Goal: Information Seeking & Learning: Learn about a topic

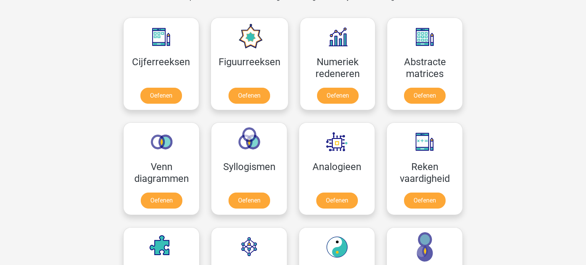
scroll to position [339, 0]
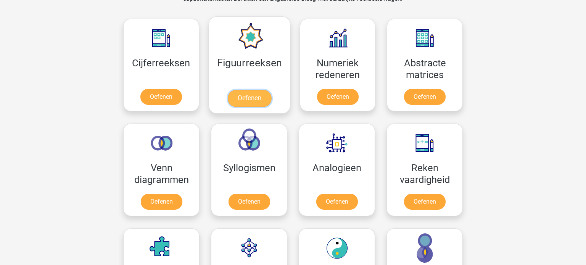
click at [250, 100] on link "Oefenen" at bounding box center [249, 98] width 44 height 17
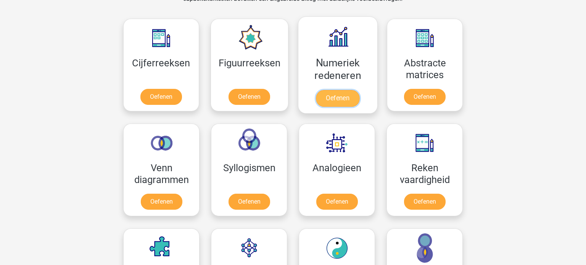
click at [338, 98] on link "Oefenen" at bounding box center [338, 98] width 44 height 17
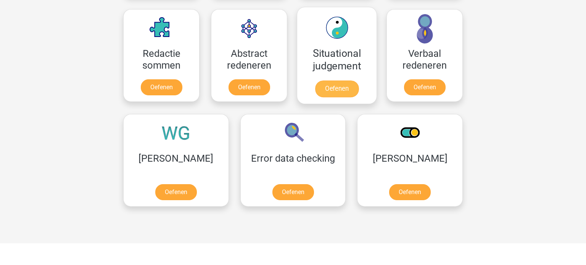
scroll to position [558, 0]
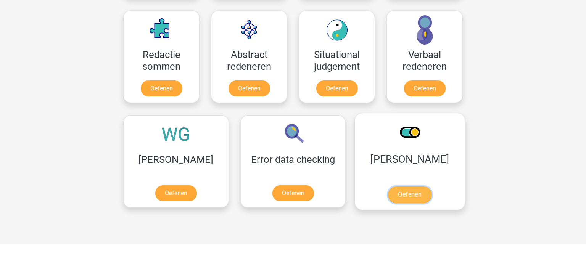
click at [388, 190] on link "Oefenen" at bounding box center [410, 195] width 44 height 17
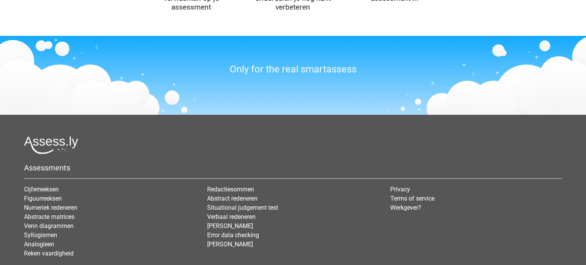
scroll to position [943, 0]
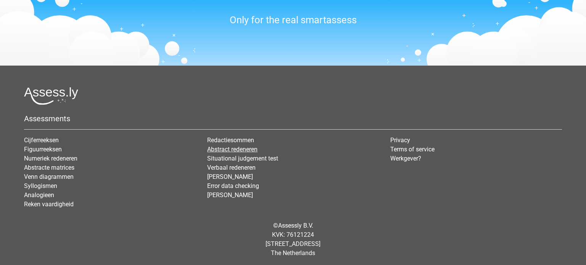
click at [233, 146] on link "Abstract redeneren" at bounding box center [232, 149] width 50 height 7
click at [53, 147] on link "Figuurreeksen" at bounding box center [43, 149] width 38 height 7
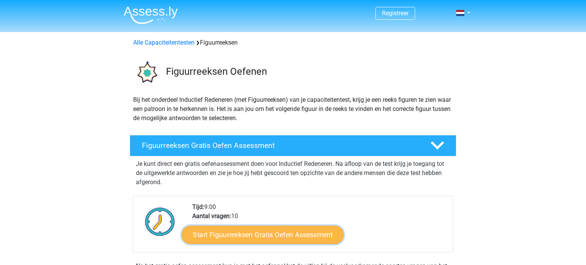
click at [268, 232] on link "Start Figuurreeksen Gratis Oefen Assessment" at bounding box center [263, 235] width 162 height 18
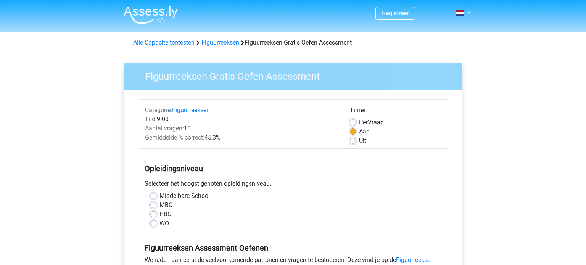
click at [159, 207] on div "MBO" at bounding box center [292, 205] width 285 height 9
click at [160, 205] on label "MBO" at bounding box center [166, 205] width 13 height 9
click at [151, 205] on input "MBO" at bounding box center [153, 205] width 6 height 8
radio input "true"
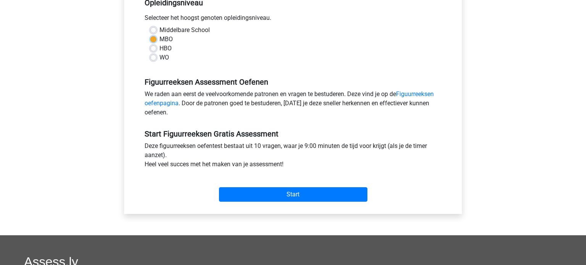
scroll to position [171, 0]
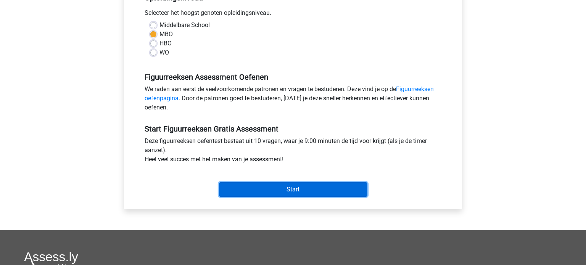
click at [290, 187] on input "Start" at bounding box center [293, 189] width 148 height 15
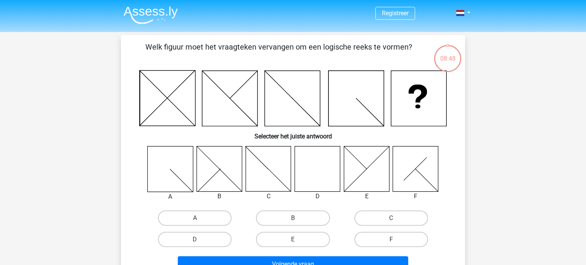
click at [330, 165] on icon at bounding box center [317, 168] width 45 height 45
click at [184, 239] on label "D" at bounding box center [195, 239] width 74 height 15
click at [195, 240] on input "D" at bounding box center [197, 242] width 5 height 5
radio input "true"
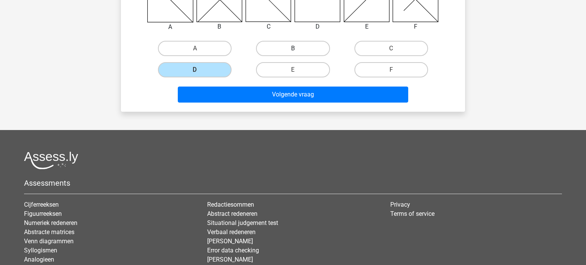
scroll to position [171, 0]
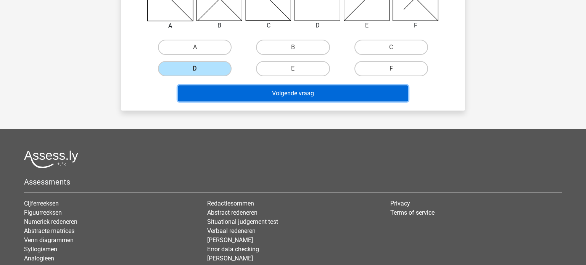
click at [278, 90] on button "Volgende vraag" at bounding box center [293, 93] width 231 height 16
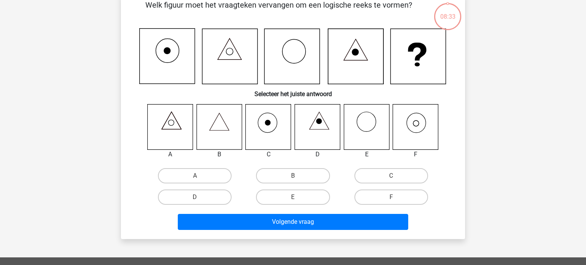
scroll to position [35, 0]
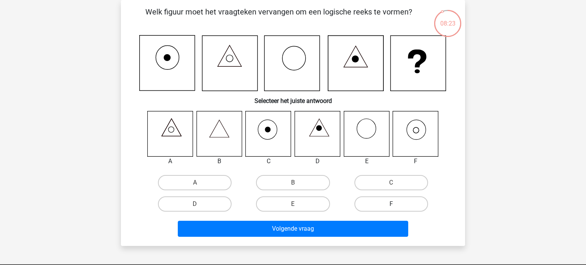
click at [389, 201] on label "F" at bounding box center [392, 204] width 74 height 15
click at [391, 204] on input "F" at bounding box center [393, 206] width 5 height 5
radio input "true"
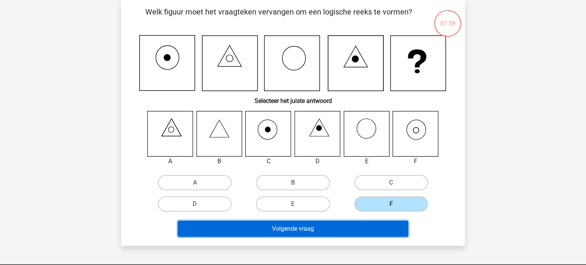
click at [253, 225] on button "Volgende vraag" at bounding box center [293, 229] width 231 height 16
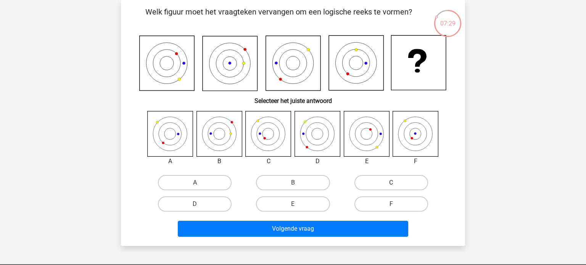
click at [408, 184] on label "C" at bounding box center [392, 182] width 74 height 15
click at [396, 184] on input "C" at bounding box center [393, 185] width 5 height 5
radio input "true"
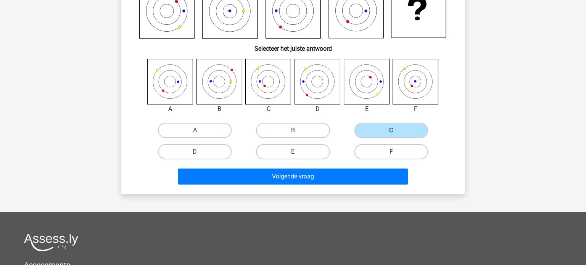
scroll to position [98, 0]
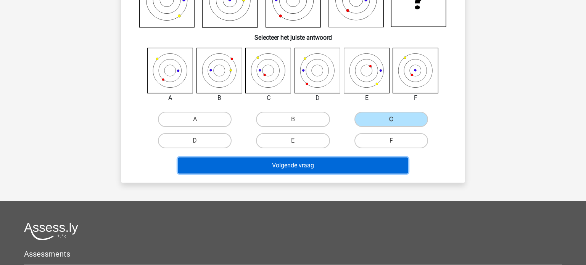
click at [297, 170] on button "Volgende vraag" at bounding box center [293, 166] width 231 height 16
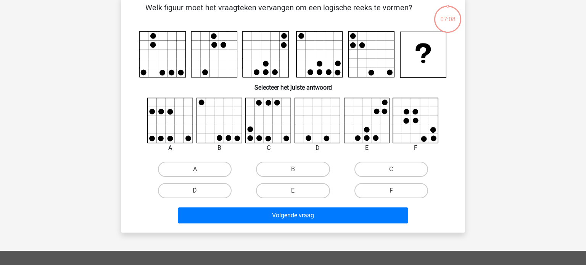
scroll to position [35, 0]
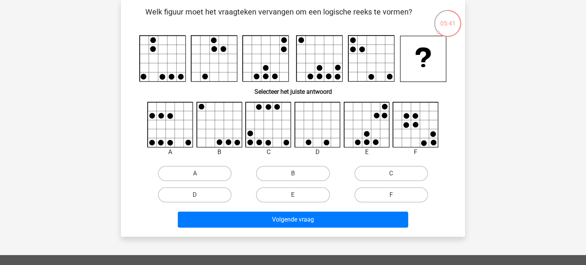
click at [366, 122] on icon at bounding box center [366, 124] width 45 height 45
click at [299, 197] on label "E" at bounding box center [293, 194] width 74 height 15
click at [298, 197] on input "E" at bounding box center [295, 197] width 5 height 5
radio input "true"
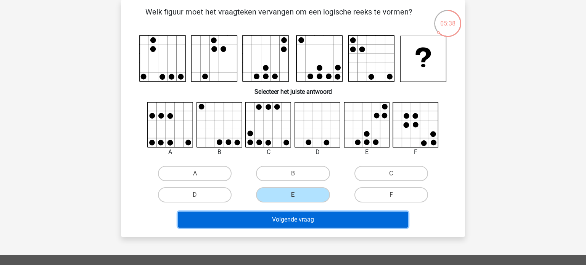
click at [295, 220] on button "Volgende vraag" at bounding box center [293, 220] width 231 height 16
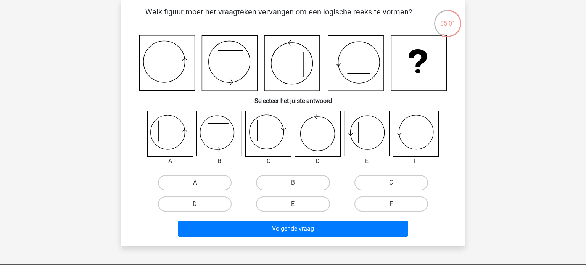
click at [210, 178] on label "A" at bounding box center [195, 182] width 74 height 15
click at [200, 183] on input "A" at bounding box center [197, 185] width 5 height 5
radio input "true"
click at [266, 134] on icon at bounding box center [268, 133] width 45 height 45
click at [403, 178] on label "C" at bounding box center [392, 182] width 74 height 15
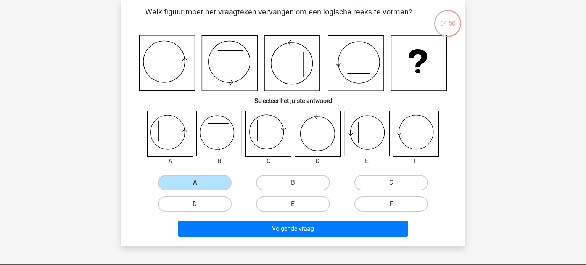
click at [396, 183] on input "C" at bounding box center [393, 185] width 5 height 5
radio input "true"
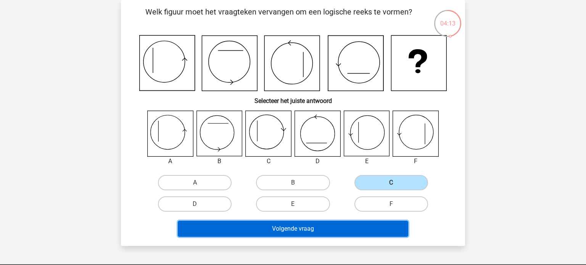
click at [324, 231] on button "Volgende vraag" at bounding box center [293, 229] width 231 height 16
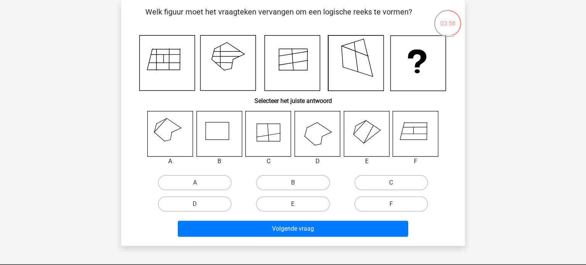
click at [166, 130] on icon at bounding box center [170, 133] width 45 height 45
click at [214, 174] on div "A" at bounding box center [195, 182] width 98 height 21
click at [212, 188] on label "A" at bounding box center [195, 182] width 74 height 15
click at [200, 188] on input "A" at bounding box center [197, 185] width 5 height 5
radio input "true"
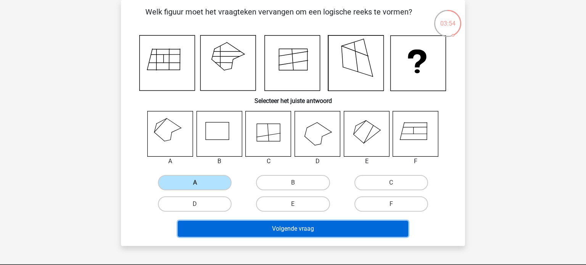
click at [249, 232] on button "Volgende vraag" at bounding box center [293, 229] width 231 height 16
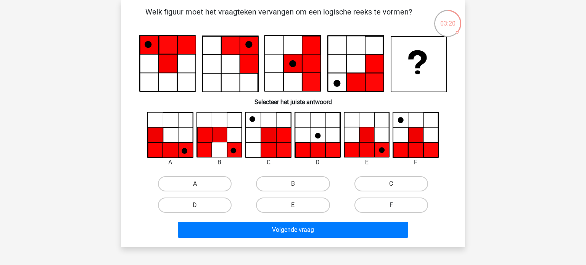
click at [374, 208] on label "F" at bounding box center [392, 205] width 74 height 15
click at [391, 208] on input "F" at bounding box center [393, 207] width 5 height 5
radio input "true"
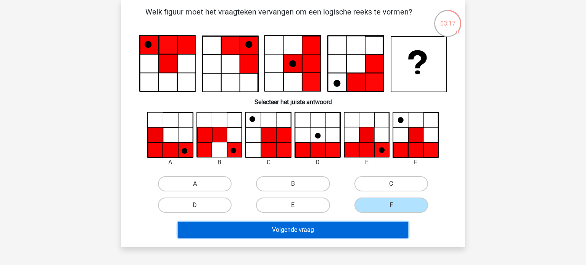
click at [307, 229] on button "Volgende vraag" at bounding box center [293, 230] width 231 height 16
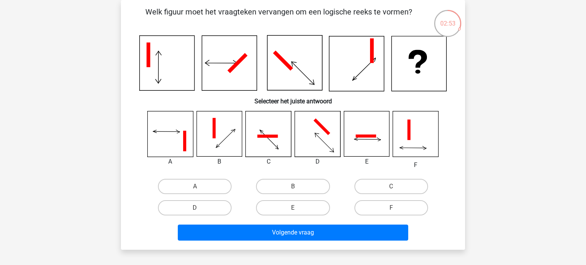
click at [261, 124] on icon at bounding box center [268, 133] width 45 height 45
click at [380, 189] on label "C" at bounding box center [392, 186] width 74 height 15
click at [391, 189] on input "C" at bounding box center [393, 189] width 5 height 5
radio input "true"
click at [260, 138] on icon at bounding box center [268, 133] width 45 height 45
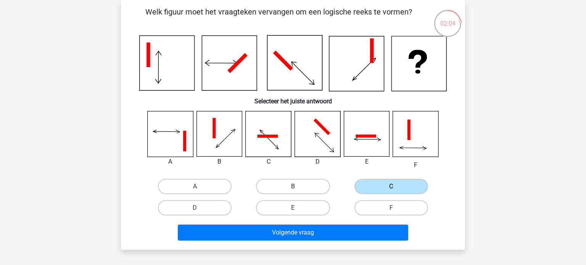
click at [291, 191] on label "B" at bounding box center [293, 186] width 74 height 15
click at [293, 191] on input "B" at bounding box center [295, 189] width 5 height 5
radio input "true"
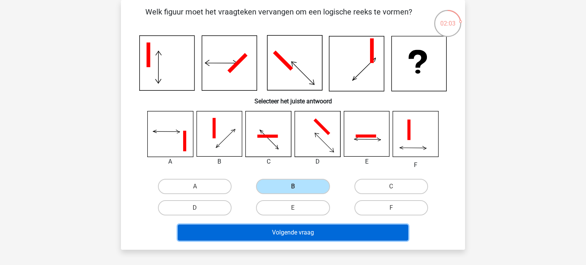
click at [293, 234] on button "Volgende vraag" at bounding box center [293, 233] width 231 height 16
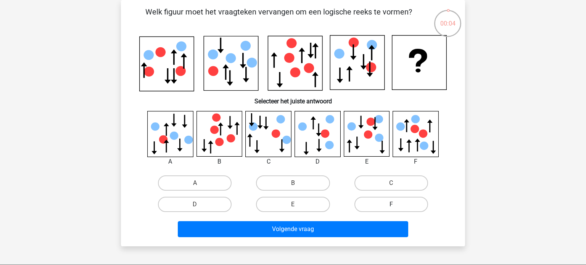
click at [390, 205] on label "F" at bounding box center [392, 204] width 74 height 15
click at [391, 205] on input "F" at bounding box center [393, 207] width 5 height 5
radio input "true"
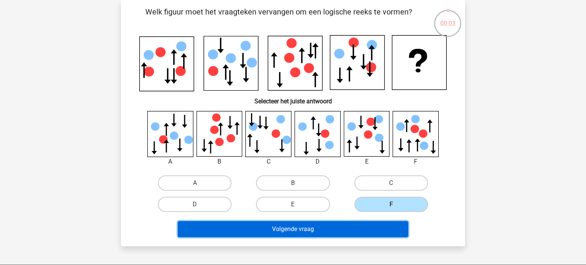
click at [368, 233] on button "Volgende vraag" at bounding box center [293, 229] width 231 height 16
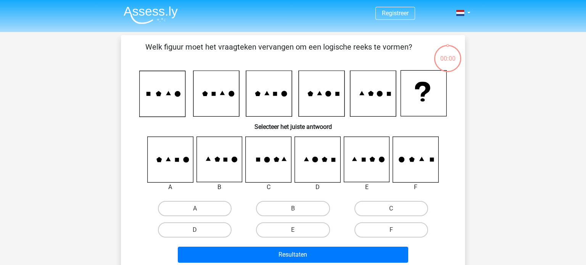
scroll to position [35, 0]
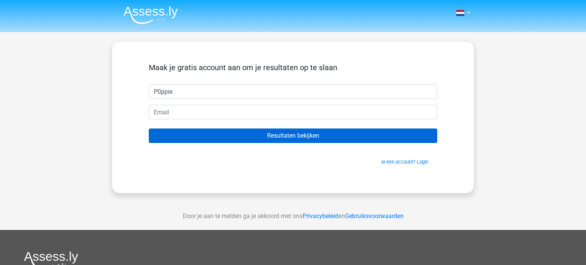
type input "P0ppie"
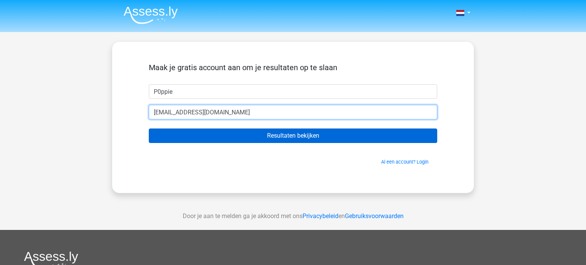
type input "p0ppie223@gmail.com"
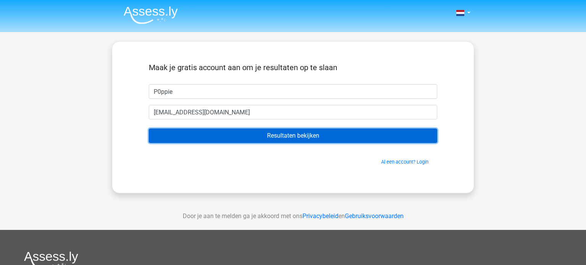
click at [313, 139] on input "Resultaten bekijken" at bounding box center [293, 136] width 289 height 15
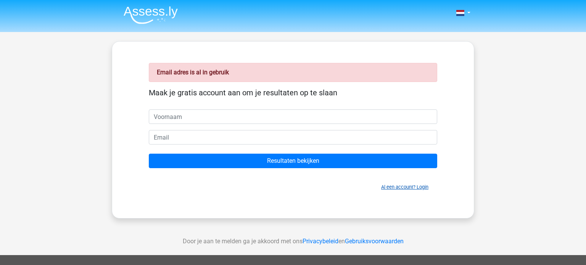
click at [398, 188] on link "Al een account? Login" at bounding box center [404, 187] width 47 height 6
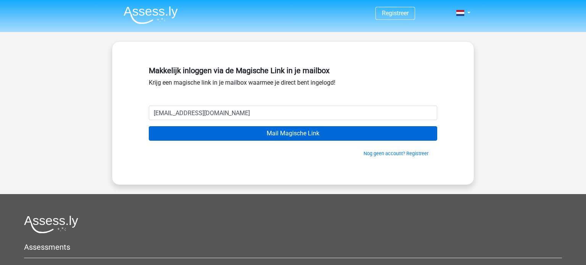
type input "[EMAIL_ADDRESS][DOMAIN_NAME]"
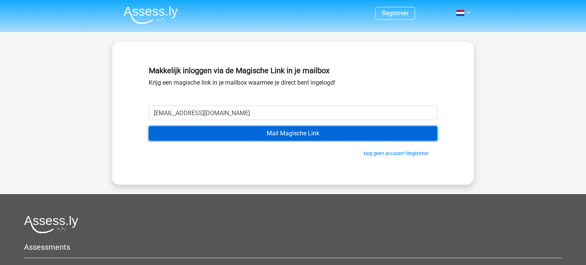
click at [377, 137] on input "Mail Magische Link" at bounding box center [293, 133] width 289 height 15
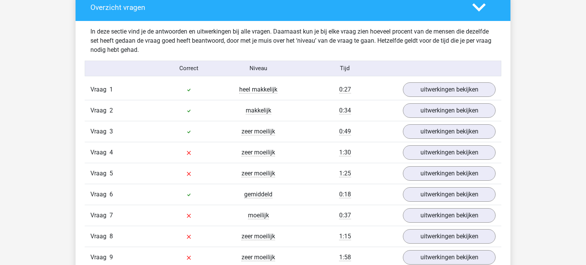
scroll to position [629, 0]
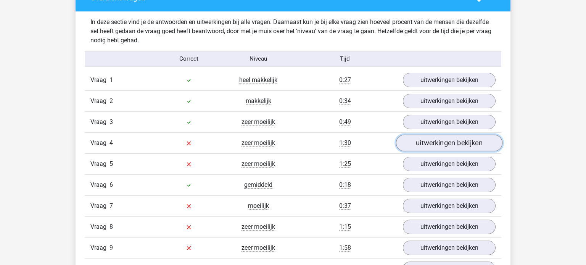
click at [419, 141] on link "uitwerkingen bekijken" at bounding box center [449, 143] width 106 height 17
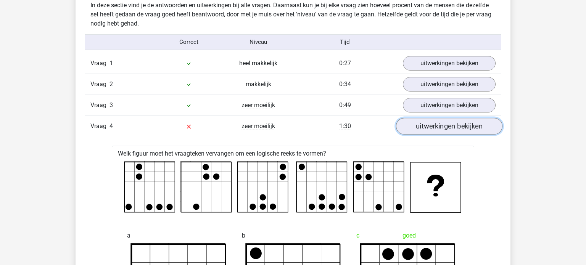
scroll to position [645, 0]
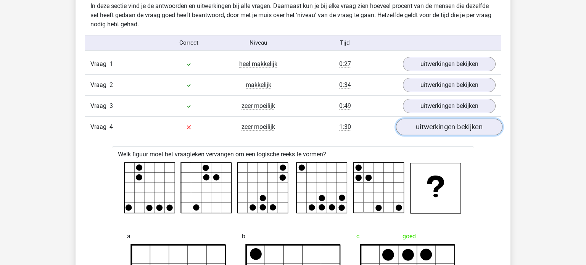
click at [423, 132] on link "uitwerkingen bekijken" at bounding box center [449, 127] width 106 height 17
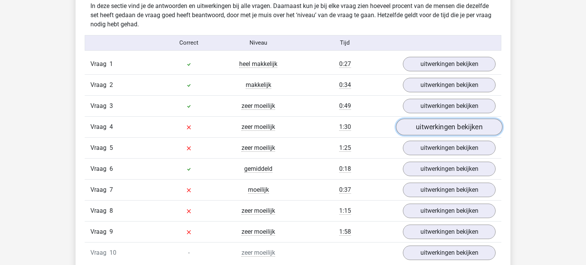
scroll to position [649, 0]
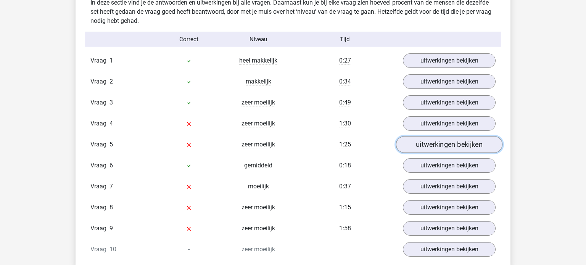
click at [424, 142] on link "uitwerkingen bekijken" at bounding box center [449, 144] width 106 height 17
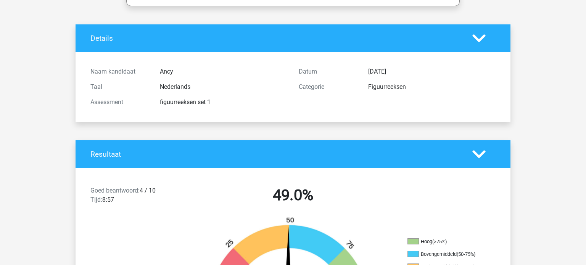
scroll to position [0, 0]
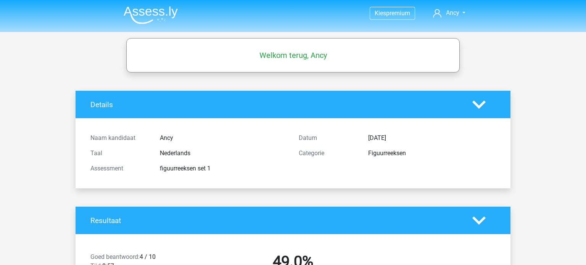
click at [153, 12] on img at bounding box center [151, 15] width 54 height 18
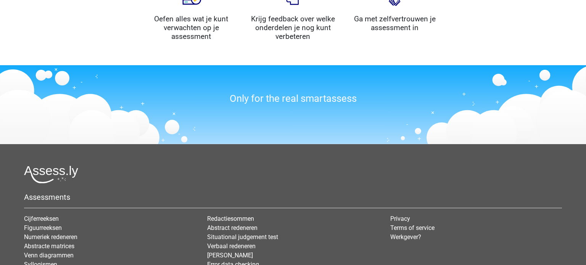
scroll to position [943, 0]
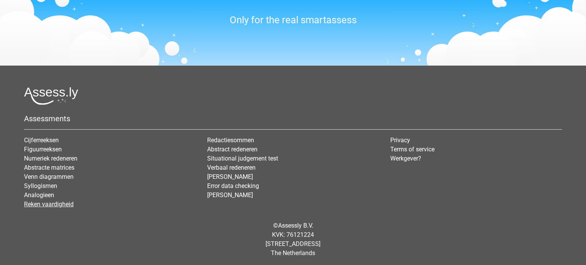
click at [55, 205] on link "Reken vaardigheid" at bounding box center [49, 204] width 50 height 7
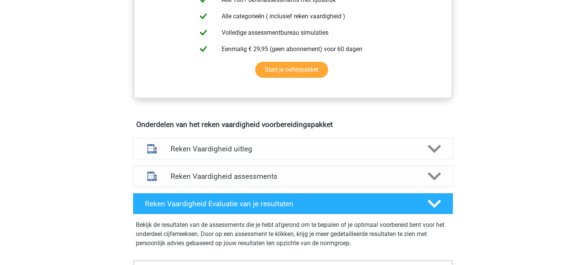
scroll to position [340, 0]
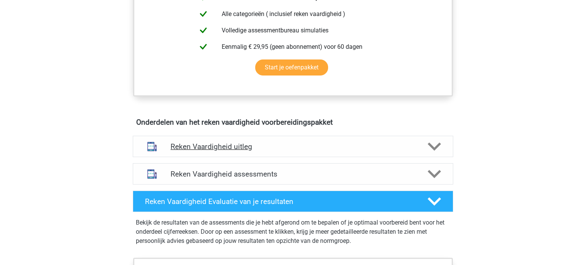
click at [226, 150] on h4 "Reken Vaardigheid uitleg" at bounding box center [293, 146] width 245 height 9
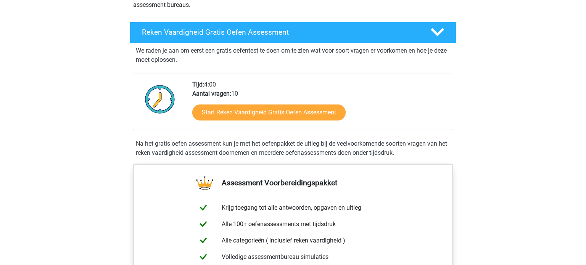
scroll to position [112, 0]
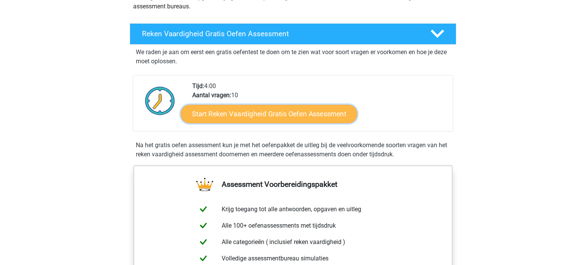
click at [237, 115] on link "Start Reken Vaardigheid Gratis Oefen Assessment" at bounding box center [269, 114] width 176 height 18
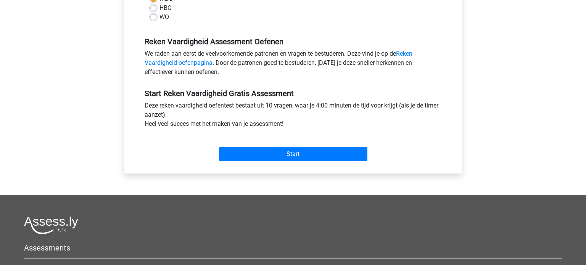
scroll to position [215, 0]
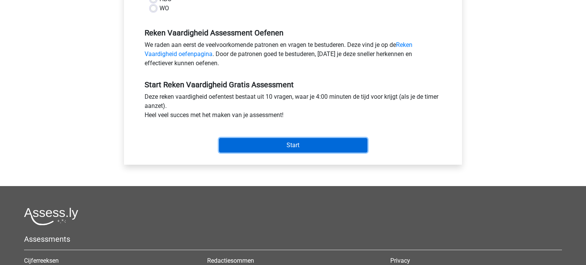
click at [308, 143] on input "Start" at bounding box center [293, 145] width 148 height 15
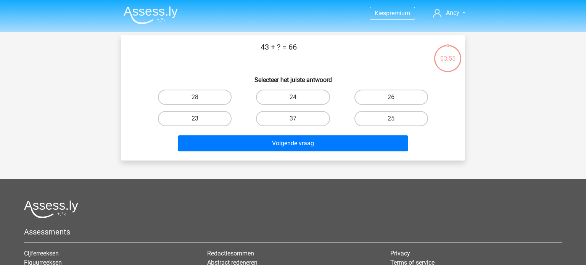
click at [211, 123] on label "23" at bounding box center [195, 118] width 74 height 15
click at [200, 123] on input "23" at bounding box center [197, 121] width 5 height 5
radio input "true"
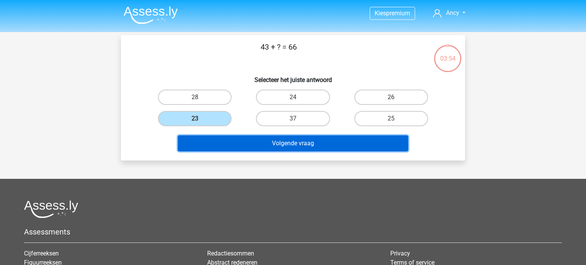
click at [263, 146] on button "Volgende vraag" at bounding box center [293, 143] width 231 height 16
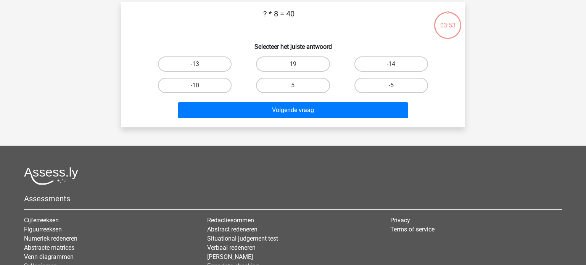
scroll to position [35, 0]
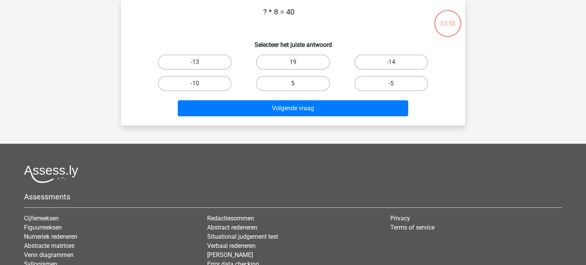
click at [269, 81] on label "5" at bounding box center [293, 83] width 74 height 15
click at [293, 84] on input "5" at bounding box center [295, 86] width 5 height 5
radio input "true"
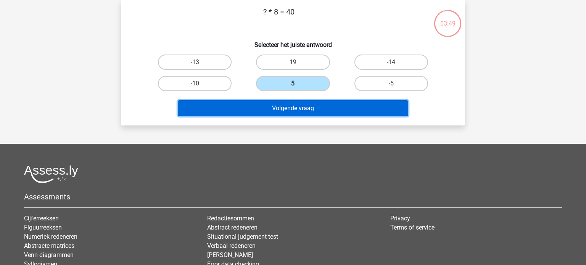
click at [270, 110] on button "Volgende vraag" at bounding box center [293, 108] width 231 height 16
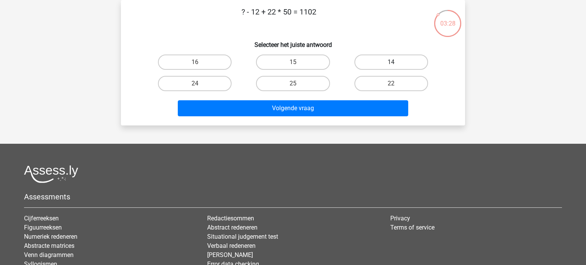
click at [367, 66] on label "14" at bounding box center [392, 62] width 74 height 15
click at [391, 66] on input "14" at bounding box center [393, 64] width 5 height 5
radio input "true"
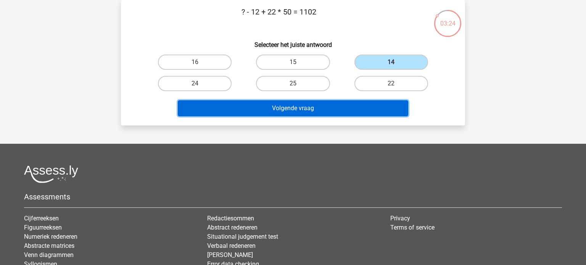
click at [321, 108] on button "Volgende vraag" at bounding box center [293, 108] width 231 height 16
click at [306, 108] on button "Volgende vraag" at bounding box center [293, 108] width 231 height 16
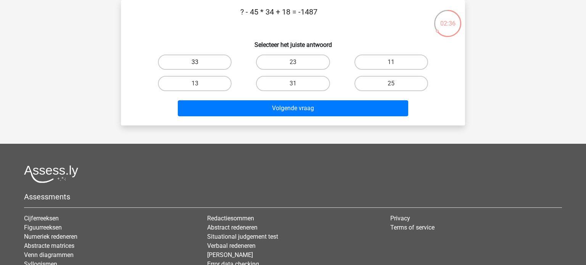
click at [220, 64] on label "33" at bounding box center [195, 62] width 74 height 15
click at [200, 64] on input "33" at bounding box center [197, 64] width 5 height 5
radio input "true"
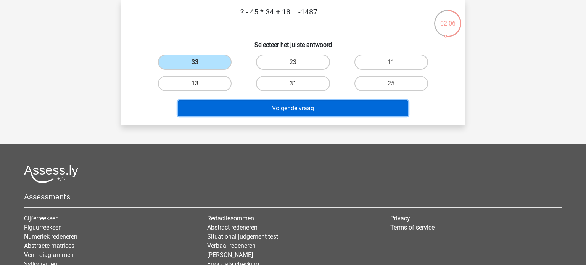
click at [302, 106] on button "Volgende vraag" at bounding box center [293, 108] width 231 height 16
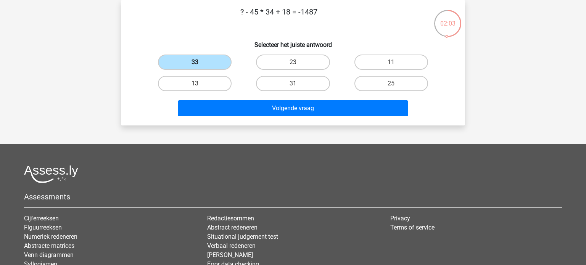
click at [226, 60] on label "33" at bounding box center [195, 62] width 74 height 15
click at [200, 62] on input "33" at bounding box center [197, 64] width 5 height 5
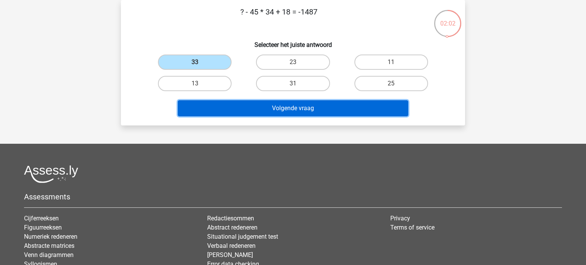
click at [272, 108] on button "Volgende vraag" at bounding box center [293, 108] width 231 height 16
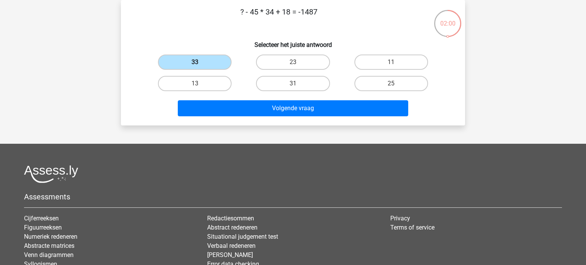
click at [214, 56] on label "33" at bounding box center [195, 62] width 74 height 15
click at [200, 62] on input "33" at bounding box center [197, 64] width 5 height 5
click at [199, 87] on input "13" at bounding box center [197, 86] width 5 height 5
radio input "true"
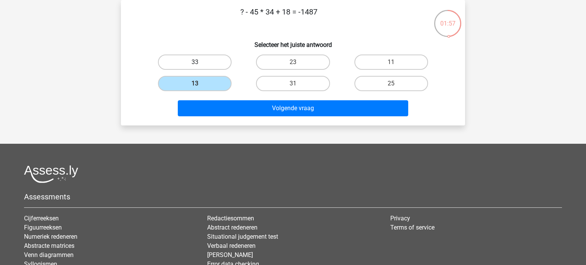
click at [190, 67] on label "33" at bounding box center [195, 62] width 74 height 15
click at [195, 67] on input "33" at bounding box center [197, 64] width 5 height 5
radio input "true"
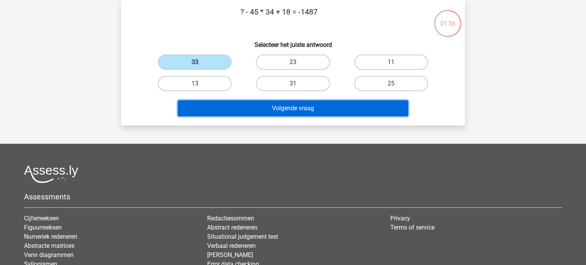
click at [269, 109] on button "Volgende vraag" at bounding box center [293, 108] width 231 height 16
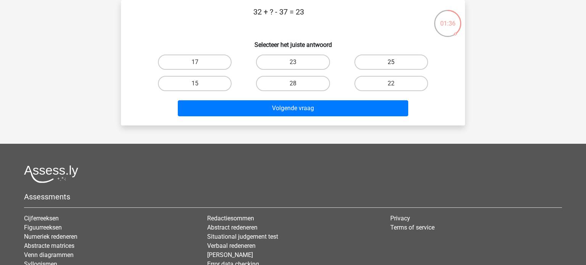
click at [392, 57] on label "25" at bounding box center [392, 62] width 74 height 15
click at [392, 62] on input "25" at bounding box center [393, 64] width 5 height 5
radio input "true"
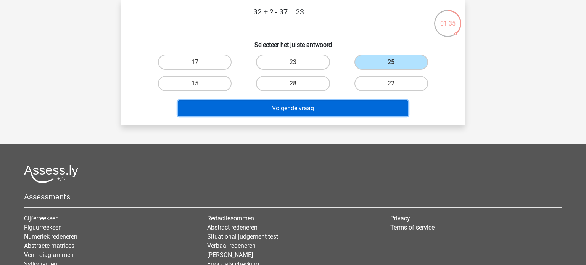
click at [340, 111] on button "Volgende vraag" at bounding box center [293, 108] width 231 height 16
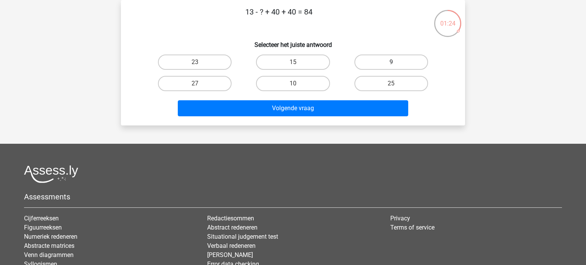
click at [378, 66] on label "9" at bounding box center [392, 62] width 74 height 15
click at [391, 66] on input "9" at bounding box center [393, 64] width 5 height 5
radio input "true"
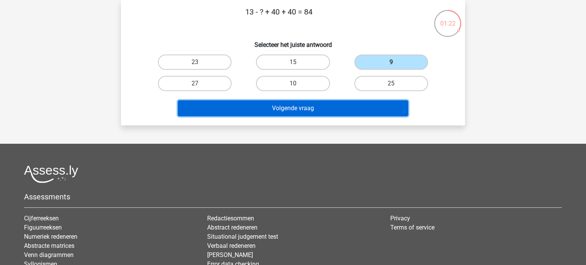
click at [332, 109] on button "Volgende vraag" at bounding box center [293, 108] width 231 height 16
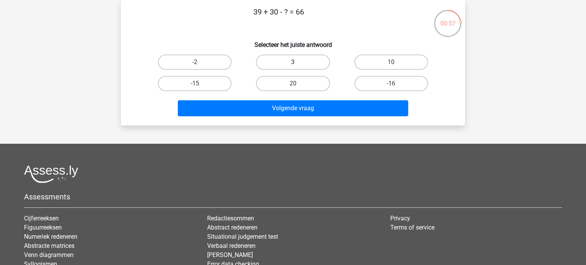
click at [318, 67] on label "3" at bounding box center [293, 62] width 74 height 15
click at [298, 67] on input "3" at bounding box center [295, 64] width 5 height 5
radio input "true"
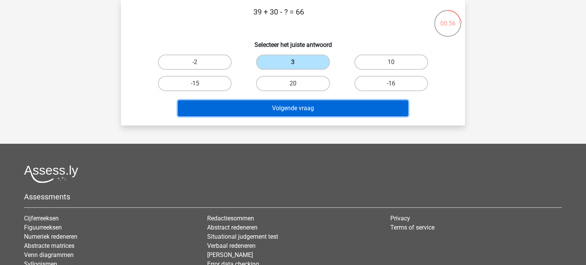
click at [324, 106] on button "Volgende vraag" at bounding box center [293, 108] width 231 height 16
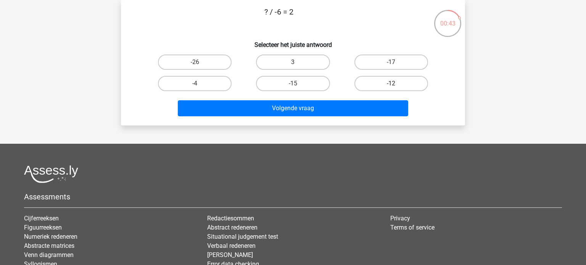
click at [367, 83] on label "-12" at bounding box center [392, 83] width 74 height 15
click at [391, 84] on input "-12" at bounding box center [393, 86] width 5 height 5
radio input "true"
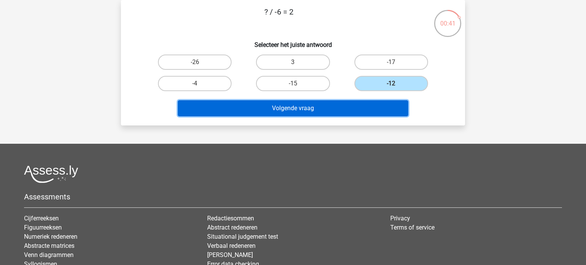
click at [290, 106] on button "Volgende vraag" at bounding box center [293, 108] width 231 height 16
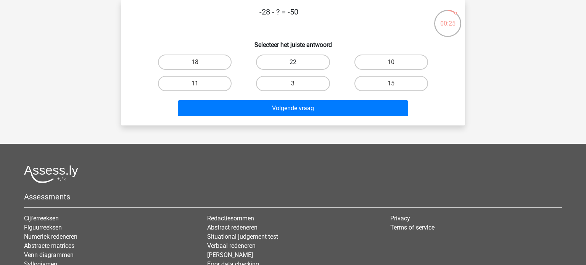
click at [317, 60] on label "22" at bounding box center [293, 62] width 74 height 15
click at [298, 62] on input "22" at bounding box center [295, 64] width 5 height 5
radio input "true"
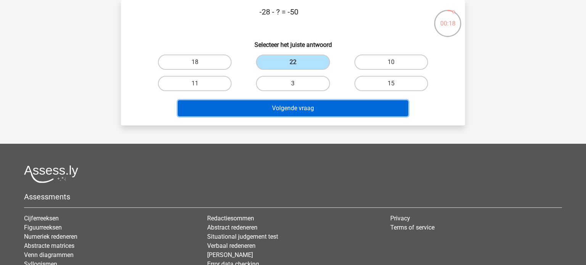
click at [300, 111] on button "Volgende vraag" at bounding box center [293, 108] width 231 height 16
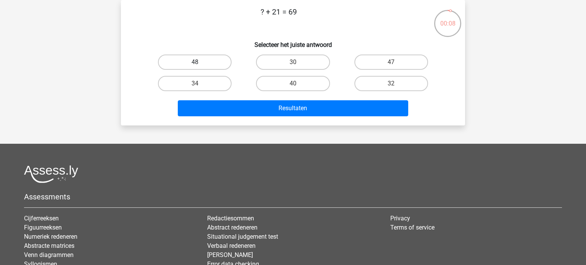
click at [217, 66] on label "48" at bounding box center [195, 62] width 74 height 15
click at [200, 66] on input "48" at bounding box center [197, 64] width 5 height 5
radio input "true"
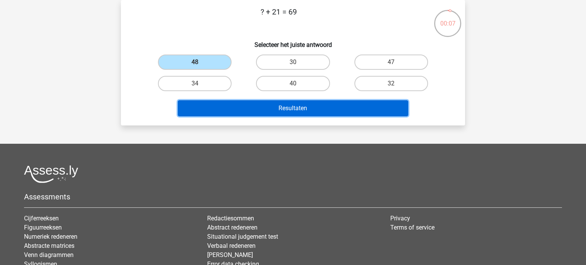
click at [263, 112] on button "Resultaten" at bounding box center [293, 108] width 231 height 16
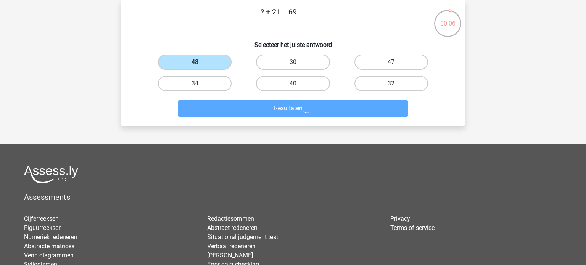
scroll to position [0, 0]
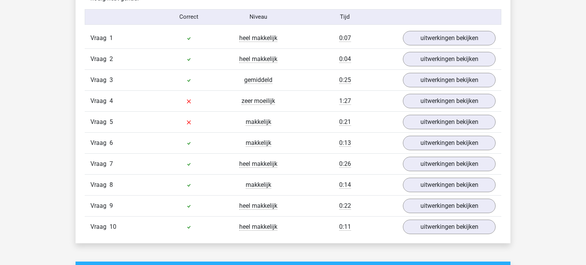
scroll to position [630, 0]
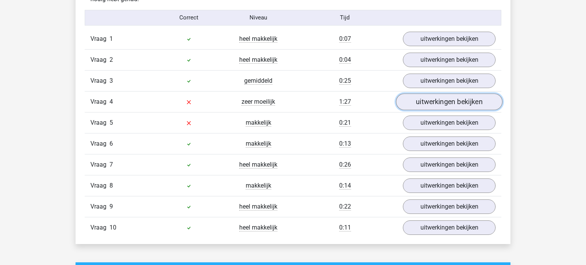
click at [450, 102] on link "uitwerkingen bekijken" at bounding box center [449, 101] width 106 height 17
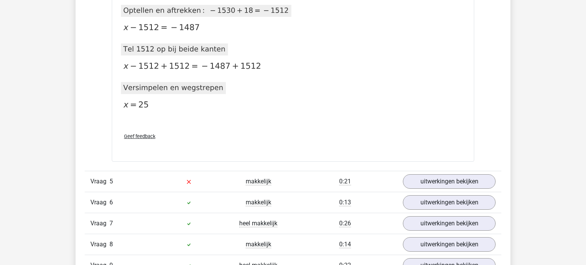
scroll to position [922, 0]
click at [466, 181] on link "uitwerkingen bekijken" at bounding box center [449, 182] width 106 height 17
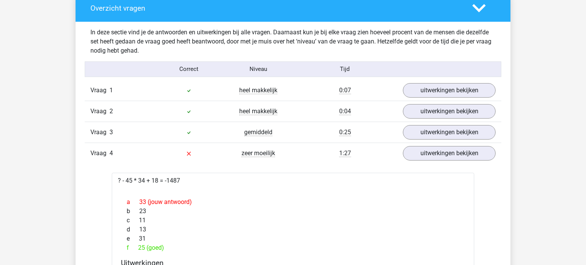
scroll to position [579, 0]
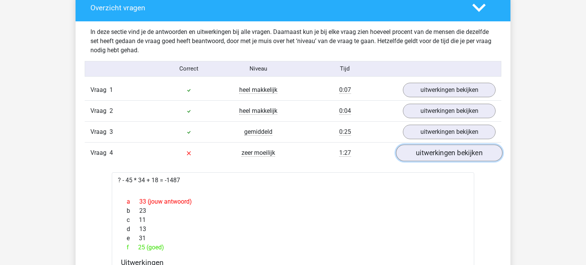
click at [459, 151] on link "uitwerkingen bekijken" at bounding box center [449, 153] width 106 height 17
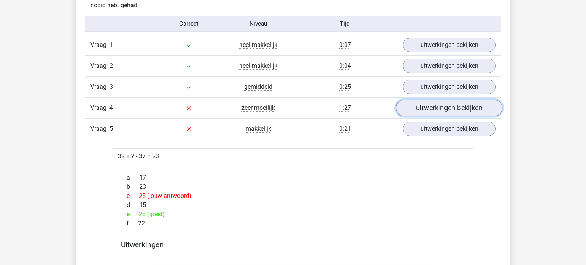
scroll to position [627, 0]
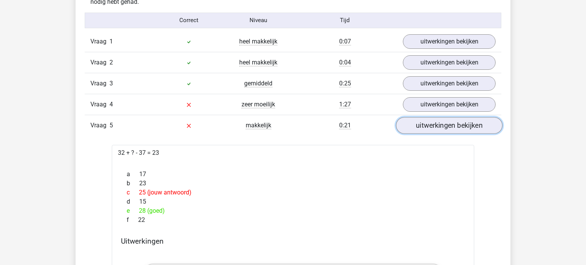
click at [450, 122] on link "uitwerkingen bekijken" at bounding box center [449, 125] width 106 height 17
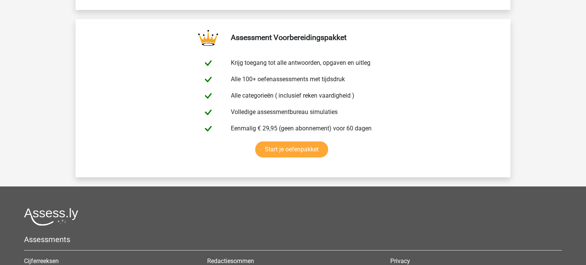
scroll to position [0, 0]
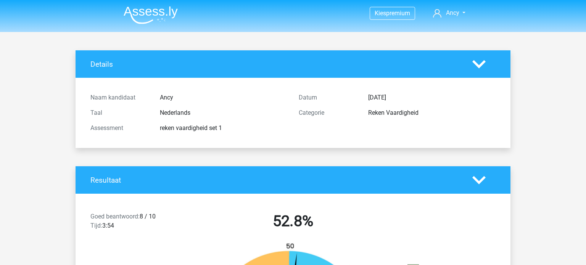
click at [138, 10] on img at bounding box center [151, 15] width 54 height 18
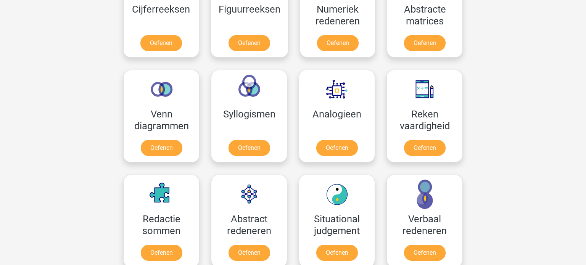
scroll to position [393, 0]
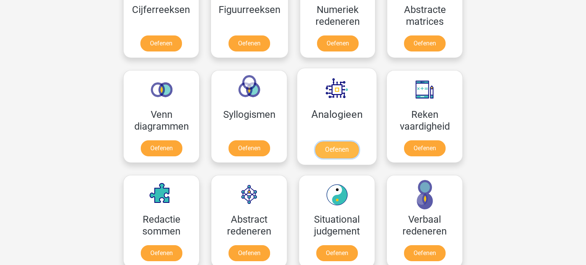
click at [332, 142] on link "Oefenen" at bounding box center [337, 150] width 44 height 17
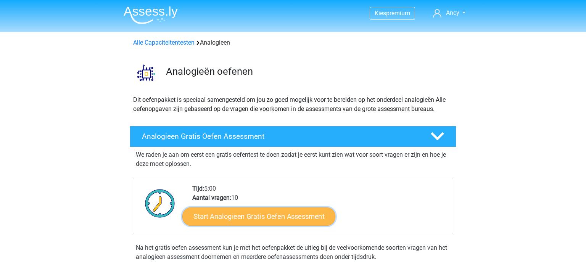
click at [269, 216] on link "Start Analogieen Gratis Oefen Assessment" at bounding box center [258, 216] width 153 height 18
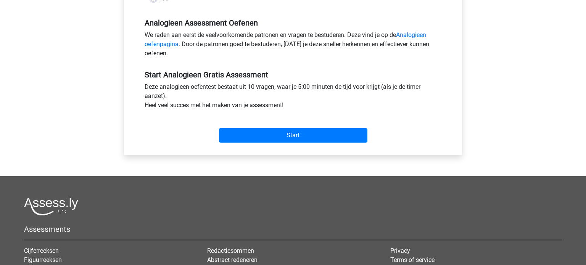
scroll to position [226, 0]
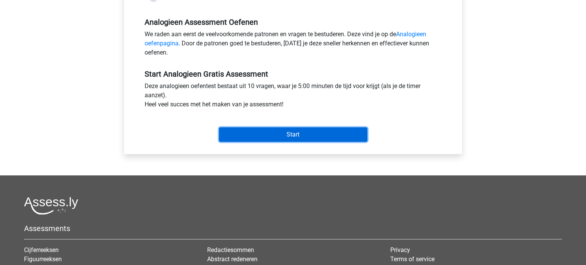
click at [278, 136] on input "Start" at bounding box center [293, 134] width 148 height 15
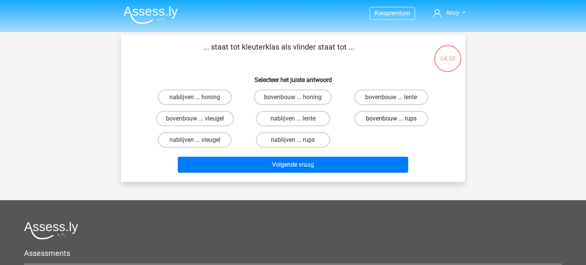
click at [394, 116] on label "bovenbouw ... rups" at bounding box center [392, 118] width 74 height 15
click at [394, 119] on input "bovenbouw ... rups" at bounding box center [393, 121] width 5 height 5
radio input "true"
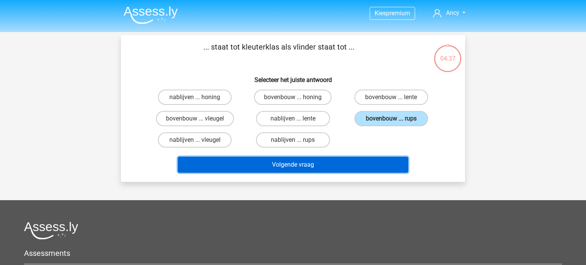
click at [282, 166] on button "Volgende vraag" at bounding box center [293, 165] width 231 height 16
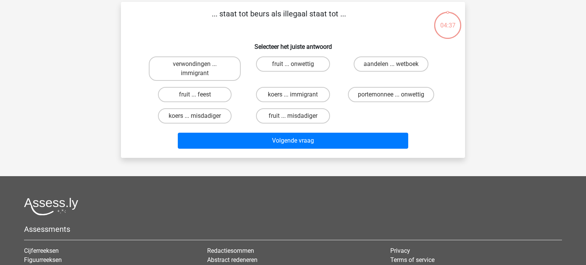
scroll to position [35, 0]
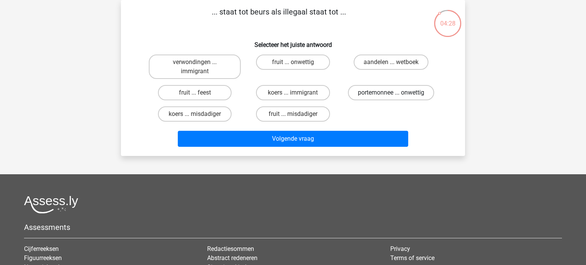
click at [390, 90] on label "portemonnee ... onwettig" at bounding box center [391, 92] width 86 height 15
click at [391, 93] on input "portemonnee ... onwettig" at bounding box center [393, 95] width 5 height 5
radio input "true"
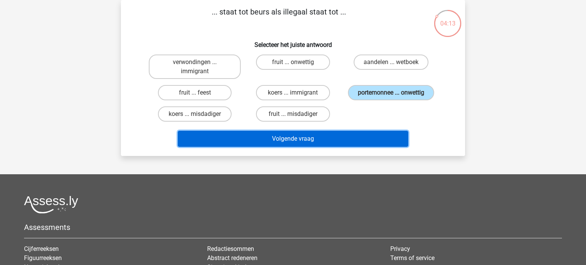
click at [281, 138] on button "Volgende vraag" at bounding box center [293, 139] width 231 height 16
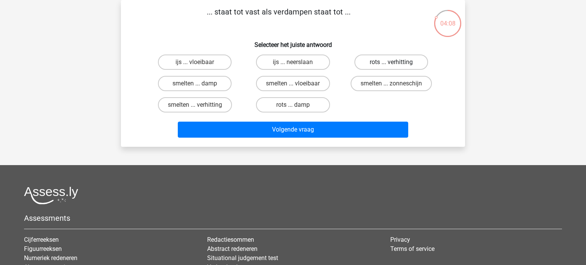
click at [393, 57] on label "rots ... verhitting" at bounding box center [392, 62] width 74 height 15
click at [393, 62] on input "rots ... verhitting" at bounding box center [393, 64] width 5 height 5
radio input "true"
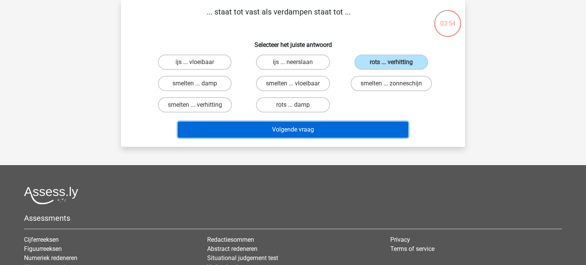
click at [293, 128] on button "Volgende vraag" at bounding box center [293, 130] width 231 height 16
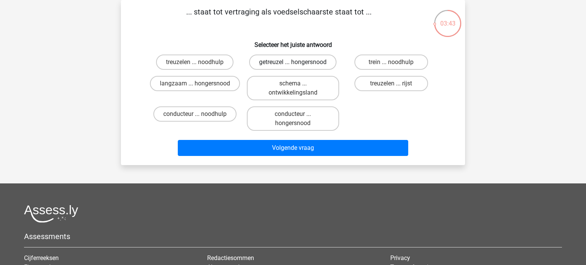
click at [282, 62] on label "getreuzel ... hongersnood" at bounding box center [292, 62] width 87 height 15
click at [293, 62] on input "getreuzel ... hongersnood" at bounding box center [295, 64] width 5 height 5
radio input "true"
click at [200, 86] on label "langzaam ... hongersnood" at bounding box center [195, 83] width 90 height 15
click at [200, 86] on input "langzaam ... hongersnood" at bounding box center [197, 86] width 5 height 5
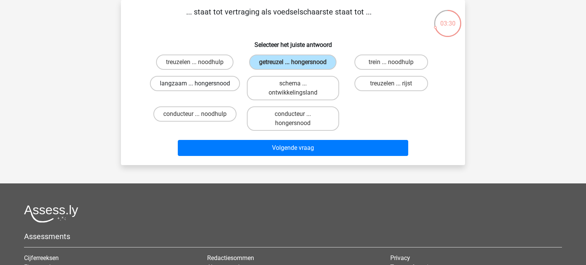
radio input "true"
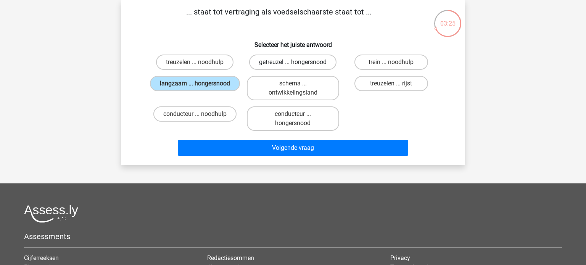
click at [282, 58] on label "getreuzel ... hongersnood" at bounding box center [292, 62] width 87 height 15
click at [293, 62] on input "getreuzel ... hongersnood" at bounding box center [295, 64] width 5 height 5
radio input "true"
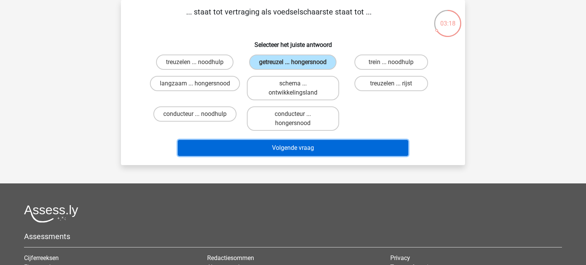
click at [293, 145] on button "Volgende vraag" at bounding box center [293, 148] width 231 height 16
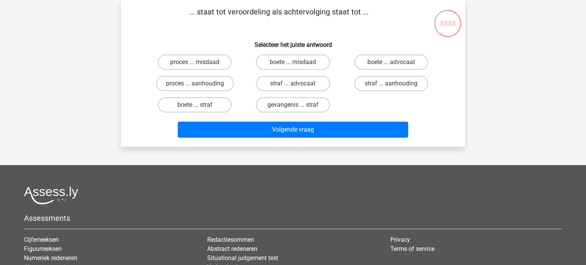
click at [393, 84] on input "straf ... aanhouding" at bounding box center [393, 86] width 5 height 5
radio input "true"
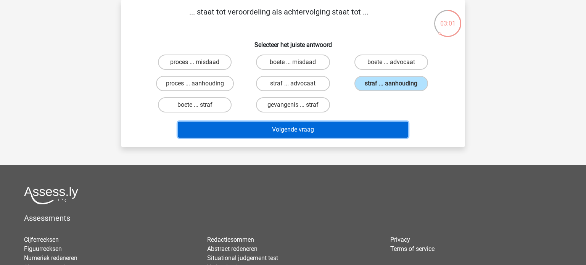
click at [311, 127] on button "Volgende vraag" at bounding box center [293, 130] width 231 height 16
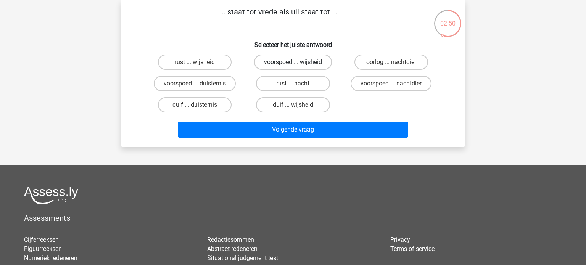
click at [277, 63] on label "voorspoed ... wijsheid" at bounding box center [293, 62] width 78 height 15
click at [293, 63] on input "voorspoed ... wijsheid" at bounding box center [295, 64] width 5 height 5
radio input "true"
click at [189, 65] on label "rust ... wijsheid" at bounding box center [195, 62] width 74 height 15
click at [195, 65] on input "rust ... wijsheid" at bounding box center [197, 64] width 5 height 5
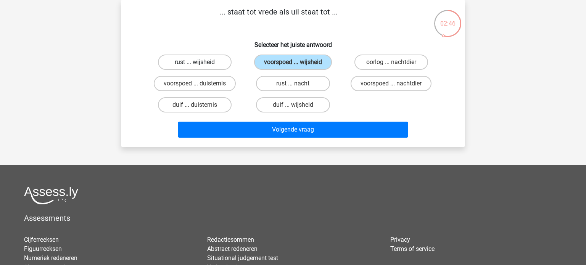
radio input "true"
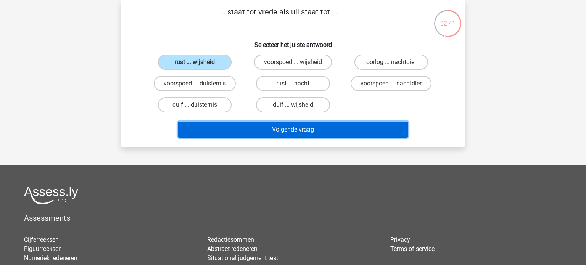
click at [320, 130] on button "Volgende vraag" at bounding box center [293, 130] width 231 height 16
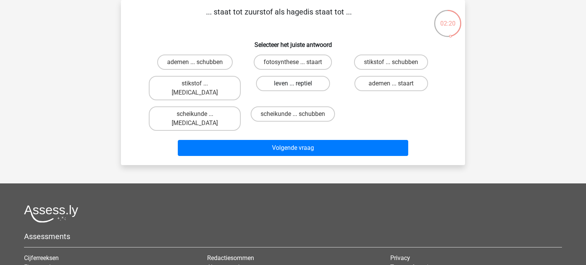
click at [293, 83] on label "leven ... reptiel" at bounding box center [293, 83] width 74 height 15
click at [293, 84] on input "leven ... reptiel" at bounding box center [295, 86] width 5 height 5
radio input "true"
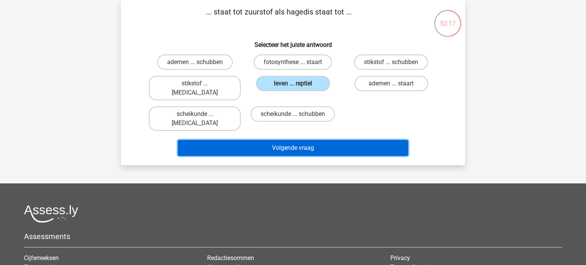
click at [295, 140] on button "Volgende vraag" at bounding box center [293, 148] width 231 height 16
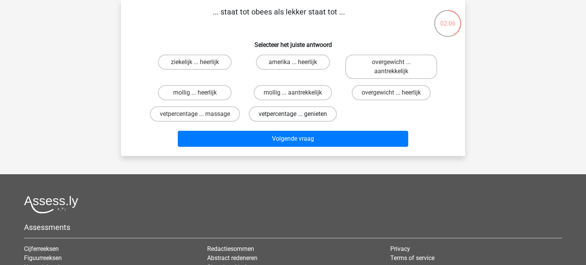
click at [298, 116] on label "vetpercentage ... genieten" at bounding box center [293, 113] width 88 height 15
click at [298, 116] on input "vetpercentage ... genieten" at bounding box center [295, 116] width 5 height 5
radio input "true"
click at [389, 92] on label "overgewicht ... heerlijk" at bounding box center [391, 92] width 79 height 15
click at [391, 93] on input "overgewicht ... heerlijk" at bounding box center [393, 95] width 5 height 5
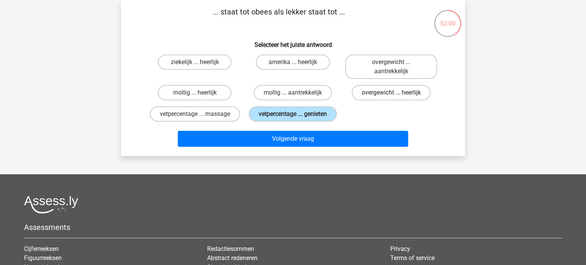
radio input "true"
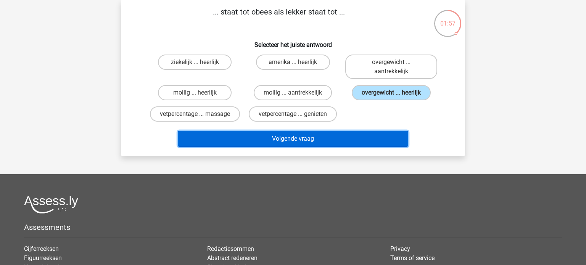
click at [292, 140] on button "Volgende vraag" at bounding box center [293, 139] width 231 height 16
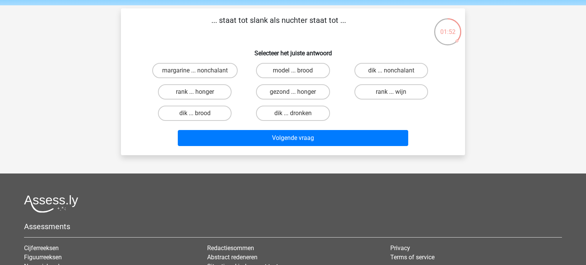
scroll to position [26, 0]
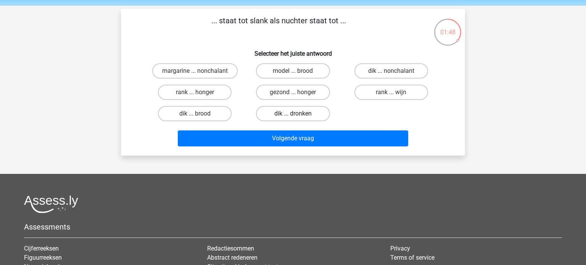
click at [294, 112] on label "dik ... dronken" at bounding box center [293, 113] width 74 height 15
click at [294, 114] on input "dik ... dronken" at bounding box center [295, 116] width 5 height 5
radio input "true"
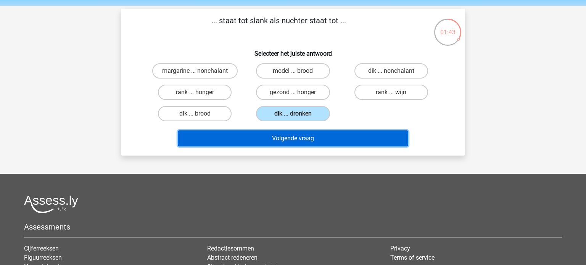
click at [289, 143] on button "Volgende vraag" at bounding box center [293, 139] width 231 height 16
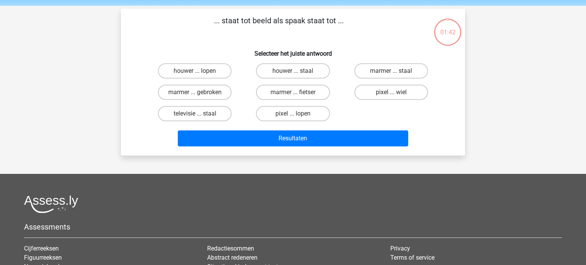
scroll to position [35, 0]
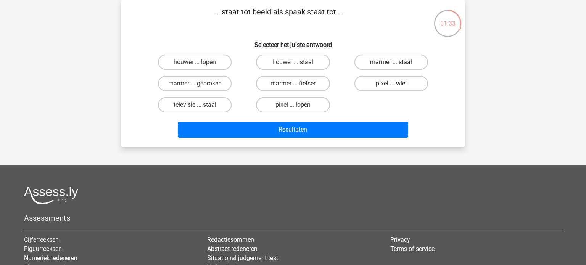
click at [386, 81] on label "pixel ... wiel" at bounding box center [392, 83] width 74 height 15
click at [391, 84] on input "pixel ... wiel" at bounding box center [393, 86] width 5 height 5
radio input "true"
click at [292, 60] on label "houwer ... staal" at bounding box center [293, 62] width 74 height 15
click at [293, 62] on input "houwer ... staal" at bounding box center [295, 64] width 5 height 5
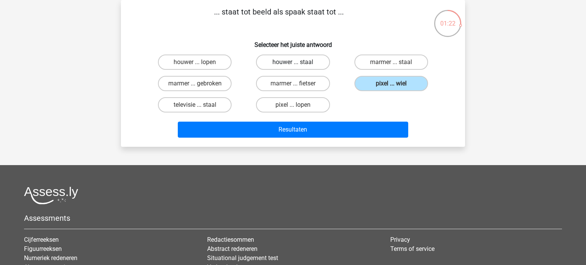
radio input "true"
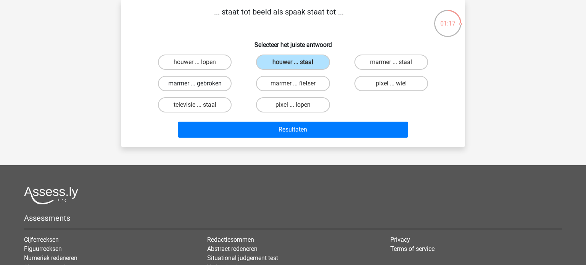
click at [201, 85] on label "marmer ... gebroken" at bounding box center [195, 83] width 74 height 15
click at [200, 85] on input "marmer ... gebroken" at bounding box center [197, 86] width 5 height 5
radio input "true"
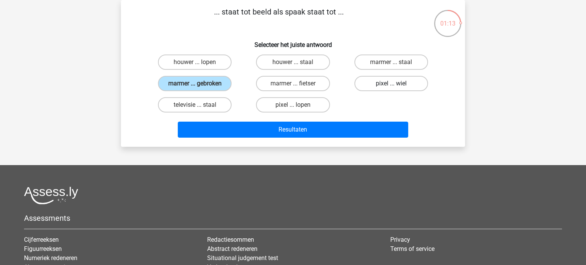
click at [397, 85] on label "pixel ... wiel" at bounding box center [392, 83] width 74 height 15
click at [396, 85] on input "pixel ... wiel" at bounding box center [393, 86] width 5 height 5
radio input "true"
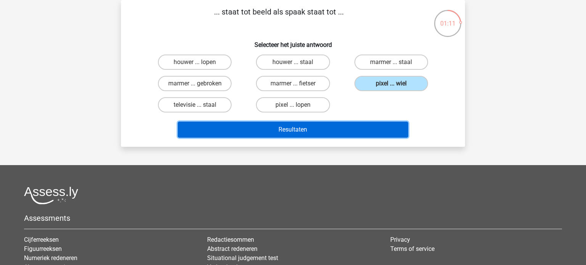
click at [287, 127] on button "Resultaten" at bounding box center [293, 130] width 231 height 16
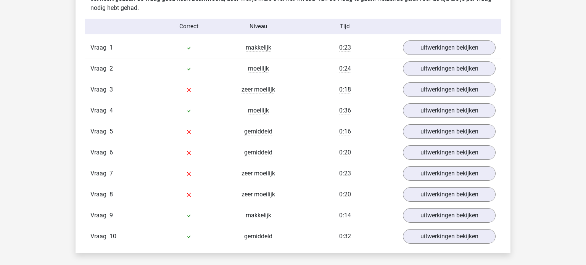
scroll to position [623, 0]
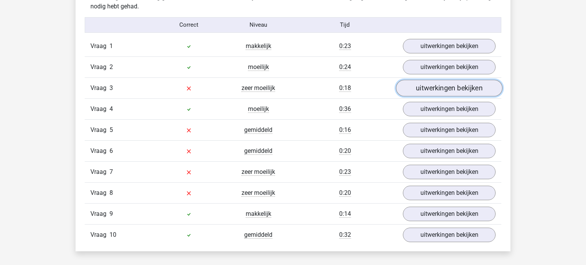
click at [419, 86] on link "uitwerkingen bekijken" at bounding box center [449, 88] width 106 height 17
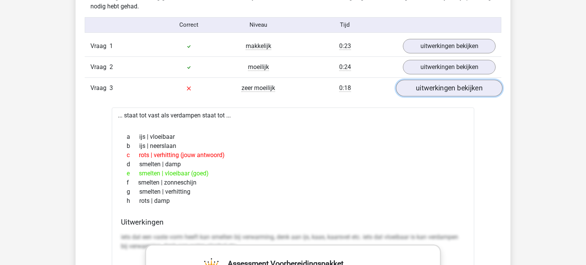
click at [419, 86] on link "uitwerkingen bekijken" at bounding box center [449, 88] width 106 height 17
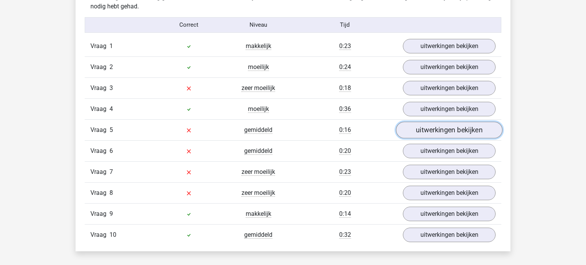
click at [423, 132] on link "uitwerkingen bekijken" at bounding box center [449, 130] width 106 height 17
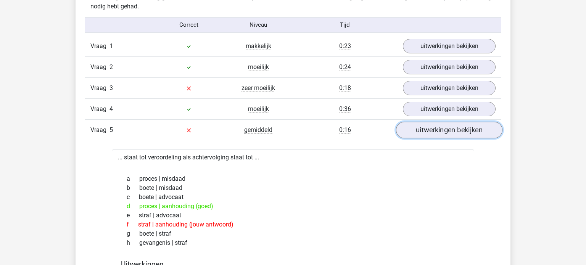
click at [423, 132] on link "uitwerkingen bekijken" at bounding box center [449, 130] width 106 height 17
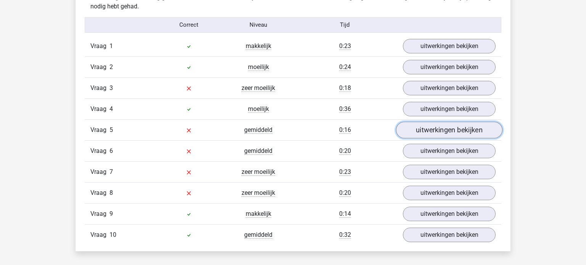
click at [418, 130] on link "uitwerkingen bekijken" at bounding box center [449, 130] width 106 height 17
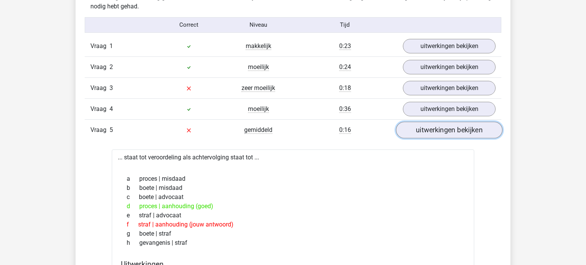
click at [418, 130] on link "uitwerkingen bekijken" at bounding box center [449, 130] width 106 height 17
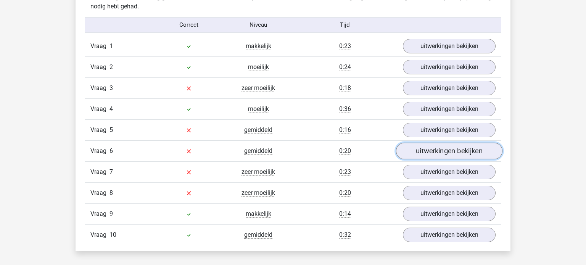
click at [422, 148] on link "uitwerkingen bekijken" at bounding box center [449, 151] width 106 height 17
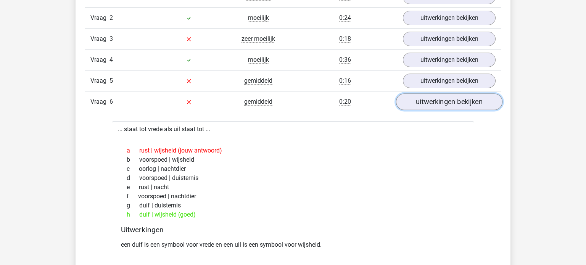
scroll to position [671, 0]
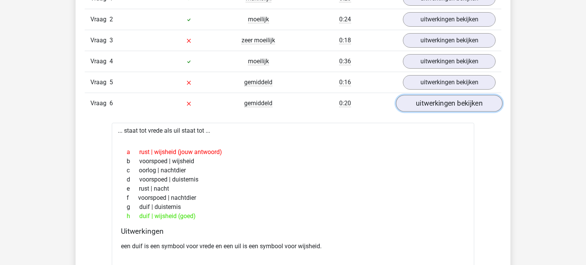
click at [443, 101] on link "uitwerkingen bekijken" at bounding box center [449, 103] width 106 height 17
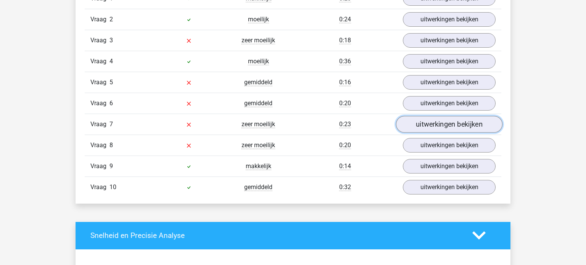
click at [442, 125] on link "uitwerkingen bekijken" at bounding box center [449, 124] width 106 height 17
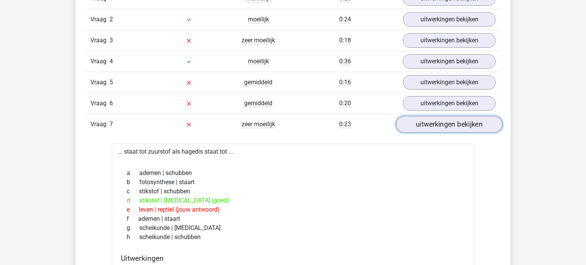
click at [442, 125] on link "uitwerkingen bekijken" at bounding box center [449, 124] width 106 height 17
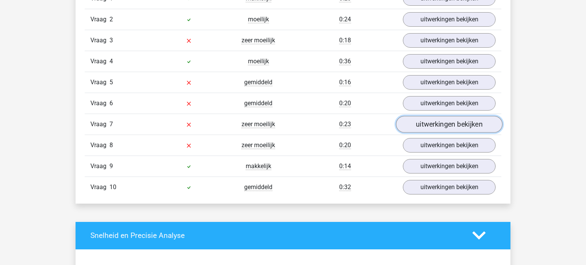
scroll to position [686, 0]
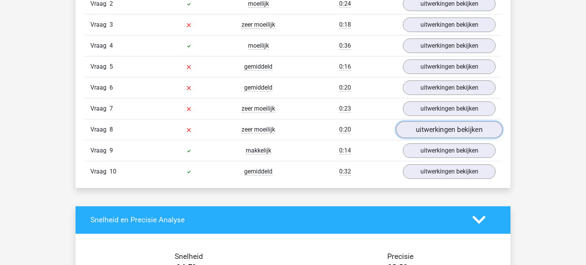
click at [441, 130] on link "uitwerkingen bekijken" at bounding box center [449, 129] width 106 height 17
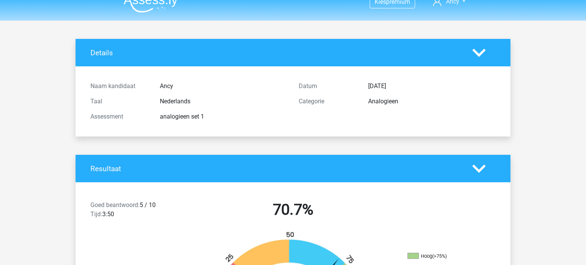
scroll to position [0, 0]
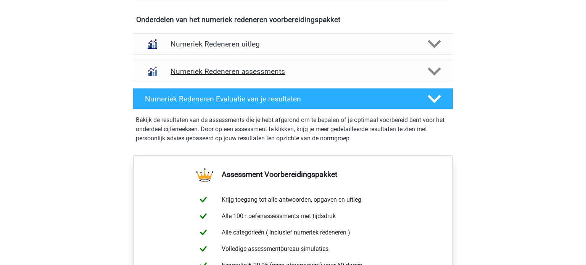
scroll to position [738, 0]
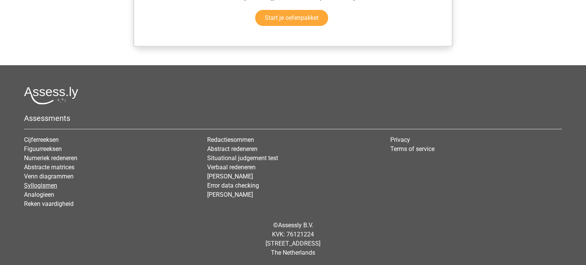
click at [45, 185] on link "Syllogismen" at bounding box center [40, 185] width 33 height 7
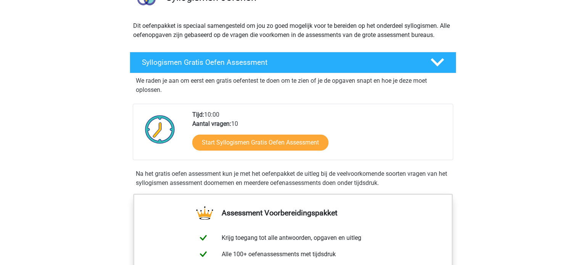
scroll to position [83, 0]
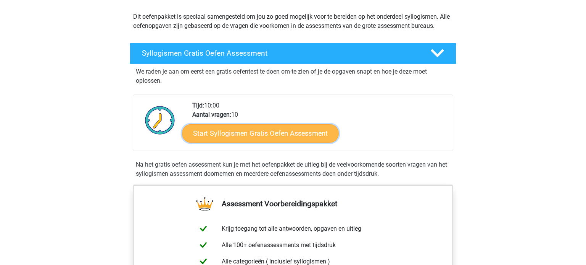
click at [226, 134] on link "Start Syllogismen Gratis Oefen Assessment" at bounding box center [260, 133] width 157 height 18
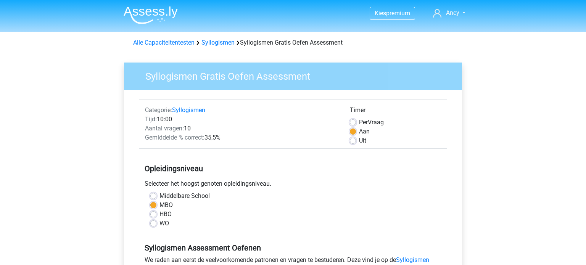
click at [359, 143] on label "Uit" at bounding box center [362, 140] width 7 height 9
click at [351, 143] on input "Uit" at bounding box center [353, 140] width 6 height 8
radio input "true"
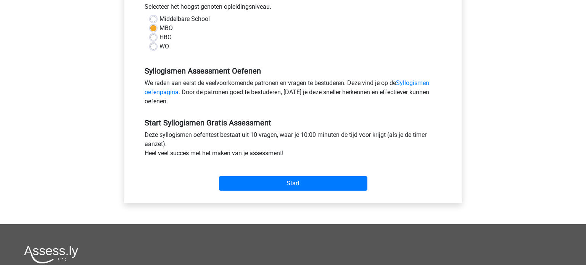
scroll to position [268, 0]
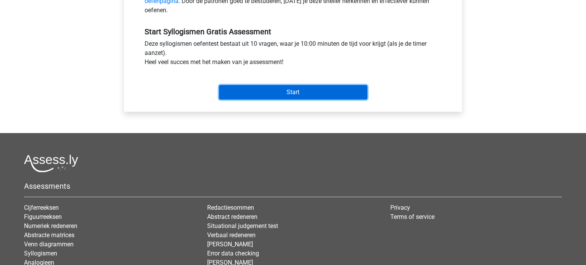
click at [341, 91] on input "Start" at bounding box center [293, 92] width 148 height 15
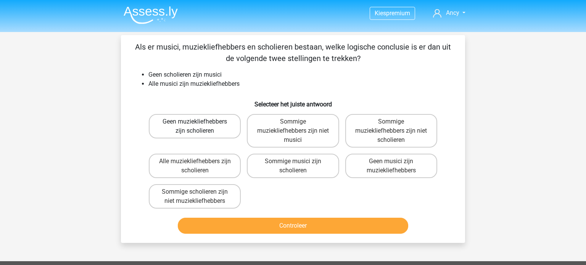
click at [214, 130] on label "Geen muziekliefhebbers zijn scholieren" at bounding box center [195, 126] width 92 height 24
click at [200, 127] on input "Geen muziekliefhebbers zijn scholieren" at bounding box center [197, 124] width 5 height 5
radio input "true"
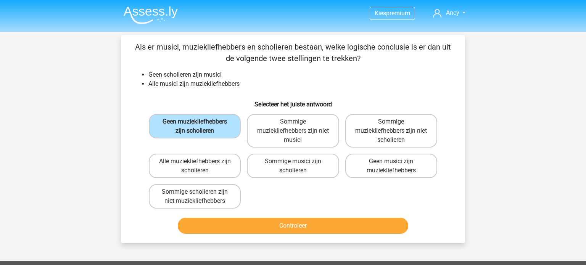
click at [365, 134] on label "Sommige muziekliefhebbers zijn niet scholieren" at bounding box center [391, 131] width 92 height 34
click at [391, 127] on input "Sommige muziekliefhebbers zijn niet scholieren" at bounding box center [393, 124] width 5 height 5
radio input "true"
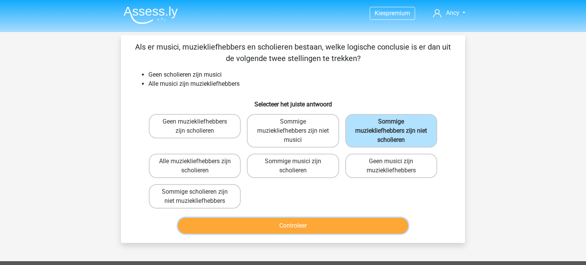
click at [293, 221] on button "Controleer" at bounding box center [293, 226] width 231 height 16
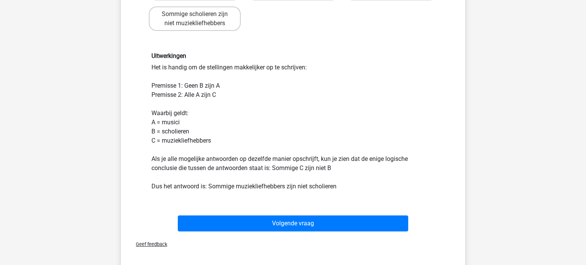
scroll to position [179, 0]
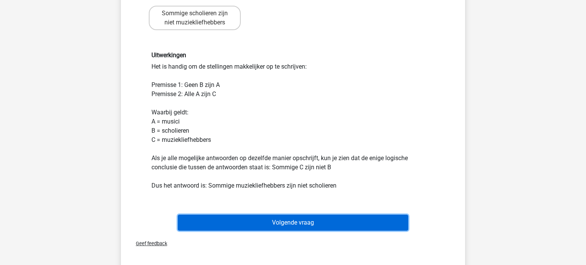
click at [293, 221] on button "Volgende vraag" at bounding box center [293, 223] width 231 height 16
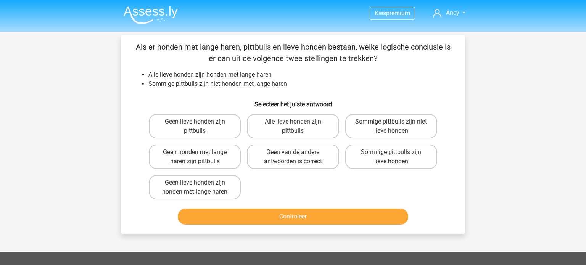
scroll to position [3, 0]
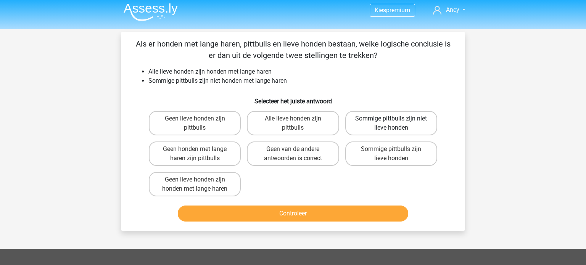
click at [406, 123] on label "Sommige pittbulls zijn niet lieve honden" at bounding box center [391, 123] width 92 height 24
click at [396, 123] on input "Sommige pittbulls zijn niet lieve honden" at bounding box center [393, 121] width 5 height 5
radio input "true"
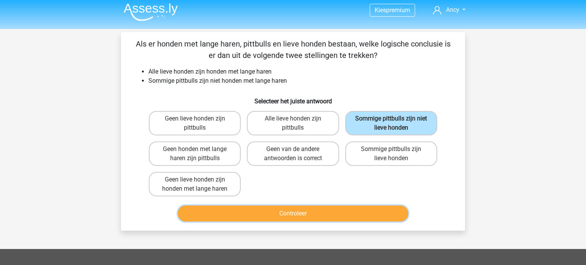
click at [315, 211] on button "Controleer" at bounding box center [293, 214] width 231 height 16
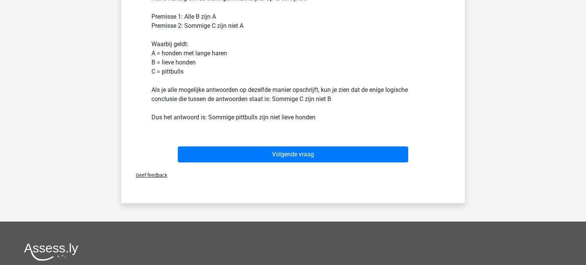
scroll to position [240, 0]
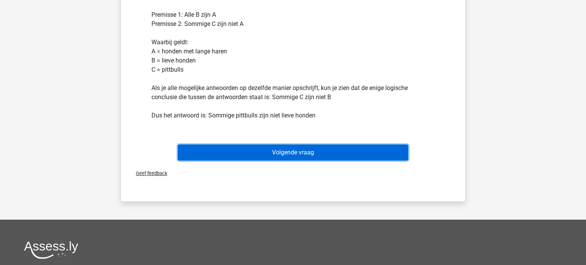
click at [309, 148] on button "Volgende vraag" at bounding box center [293, 153] width 231 height 16
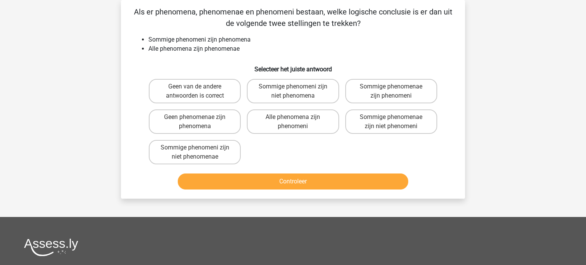
scroll to position [35, 0]
click at [310, 96] on label "Sommige phenomeni zijn niet phenomena" at bounding box center [293, 91] width 92 height 24
click at [298, 92] on input "Sommige phenomeni zijn niet phenomena" at bounding box center [295, 89] width 5 height 5
radio input "true"
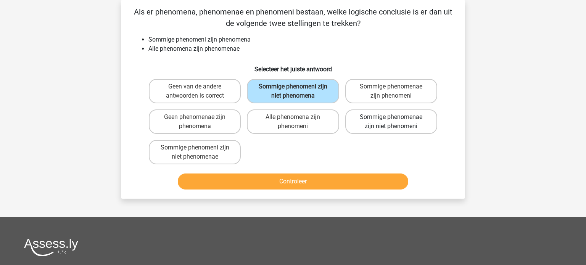
click at [382, 123] on label "Sommige phenomenae zijn niet phenomeni" at bounding box center [391, 122] width 92 height 24
click at [391, 122] on input "Sommige phenomenae zijn niet phenomeni" at bounding box center [393, 119] width 5 height 5
radio input "true"
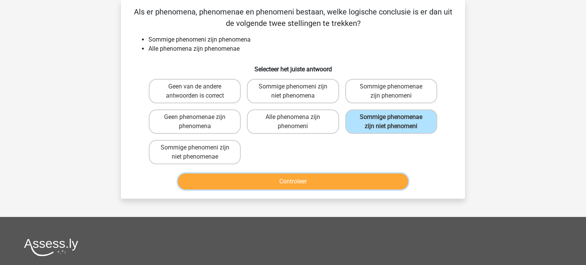
click at [308, 182] on button "Controleer" at bounding box center [293, 182] width 231 height 16
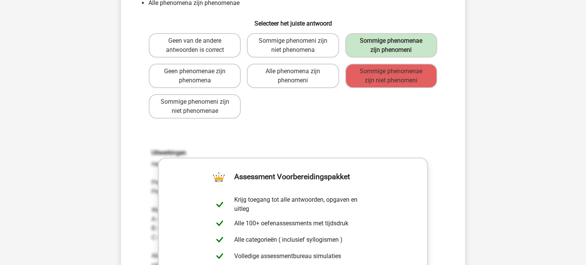
scroll to position [79, 0]
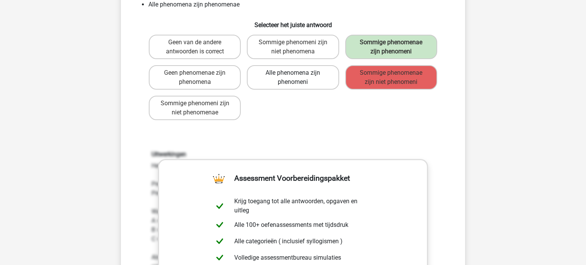
click at [254, 83] on label "Alle phenomena zijn phenomeni" at bounding box center [293, 77] width 92 height 24
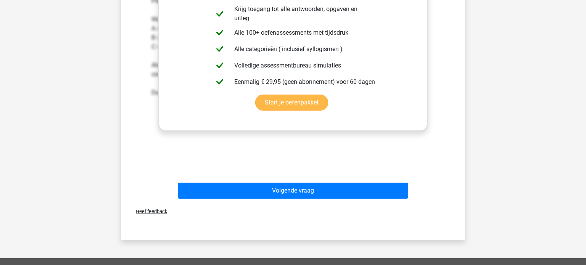
scroll to position [271, 0]
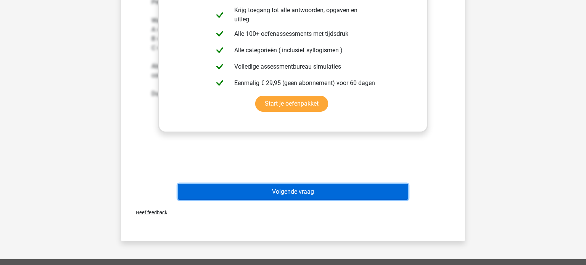
click at [301, 187] on button "Volgende vraag" at bounding box center [293, 192] width 231 height 16
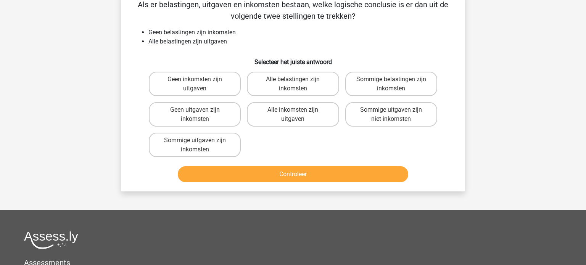
scroll to position [35, 0]
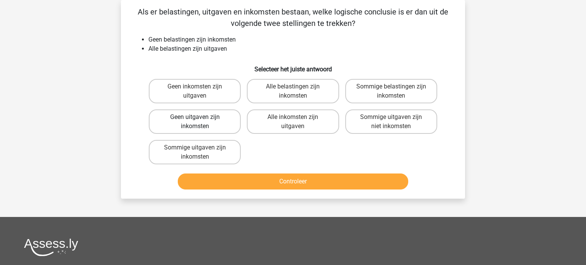
click at [229, 123] on label "Geen uitgaven zijn inkomsten" at bounding box center [195, 122] width 92 height 24
click at [200, 122] on input "Geen uitgaven zijn inkomsten" at bounding box center [197, 119] width 5 height 5
radio input "true"
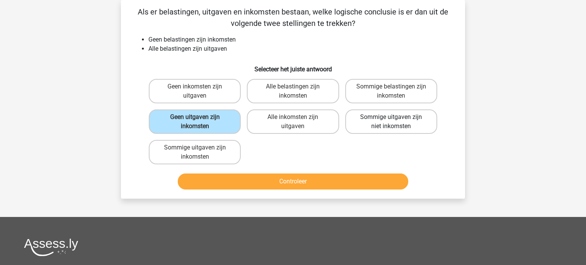
click at [424, 124] on label "Sommige uitgaven zijn niet inkomsten" at bounding box center [391, 122] width 92 height 24
click at [396, 122] on input "Sommige uitgaven zijn niet inkomsten" at bounding box center [393, 119] width 5 height 5
radio input "true"
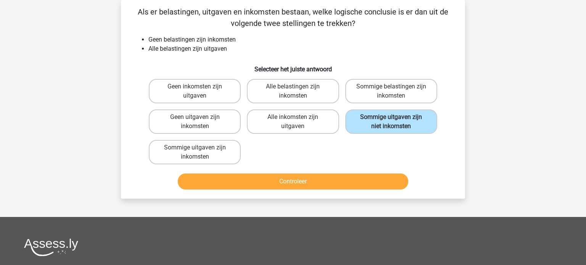
click at [196, 119] on input "Geen uitgaven zijn inkomsten" at bounding box center [197, 119] width 5 height 5
radio input "true"
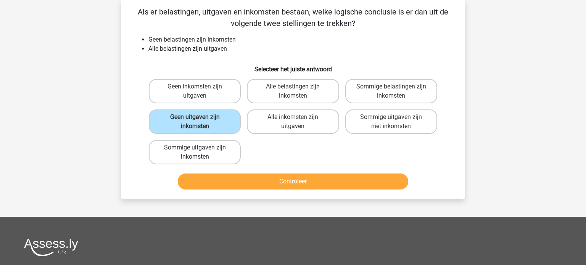
click at [197, 156] on label "Sommige uitgaven zijn inkomsten" at bounding box center [195, 152] width 92 height 24
click at [197, 153] on input "Sommige uitgaven zijn inkomsten" at bounding box center [197, 150] width 5 height 5
radio input "true"
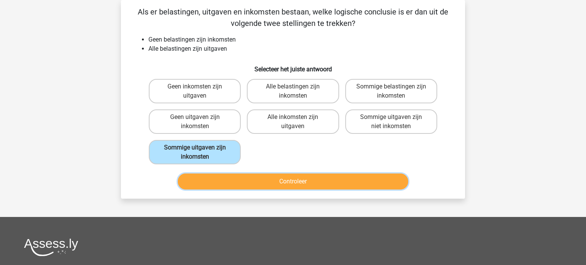
click at [269, 185] on button "Controleer" at bounding box center [293, 182] width 231 height 16
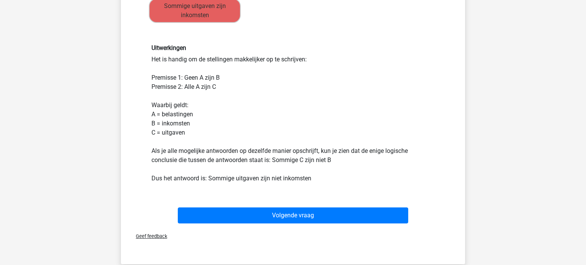
scroll to position [176, 0]
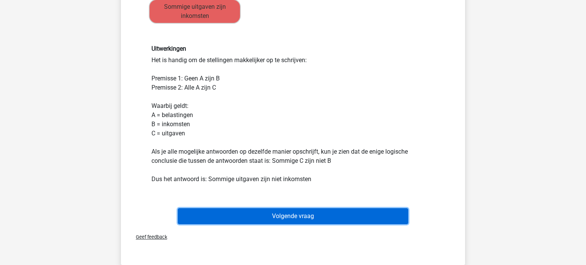
click at [287, 216] on button "Volgende vraag" at bounding box center [293, 216] width 231 height 16
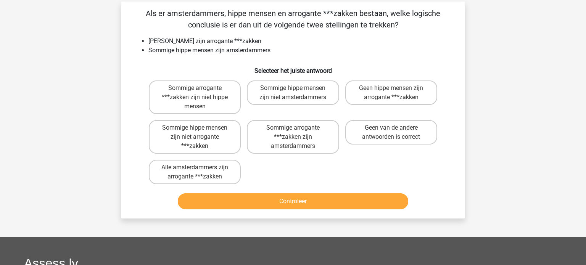
scroll to position [35, 0]
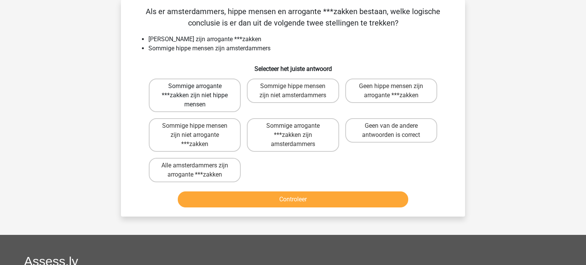
click at [192, 96] on label "Sommige arrogante ***zakken zijn niet hippe mensen" at bounding box center [195, 96] width 92 height 34
click at [195, 91] on input "Sommige arrogante ***zakken zijn niet hippe mensen" at bounding box center [197, 88] width 5 height 5
radio input "true"
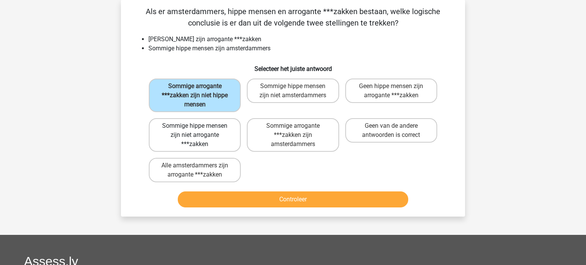
click at [210, 142] on label "Sommige hippe mensen zijn niet arrogante ***zakken" at bounding box center [195, 135] width 92 height 34
click at [200, 131] on input "Sommige hippe mensen zijn niet arrogante ***zakken" at bounding box center [197, 128] width 5 height 5
radio input "true"
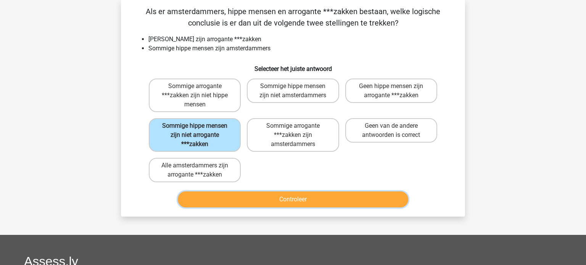
click at [296, 198] on button "Controleer" at bounding box center [293, 200] width 231 height 16
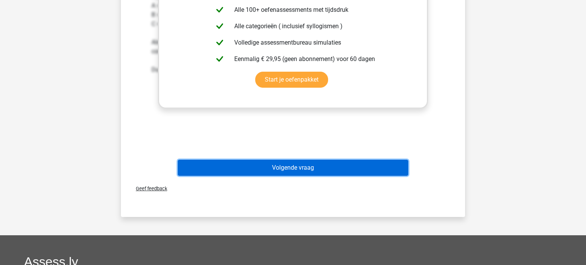
click at [292, 167] on button "Volgende vraag" at bounding box center [293, 168] width 231 height 16
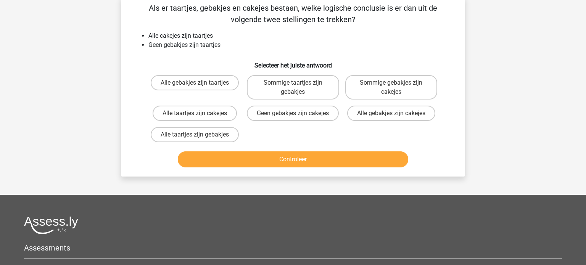
scroll to position [35, 0]
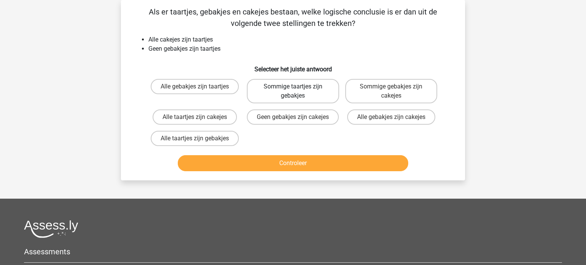
click at [307, 92] on label "Sommige taartjes zijn gebakjes" at bounding box center [293, 91] width 92 height 24
click at [298, 92] on input "Sommige taartjes zijn gebakjes" at bounding box center [295, 89] width 5 height 5
radio input "true"
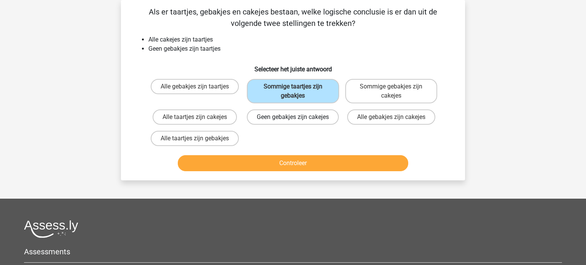
click at [318, 123] on label "Geen gebakjes zijn cakejes" at bounding box center [293, 117] width 92 height 15
click at [298, 122] on input "Geen gebakjes zijn cakejes" at bounding box center [295, 119] width 5 height 5
radio input "true"
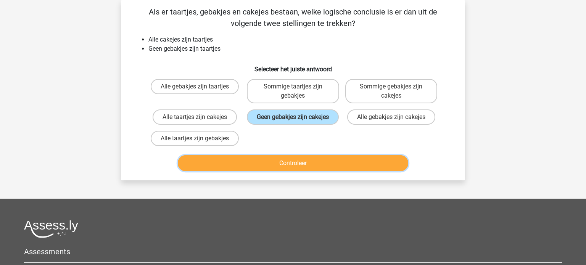
click at [298, 170] on button "Controleer" at bounding box center [293, 163] width 231 height 16
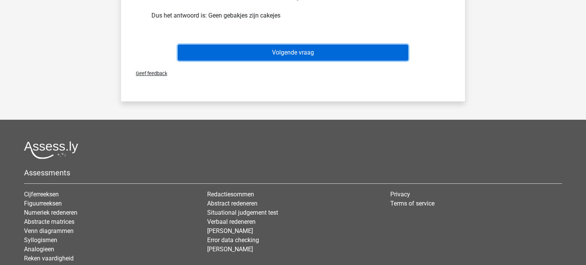
click at [300, 61] on button "Volgende vraag" at bounding box center [293, 53] width 231 height 16
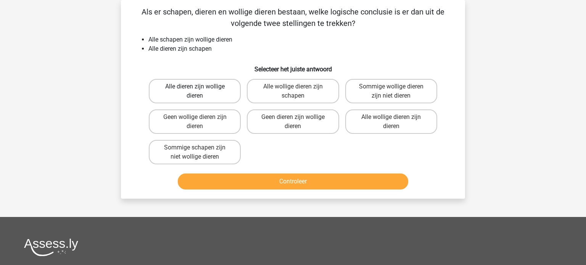
click at [219, 93] on label "Alle dieren zijn wollige dieren" at bounding box center [195, 91] width 92 height 24
click at [200, 92] on input "Alle dieren zijn wollige dieren" at bounding box center [197, 89] width 5 height 5
radio input "true"
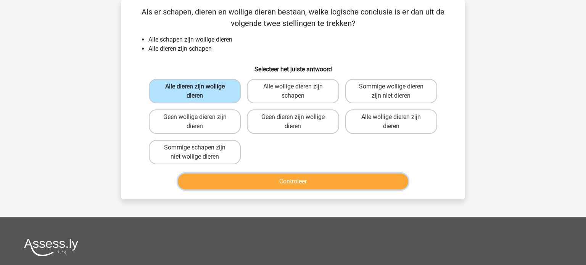
click at [271, 186] on button "Controleer" at bounding box center [293, 182] width 231 height 16
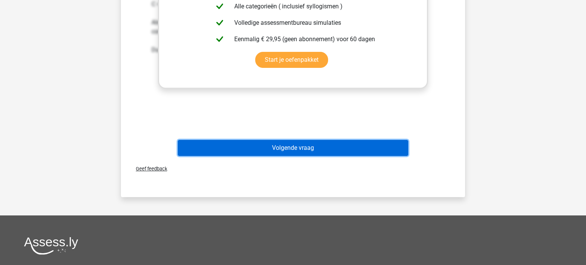
click at [287, 148] on button "Volgende vraag" at bounding box center [293, 148] width 231 height 16
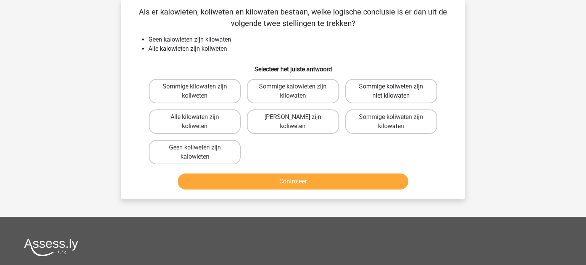
click at [429, 92] on label "Sommige koliweten zijn niet kilowaten" at bounding box center [391, 91] width 92 height 24
click at [396, 92] on input "Sommige koliweten zijn niet kilowaten" at bounding box center [393, 89] width 5 height 5
radio input "true"
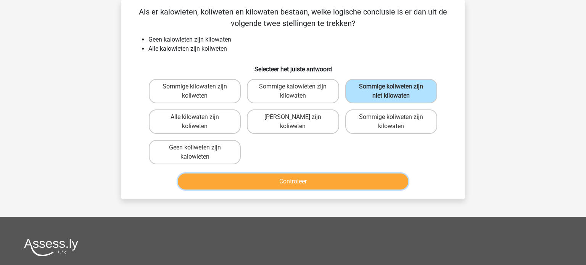
click at [302, 179] on button "Controleer" at bounding box center [293, 182] width 231 height 16
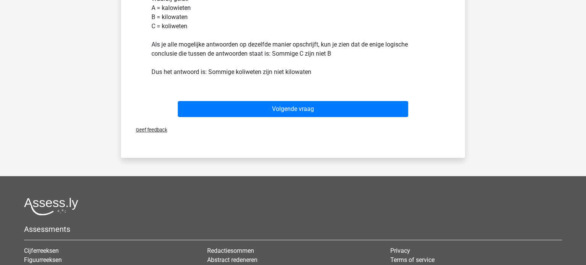
scroll to position [283, 0]
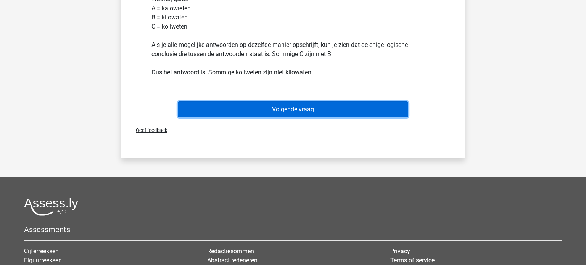
click at [298, 114] on button "Volgende vraag" at bounding box center [293, 110] width 231 height 16
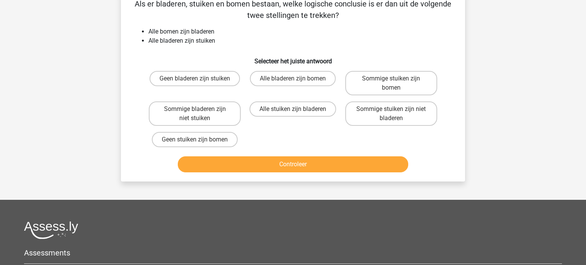
scroll to position [35, 0]
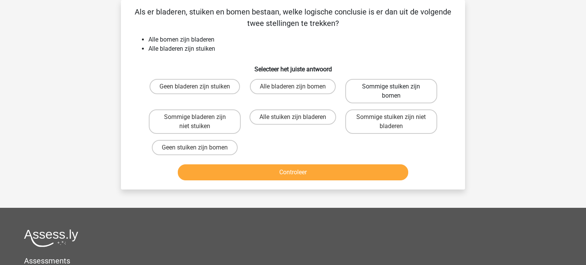
click at [416, 99] on label "Sommige stuiken zijn bomen" at bounding box center [391, 91] width 92 height 24
click at [396, 92] on input "Sommige stuiken zijn bomen" at bounding box center [393, 89] width 5 height 5
radio input "true"
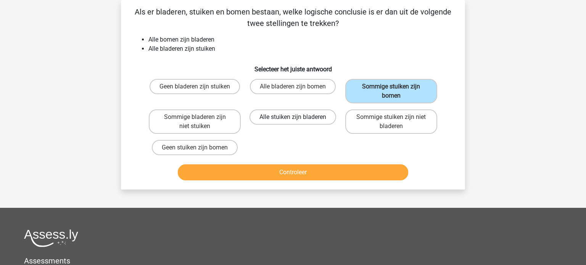
click at [293, 114] on label "Alle stuiken zijn bladeren" at bounding box center [293, 117] width 87 height 15
click at [293, 117] on input "Alle stuiken zijn bladeren" at bounding box center [295, 119] width 5 height 5
radio input "true"
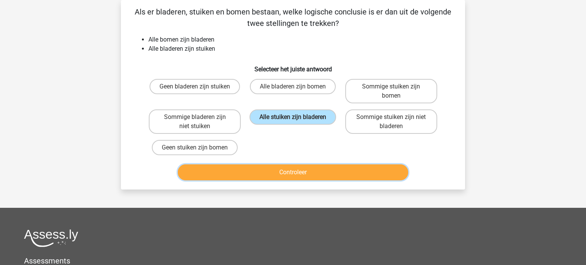
click at [297, 171] on button "Controleer" at bounding box center [293, 172] width 231 height 16
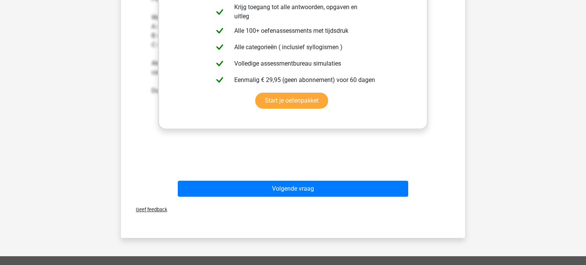
scroll to position [268, 0]
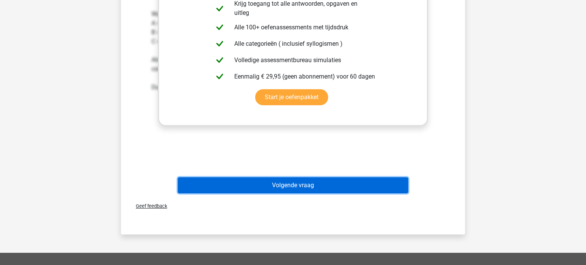
click at [365, 186] on button "Volgende vraag" at bounding box center [293, 185] width 231 height 16
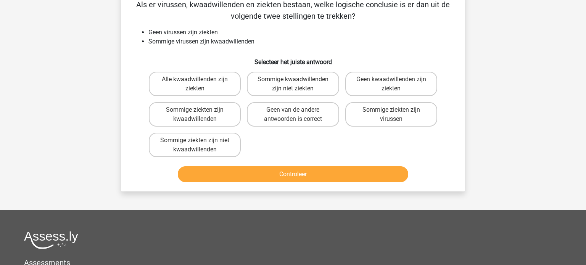
scroll to position [35, 0]
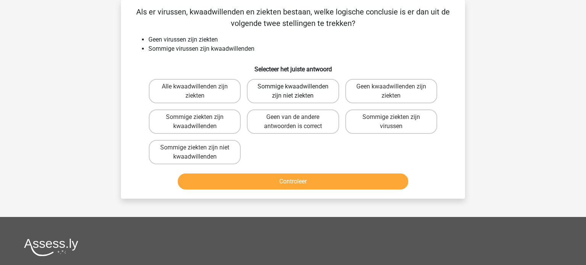
click at [317, 87] on label "Sommige kwaadwillenden zijn niet ziekten" at bounding box center [293, 91] width 92 height 24
click at [298, 87] on input "Sommige kwaadwillenden zijn niet ziekten" at bounding box center [295, 89] width 5 height 5
radio input "true"
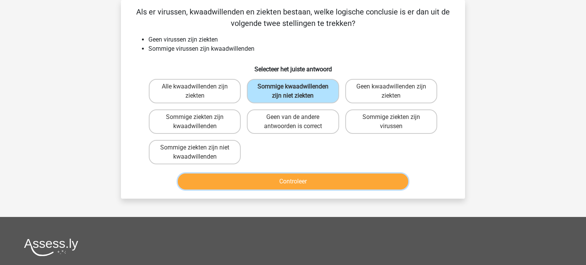
click at [290, 182] on button "Controleer" at bounding box center [293, 182] width 231 height 16
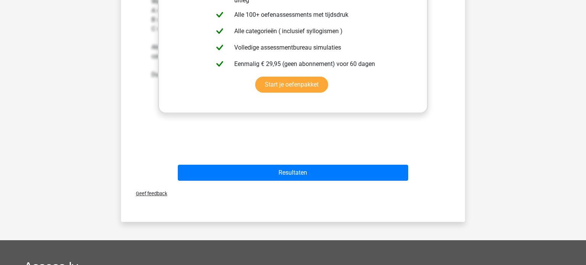
scroll to position [291, 0]
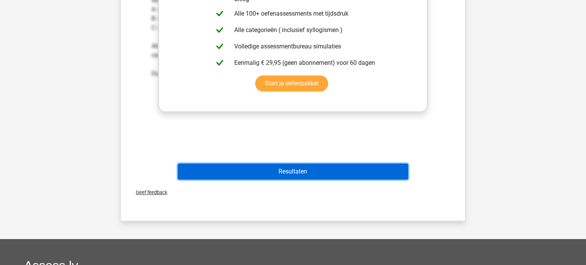
click at [327, 164] on button "Resultaten" at bounding box center [293, 172] width 231 height 16
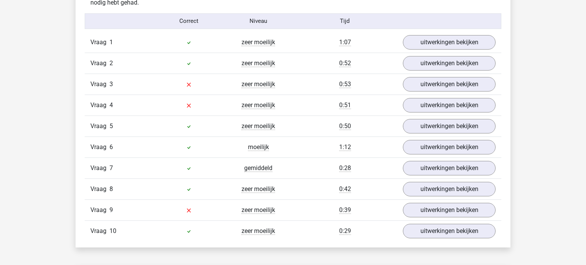
scroll to position [625, 0]
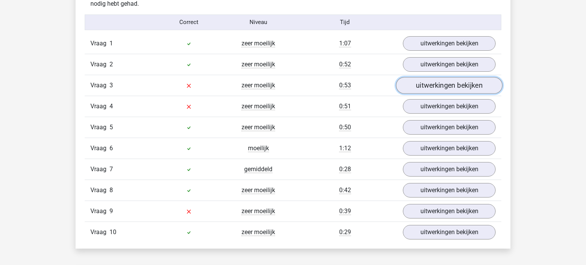
click at [445, 84] on link "uitwerkingen bekijken" at bounding box center [449, 85] width 106 height 17
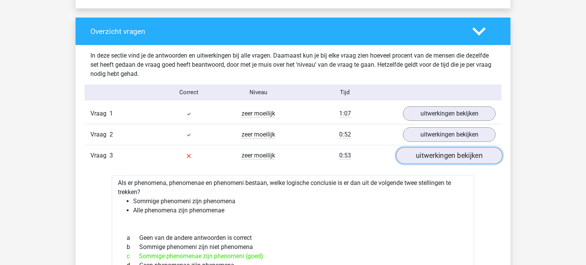
scroll to position [578, 0]
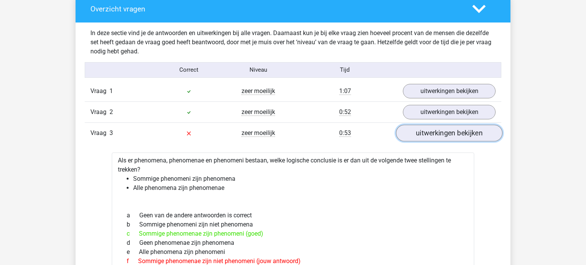
click at [439, 138] on link "uitwerkingen bekijken" at bounding box center [449, 133] width 106 height 17
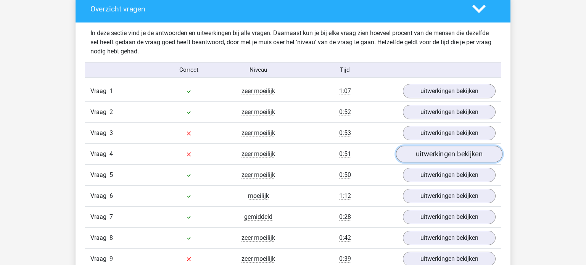
click at [436, 152] on link "uitwerkingen bekijken" at bounding box center [449, 154] width 106 height 17
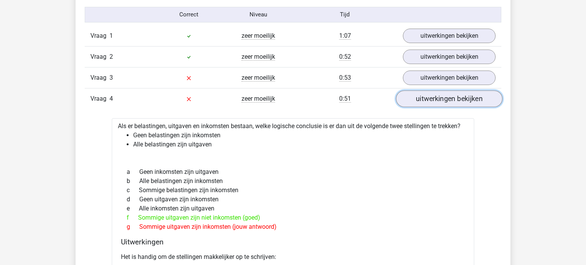
scroll to position [632, 0]
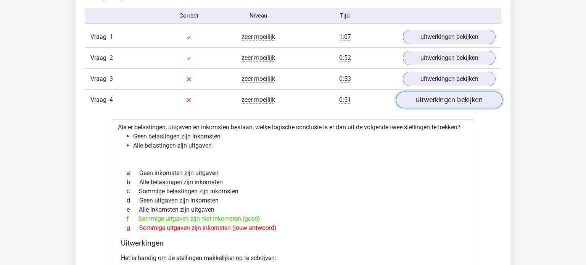
click at [434, 98] on link "uitwerkingen bekijken" at bounding box center [449, 100] width 106 height 17
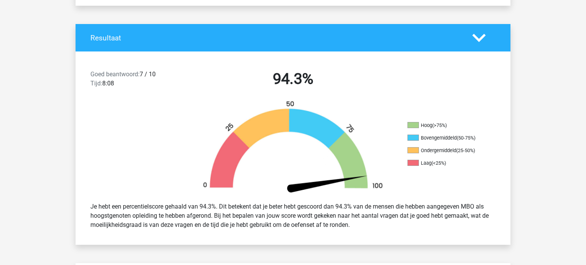
scroll to position [0, 0]
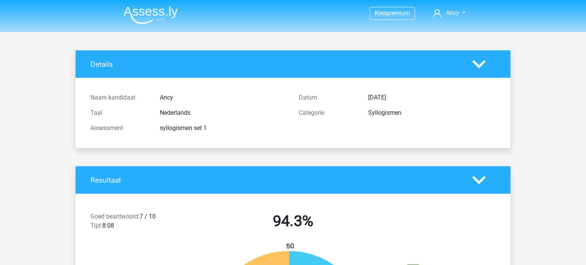
click at [152, 12] on img at bounding box center [151, 15] width 54 height 18
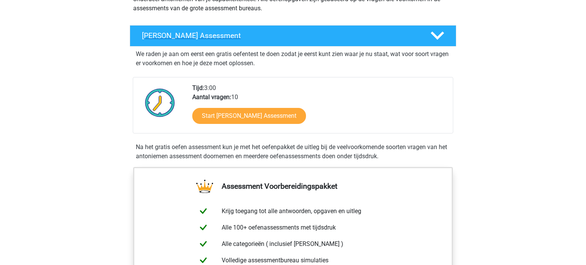
scroll to position [108, 0]
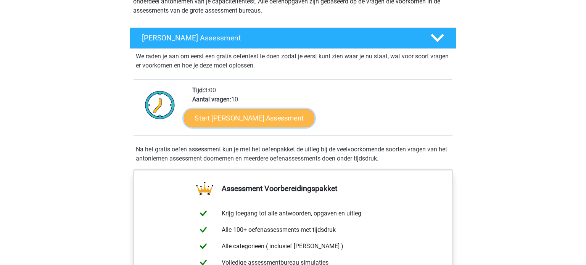
click at [269, 120] on link "Start [PERSON_NAME] Assessment" at bounding box center [249, 118] width 131 height 18
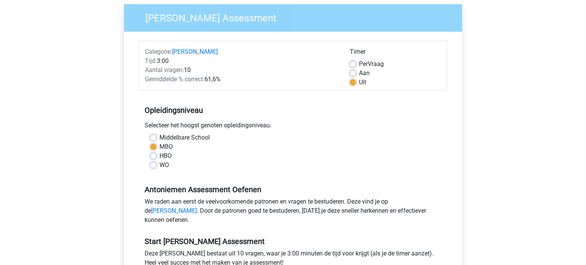
scroll to position [58, 0]
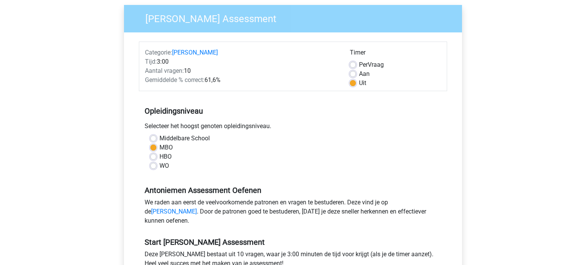
click at [359, 73] on label "Aan" at bounding box center [364, 73] width 11 height 9
click at [355, 73] on input "Aan" at bounding box center [353, 73] width 6 height 8
radio input "true"
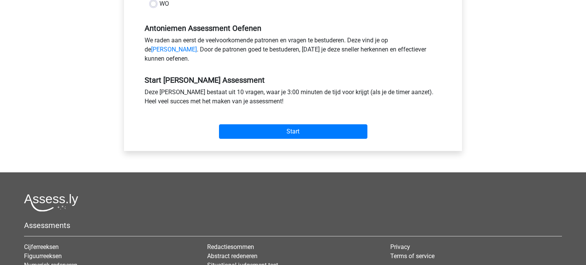
scroll to position [243, 0]
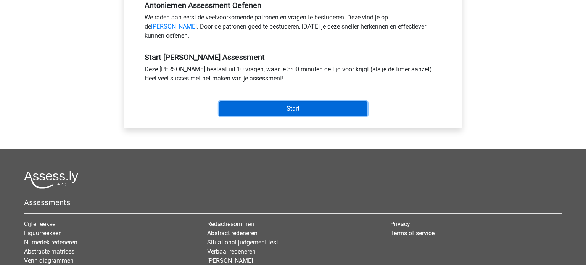
click at [284, 115] on input "Start" at bounding box center [293, 109] width 148 height 15
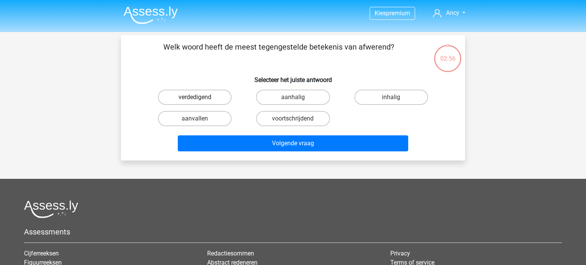
click at [186, 98] on label "verdedigend" at bounding box center [195, 97] width 74 height 15
click at [195, 98] on input "verdedigend" at bounding box center [197, 99] width 5 height 5
radio input "true"
click at [199, 119] on input "aanvallen" at bounding box center [197, 121] width 5 height 5
radio input "true"
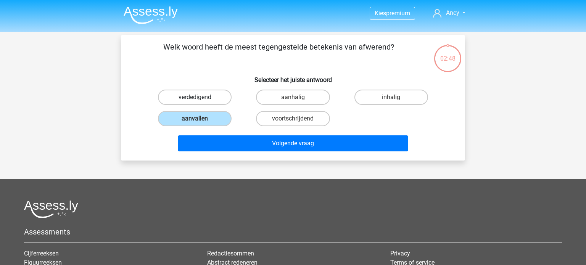
click at [209, 97] on label "verdedigend" at bounding box center [195, 97] width 74 height 15
click at [200, 97] on input "verdedigend" at bounding box center [197, 99] width 5 height 5
radio input "true"
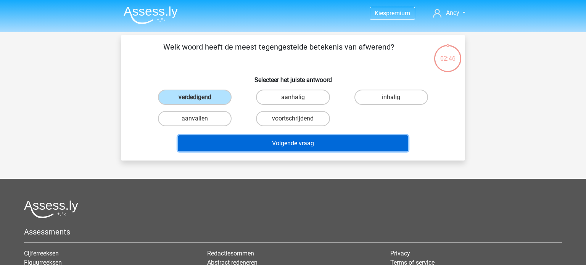
click at [289, 140] on button "Volgende vraag" at bounding box center [293, 143] width 231 height 16
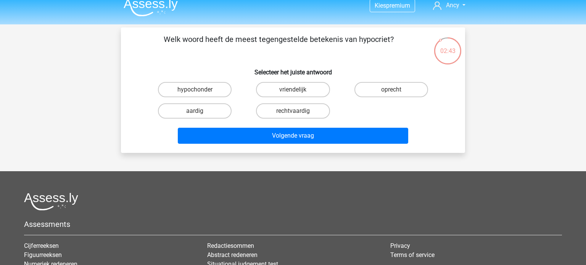
scroll to position [6, 0]
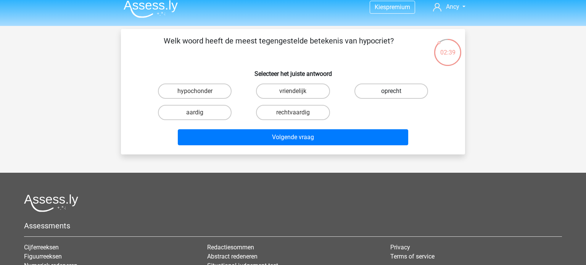
click at [403, 87] on label "oprecht" at bounding box center [392, 91] width 74 height 15
click at [396, 91] on input "oprecht" at bounding box center [393, 93] width 5 height 5
radio input "true"
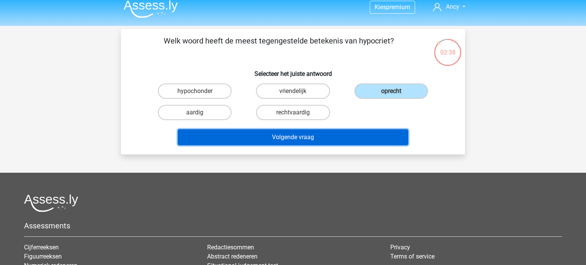
click at [287, 137] on button "Volgende vraag" at bounding box center [293, 137] width 231 height 16
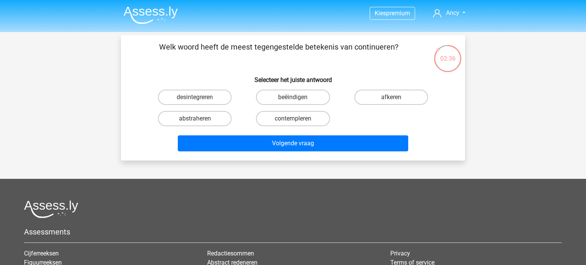
scroll to position [0, 0]
click at [286, 96] on label "beëindigen" at bounding box center [293, 97] width 74 height 15
click at [293, 97] on input "beëindigen" at bounding box center [295, 99] width 5 height 5
radio input "true"
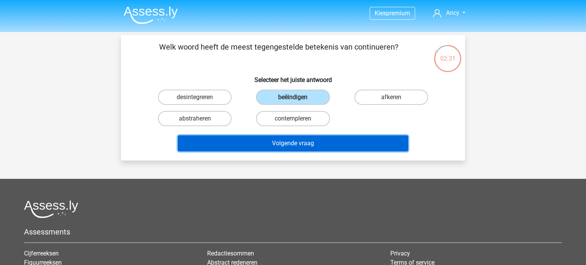
click at [289, 144] on button "Volgende vraag" at bounding box center [293, 143] width 231 height 16
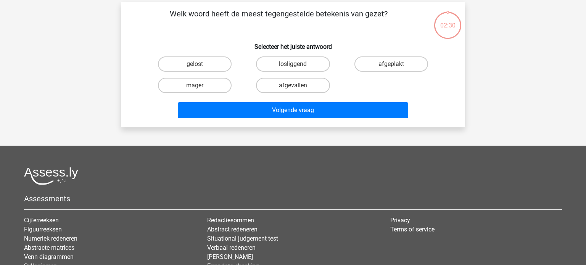
scroll to position [35, 0]
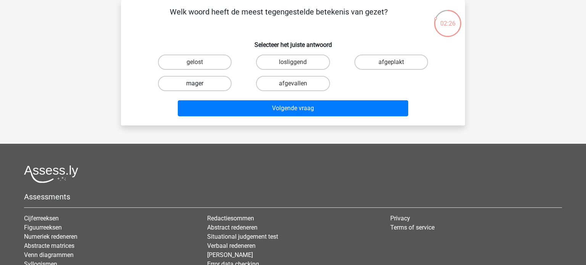
click at [194, 78] on label "mager" at bounding box center [195, 83] width 74 height 15
click at [195, 84] on input "mager" at bounding box center [197, 86] width 5 height 5
radio input "true"
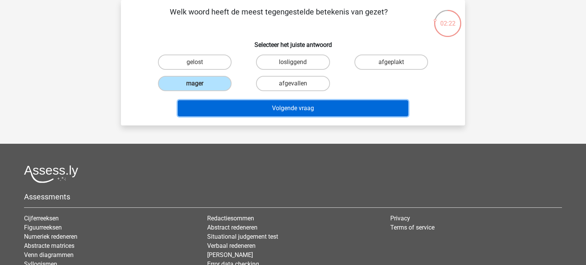
click at [274, 108] on button "Volgende vraag" at bounding box center [293, 108] width 231 height 16
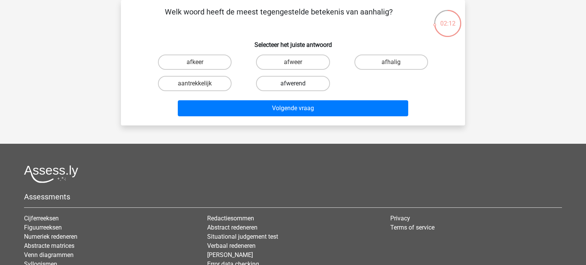
click at [290, 85] on label "afwerend" at bounding box center [293, 83] width 74 height 15
click at [293, 85] on input "afwerend" at bounding box center [295, 86] width 5 height 5
radio input "true"
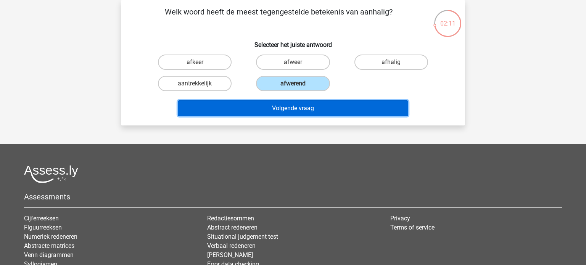
click at [285, 112] on button "Volgende vraag" at bounding box center [293, 108] width 231 height 16
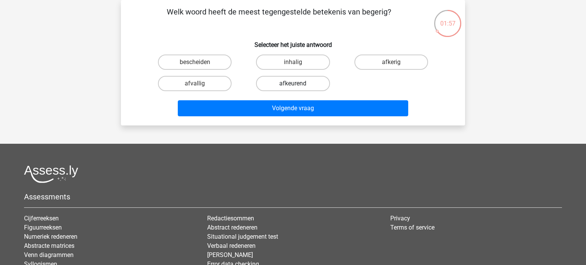
click at [292, 82] on label "afkeurend" at bounding box center [293, 83] width 74 height 15
click at [293, 84] on input "afkeurend" at bounding box center [295, 86] width 5 height 5
radio input "true"
click at [393, 58] on label "afkerig" at bounding box center [392, 62] width 74 height 15
click at [393, 62] on input "afkerig" at bounding box center [393, 64] width 5 height 5
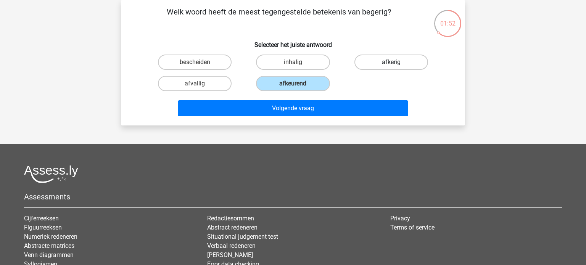
radio input "true"
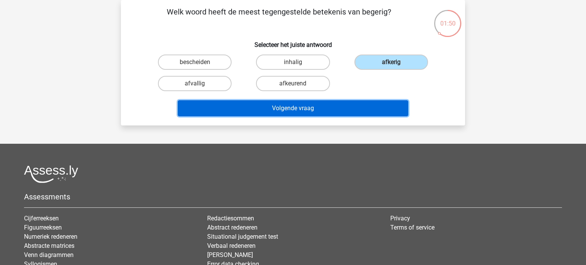
click at [295, 106] on button "Volgende vraag" at bounding box center [293, 108] width 231 height 16
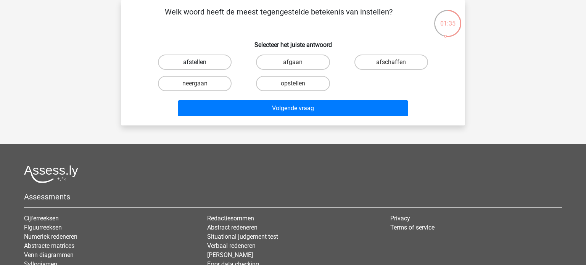
click at [205, 62] on label "afstellen" at bounding box center [195, 62] width 74 height 15
click at [200, 62] on input "afstellen" at bounding box center [197, 64] width 5 height 5
radio input "true"
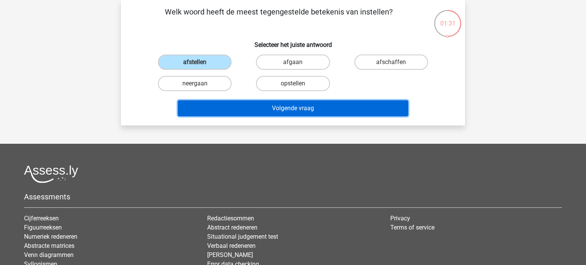
click at [311, 107] on button "Volgende vraag" at bounding box center [293, 108] width 231 height 16
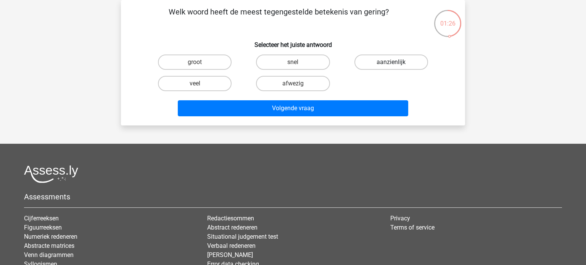
click at [390, 65] on label "aanzienlijk" at bounding box center [392, 62] width 74 height 15
click at [391, 65] on input "aanzienlijk" at bounding box center [393, 64] width 5 height 5
radio input "true"
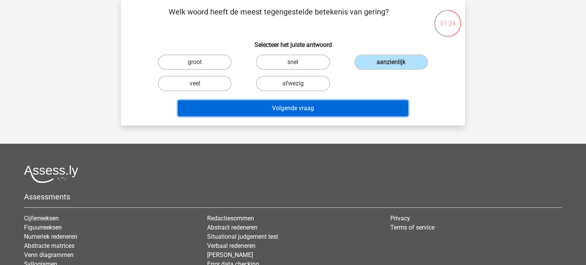
click at [287, 102] on button "Volgende vraag" at bounding box center [293, 108] width 231 height 16
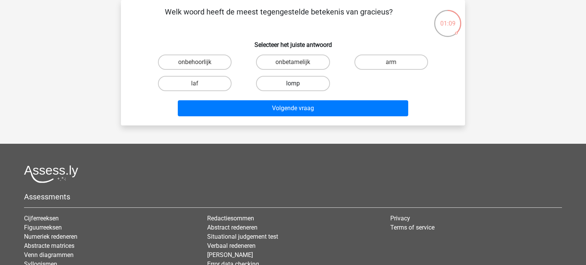
click at [290, 87] on label "lomp" at bounding box center [293, 83] width 74 height 15
click at [293, 87] on input "lomp" at bounding box center [295, 86] width 5 height 5
radio input "true"
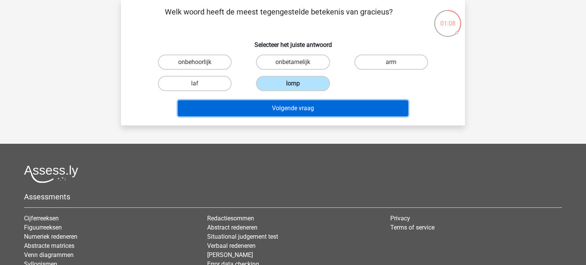
click at [289, 105] on button "Volgende vraag" at bounding box center [293, 108] width 231 height 16
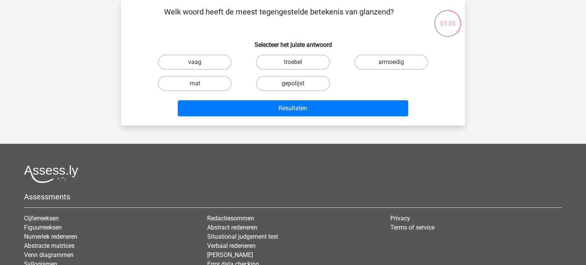
scroll to position [0, 0]
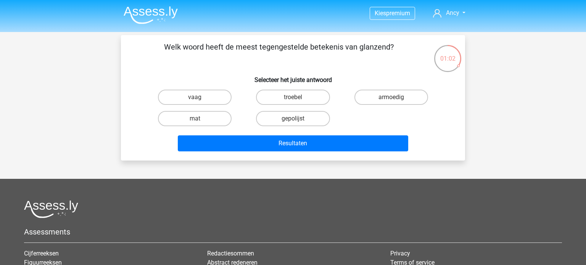
click at [293, 99] on input "troebel" at bounding box center [295, 99] width 5 height 5
radio input "true"
click at [185, 117] on label "mat" at bounding box center [195, 118] width 74 height 15
click at [195, 119] on input "mat" at bounding box center [197, 121] width 5 height 5
radio input "true"
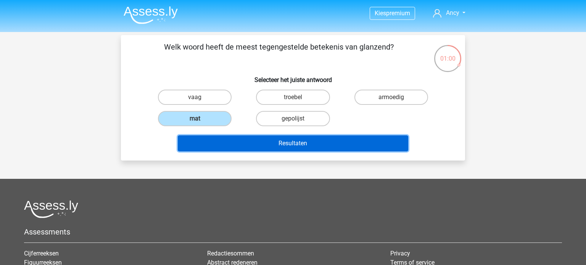
click at [289, 141] on button "Resultaten" at bounding box center [293, 143] width 231 height 16
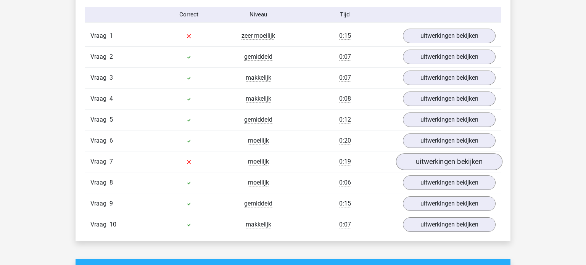
scroll to position [632, 0]
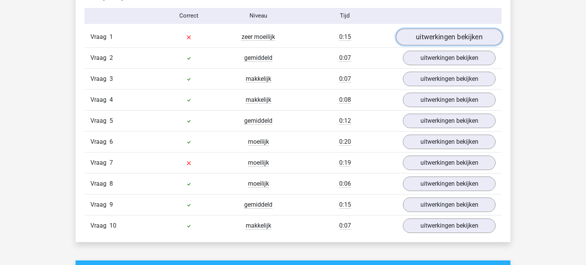
click at [445, 31] on link "uitwerkingen bekijken" at bounding box center [449, 37] width 106 height 17
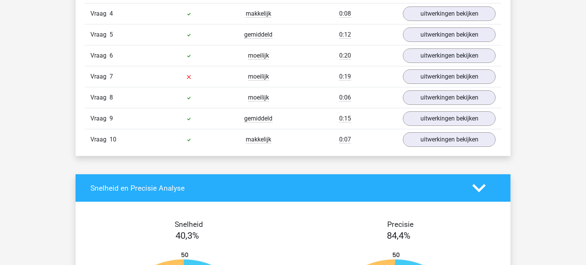
scroll to position [849, 0]
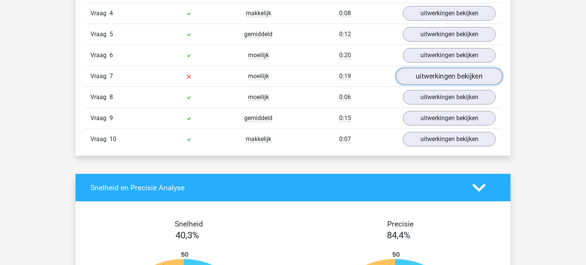
click at [466, 75] on link "uitwerkingen bekijken" at bounding box center [449, 76] width 106 height 17
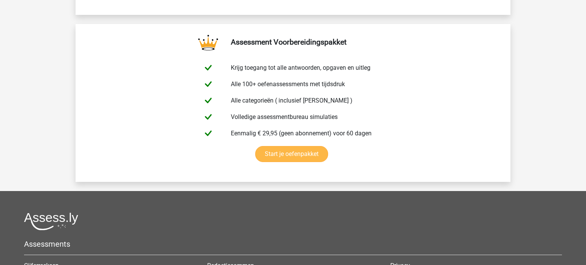
scroll to position [0, 0]
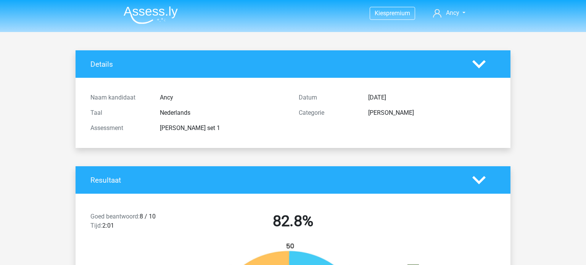
click at [156, 11] on img at bounding box center [151, 15] width 54 height 18
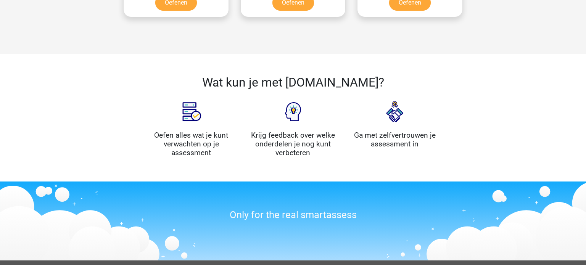
scroll to position [943, 0]
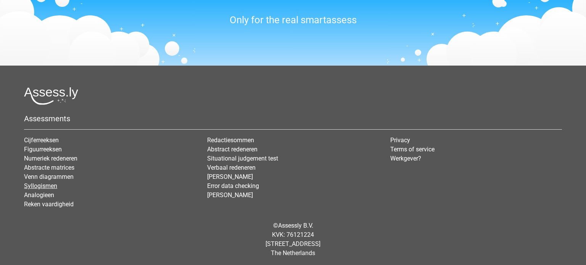
click at [40, 185] on link "Syllogismen" at bounding box center [40, 185] width 33 height 7
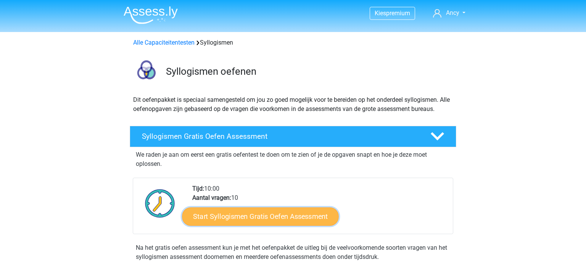
click at [230, 218] on link "Start Syllogismen Gratis Oefen Assessment" at bounding box center [260, 216] width 157 height 18
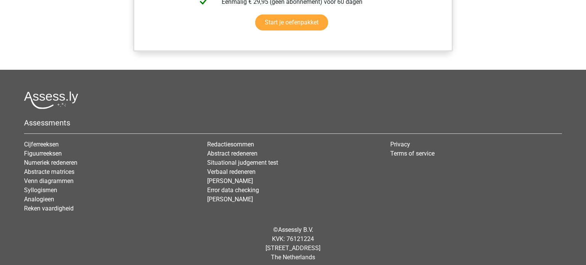
scroll to position [738, 0]
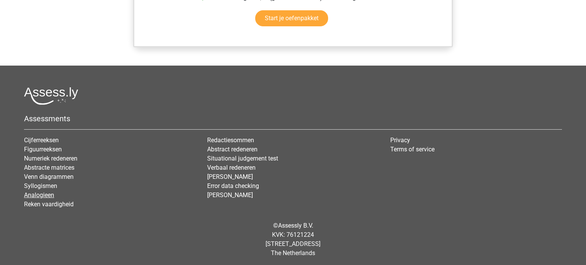
click at [35, 192] on link "Analogieen" at bounding box center [39, 195] width 30 height 7
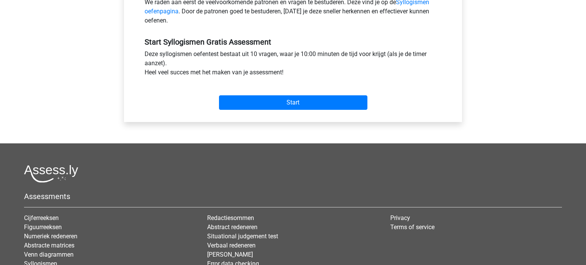
scroll to position [255, 0]
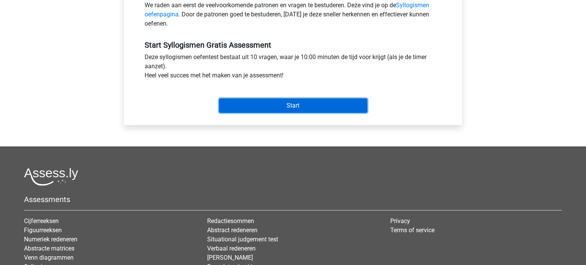
click at [253, 108] on input "Start" at bounding box center [293, 105] width 148 height 15
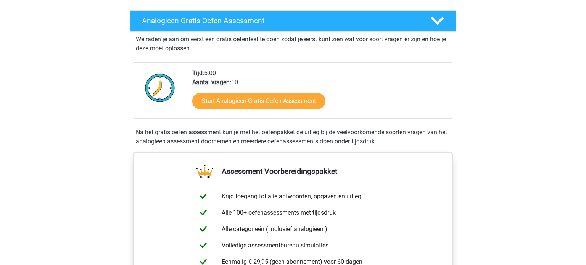
scroll to position [123, 0]
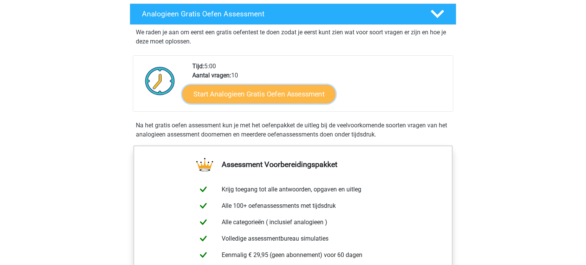
click at [232, 93] on link "Start Analogieen Gratis Oefen Assessment" at bounding box center [258, 94] width 153 height 18
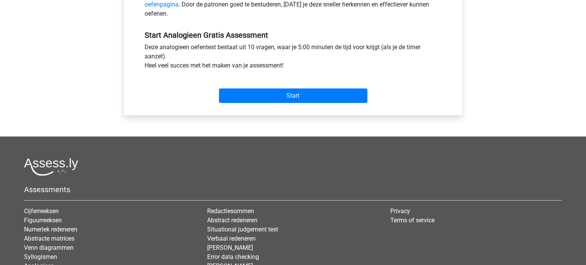
scroll to position [266, 0]
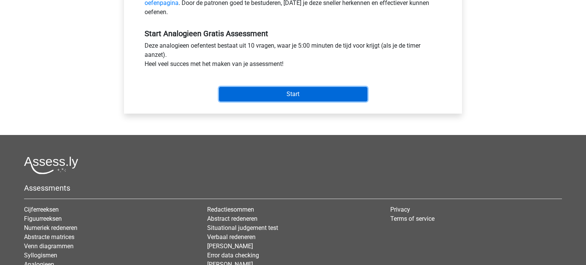
click at [232, 93] on input "Start" at bounding box center [293, 94] width 148 height 15
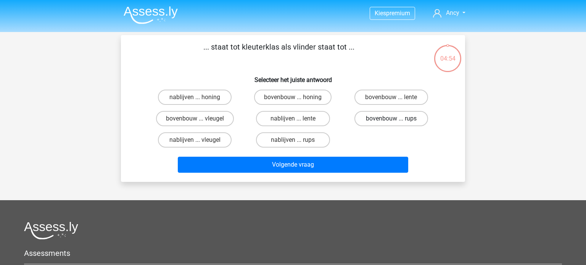
click at [400, 116] on label "bovenbouw ... rups" at bounding box center [392, 118] width 74 height 15
click at [396, 119] on input "bovenbouw ... rups" at bounding box center [393, 121] width 5 height 5
radio input "true"
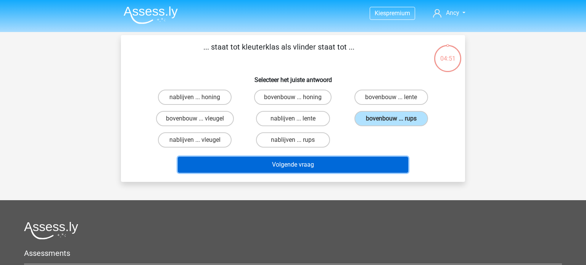
click at [294, 164] on button "Volgende vraag" at bounding box center [293, 165] width 231 height 16
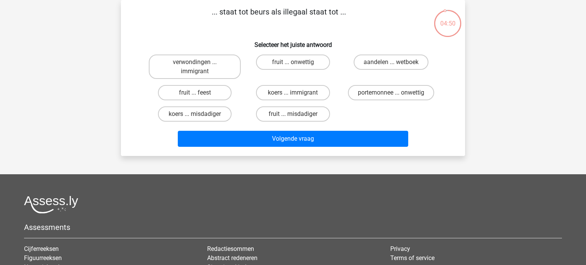
scroll to position [25, 0]
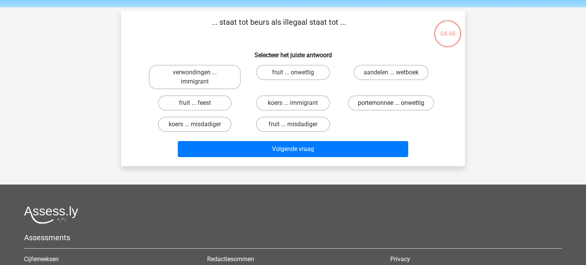
click at [376, 105] on label "portemonnee ... onwettig" at bounding box center [391, 102] width 86 height 15
click at [391, 105] on input "portemonnee ... onwettig" at bounding box center [393, 105] width 5 height 5
radio input "true"
click at [397, 73] on label "aandelen ... wetboek" at bounding box center [391, 72] width 75 height 15
click at [396, 73] on input "aandelen ... wetboek" at bounding box center [393, 75] width 5 height 5
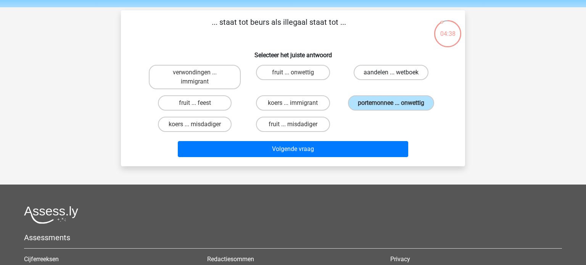
radio input "true"
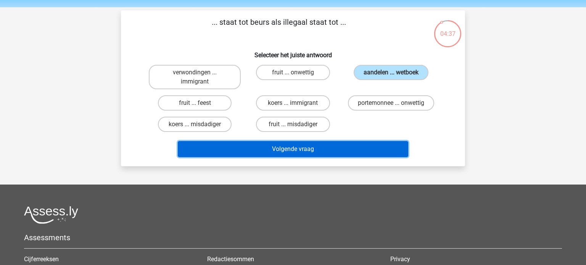
click at [301, 146] on button "Volgende vraag" at bounding box center [293, 149] width 231 height 16
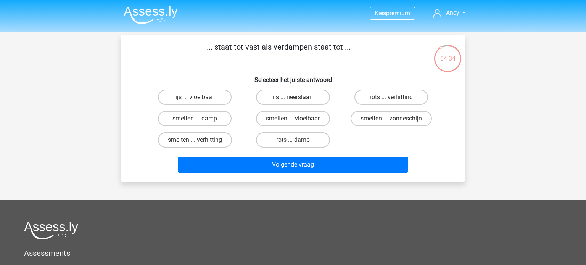
scroll to position [0, 0]
click at [192, 139] on label "smelten ... verhitting" at bounding box center [195, 139] width 74 height 15
click at [195, 140] on input "smelten ... verhitting" at bounding box center [197, 142] width 5 height 5
radio input "true"
click at [293, 118] on label "smelten ... vloeibaar" at bounding box center [293, 118] width 74 height 15
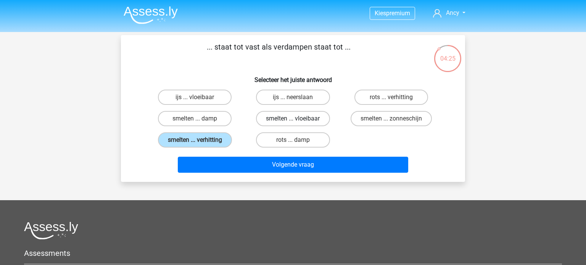
click at [293, 119] on input "smelten ... vloeibaar" at bounding box center [295, 121] width 5 height 5
radio input "true"
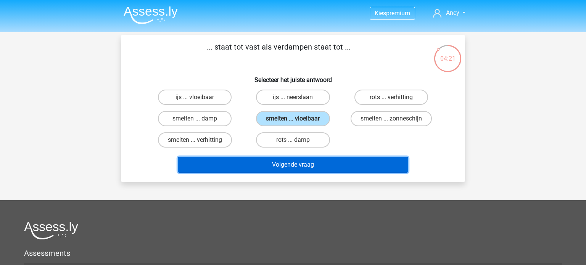
click at [292, 164] on button "Volgende vraag" at bounding box center [293, 165] width 231 height 16
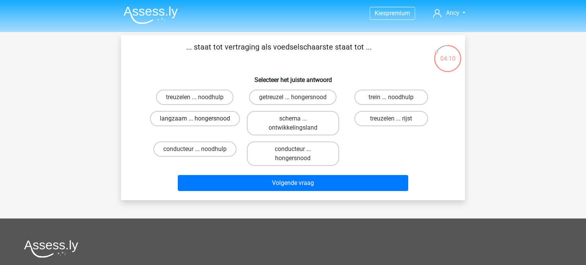
click at [189, 121] on label "langzaam ... hongersnood" at bounding box center [195, 118] width 90 height 15
click at [195, 121] on input "langzaam ... hongersnood" at bounding box center [197, 121] width 5 height 5
radio input "true"
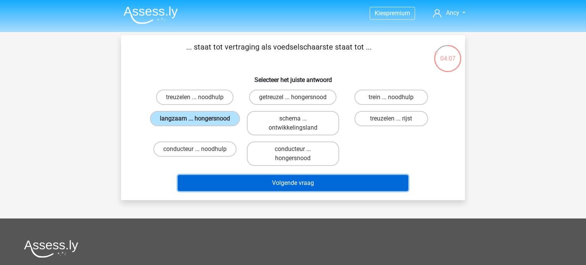
click at [297, 186] on button "Volgende vraag" at bounding box center [293, 183] width 231 height 16
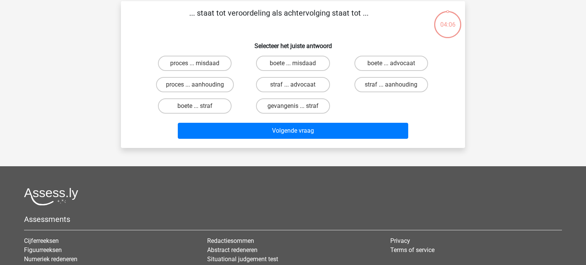
scroll to position [35, 0]
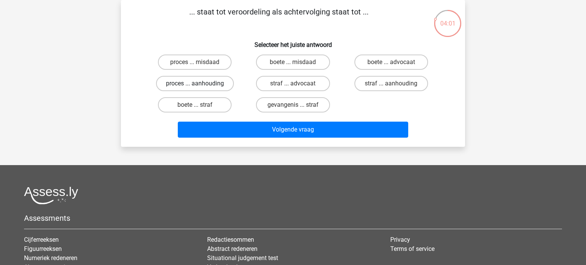
click at [201, 84] on label "proces ... aanhouding" at bounding box center [195, 83] width 78 height 15
click at [200, 84] on input "proces ... aanhouding" at bounding box center [197, 86] width 5 height 5
radio input "true"
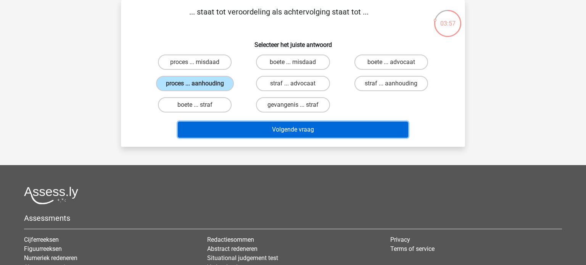
click at [303, 127] on button "Volgende vraag" at bounding box center [293, 130] width 231 height 16
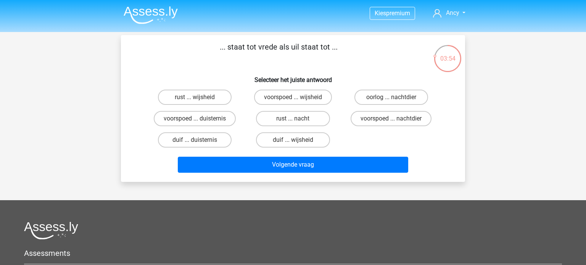
scroll to position [0, 0]
click at [298, 137] on label "duif ... wijsheid" at bounding box center [293, 139] width 74 height 15
click at [298, 140] on input "duif ... wijsheid" at bounding box center [295, 142] width 5 height 5
radio input "true"
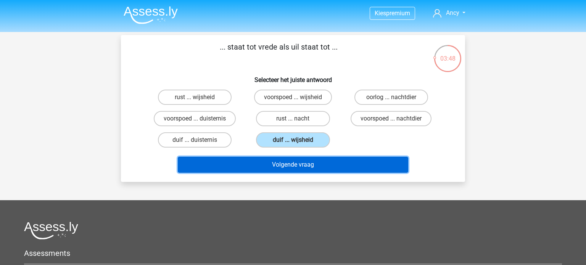
click at [284, 162] on button "Volgende vraag" at bounding box center [293, 165] width 231 height 16
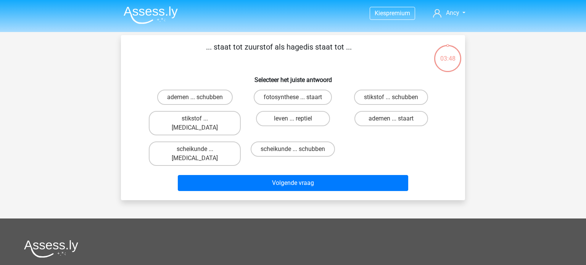
scroll to position [35, 0]
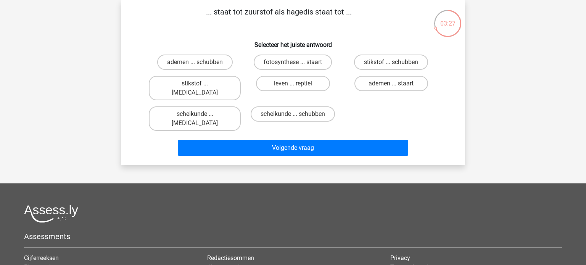
click at [195, 84] on input "stikstof ... krokodil" at bounding box center [197, 86] width 5 height 5
radio input "true"
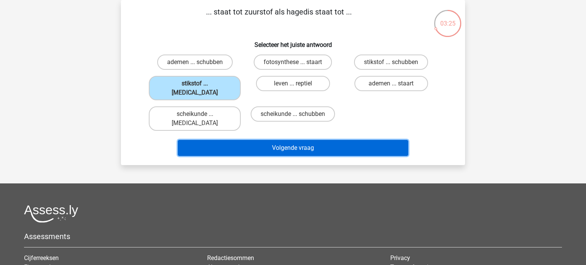
click at [314, 140] on button "Volgende vraag" at bounding box center [293, 148] width 231 height 16
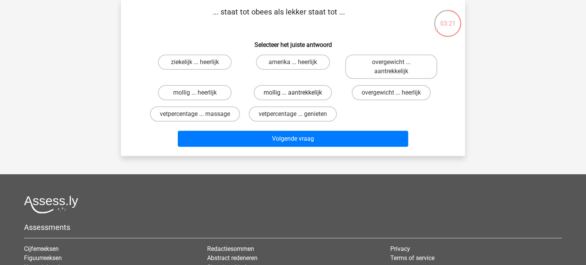
click at [293, 90] on label "mollig ... aantrekkelijk" at bounding box center [293, 92] width 78 height 15
click at [293, 93] on input "mollig ... aantrekkelijk" at bounding box center [295, 95] width 5 height 5
radio input "true"
click at [188, 96] on label "mollig ... heerlijk" at bounding box center [195, 92] width 74 height 15
click at [195, 96] on input "mollig ... heerlijk" at bounding box center [197, 95] width 5 height 5
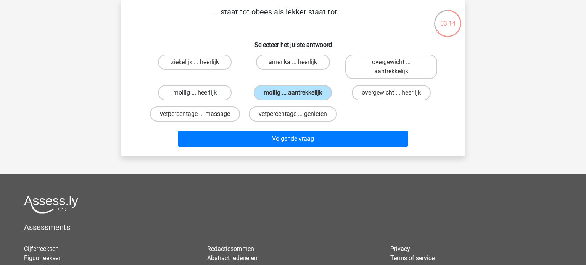
radio input "true"
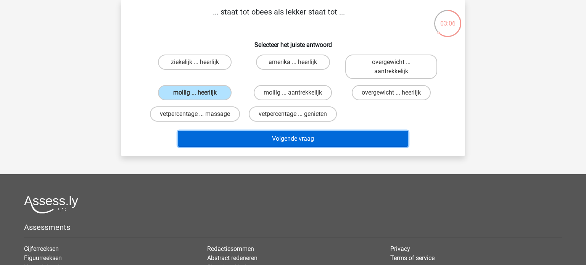
click at [295, 137] on button "Volgende vraag" at bounding box center [293, 139] width 231 height 16
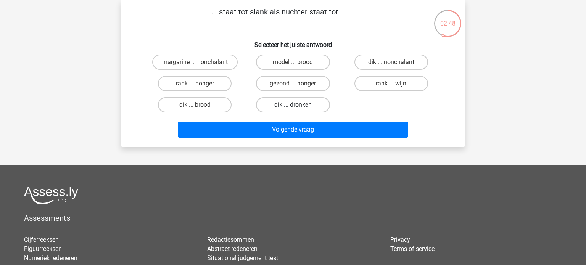
click at [293, 106] on label "dik ... dronken" at bounding box center [293, 104] width 74 height 15
click at [293, 106] on input "dik ... dronken" at bounding box center [295, 107] width 5 height 5
radio input "true"
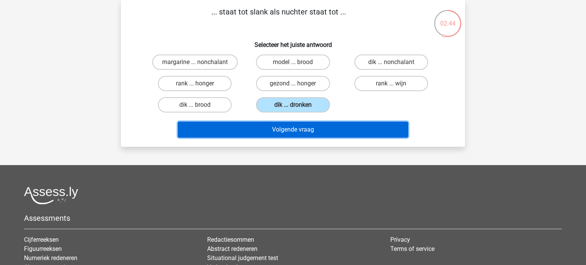
click at [293, 132] on button "Volgende vraag" at bounding box center [293, 130] width 231 height 16
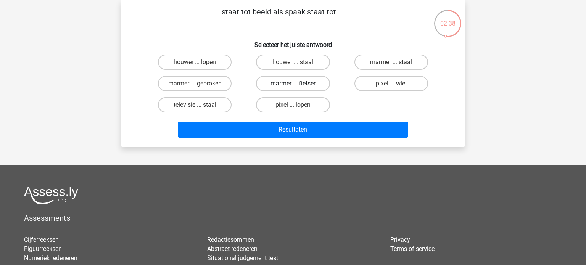
click at [301, 77] on label "marmer ... fietser" at bounding box center [293, 83] width 74 height 15
click at [298, 84] on input "marmer ... fietser" at bounding box center [295, 86] width 5 height 5
radio input "true"
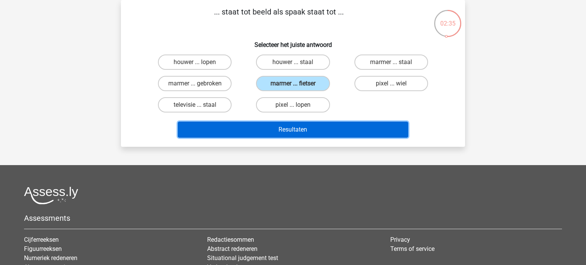
click at [310, 128] on button "Resultaten" at bounding box center [293, 130] width 231 height 16
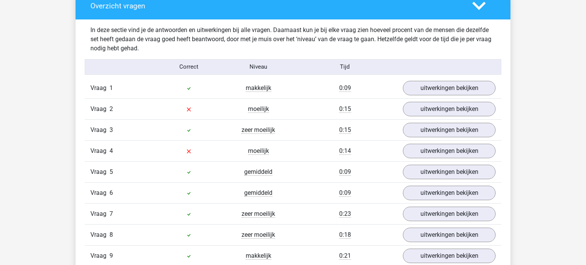
scroll to position [581, 0]
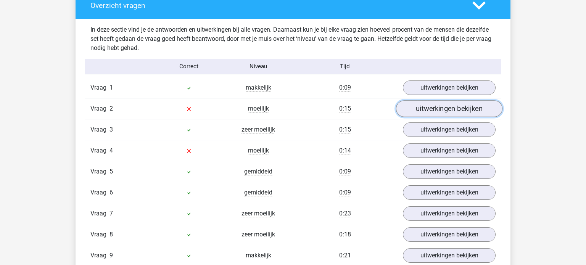
click at [439, 108] on link "uitwerkingen bekijken" at bounding box center [449, 108] width 106 height 17
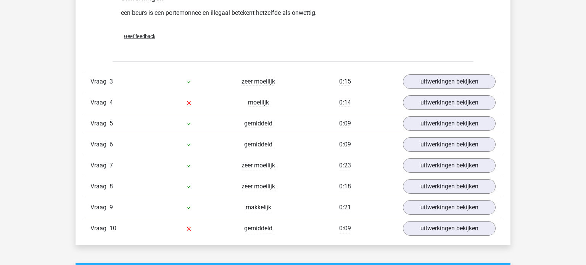
scroll to position [838, 0]
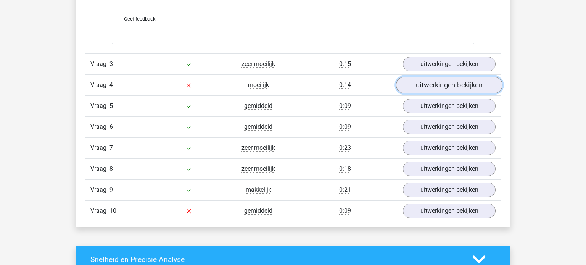
click at [425, 87] on link "uitwerkingen bekijken" at bounding box center [449, 85] width 106 height 17
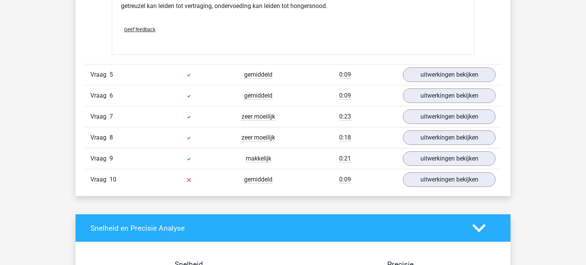
scroll to position [1067, 0]
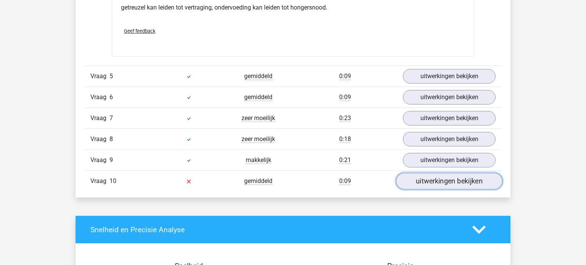
click at [429, 173] on link "uitwerkingen bekijken" at bounding box center [449, 181] width 106 height 17
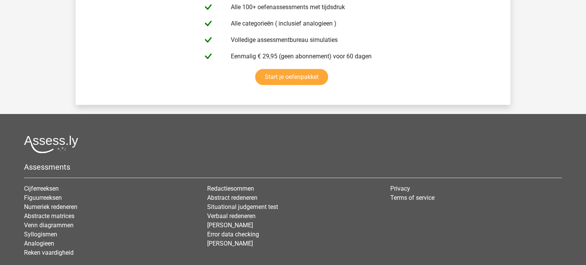
scroll to position [2217, 0]
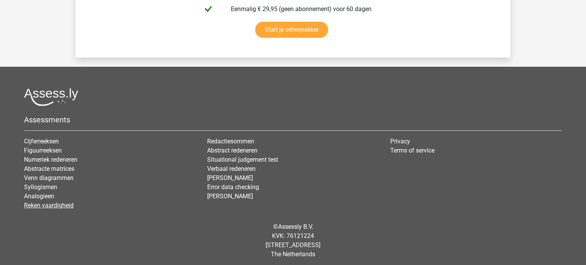
click at [39, 202] on link "Reken vaardigheid" at bounding box center [49, 205] width 50 height 7
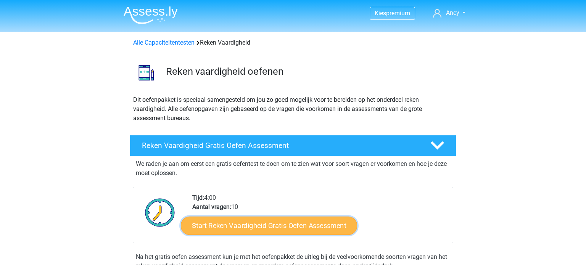
click at [253, 231] on link "Start Reken Vaardigheid Gratis Oefen Assessment" at bounding box center [269, 225] width 176 height 18
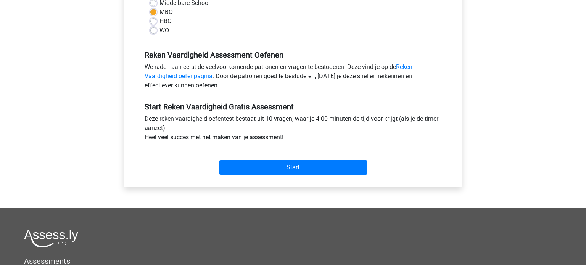
scroll to position [211, 0]
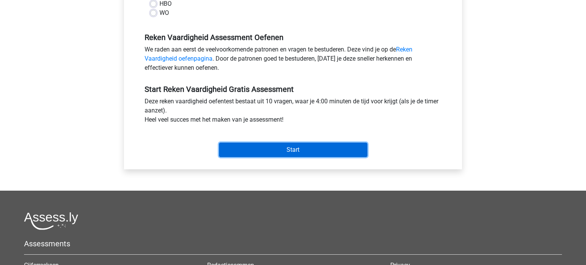
click at [242, 148] on input "Start" at bounding box center [293, 150] width 148 height 15
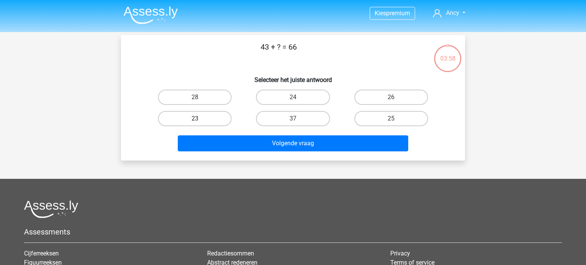
click at [206, 123] on label "23" at bounding box center [195, 118] width 74 height 15
click at [200, 123] on input "23" at bounding box center [197, 121] width 5 height 5
radio input "true"
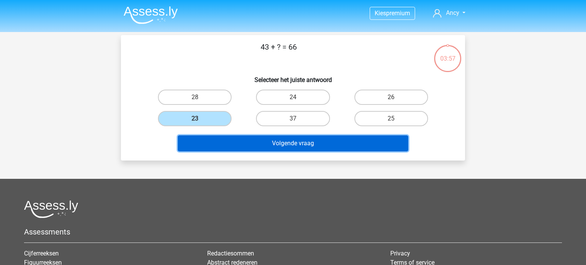
click at [266, 144] on button "Volgende vraag" at bounding box center [293, 143] width 231 height 16
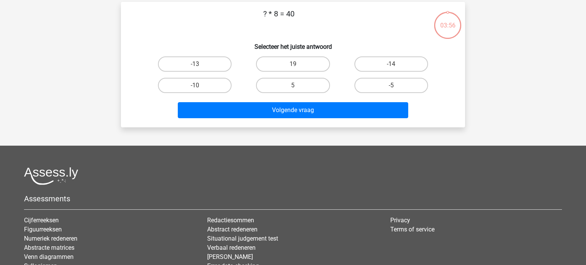
scroll to position [35, 0]
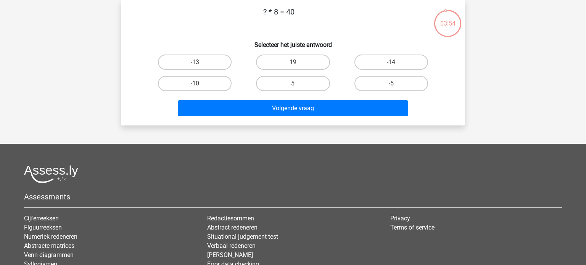
click at [305, 88] on label "5" at bounding box center [293, 83] width 74 height 15
click at [298, 88] on input "5" at bounding box center [295, 86] width 5 height 5
radio input "true"
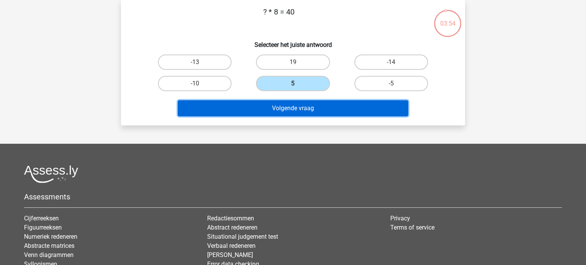
click at [305, 107] on button "Volgende vraag" at bounding box center [293, 108] width 231 height 16
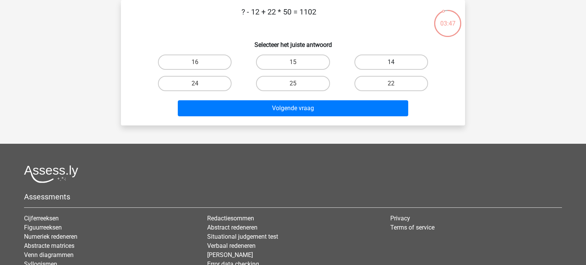
click at [385, 61] on label "14" at bounding box center [392, 62] width 74 height 15
click at [391, 62] on input "14" at bounding box center [393, 64] width 5 height 5
radio input "true"
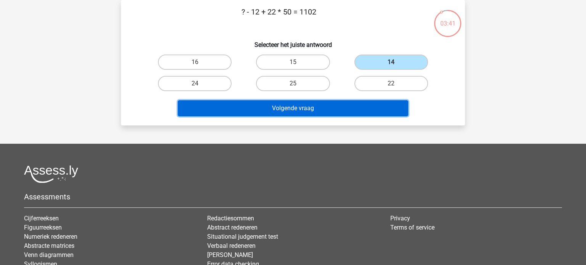
click at [314, 106] on button "Volgende vraag" at bounding box center [293, 108] width 231 height 16
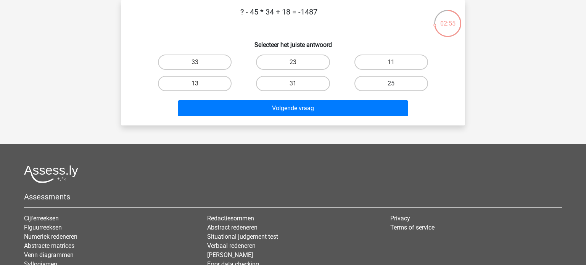
click at [384, 79] on label "25" at bounding box center [392, 83] width 74 height 15
click at [391, 84] on input "25" at bounding box center [393, 86] width 5 height 5
radio input "true"
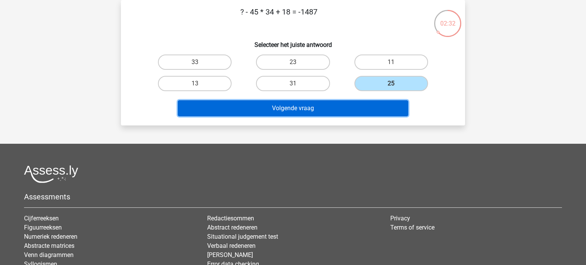
click at [278, 110] on button "Volgende vraag" at bounding box center [293, 108] width 231 height 16
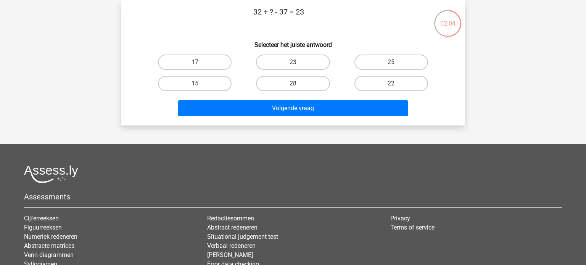
click at [295, 88] on input "28" at bounding box center [295, 86] width 5 height 5
radio input "true"
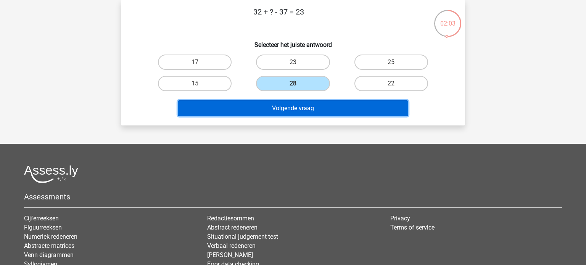
click at [297, 106] on button "Volgende vraag" at bounding box center [293, 108] width 231 height 16
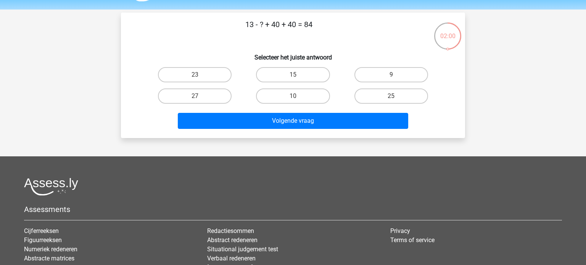
scroll to position [21, 0]
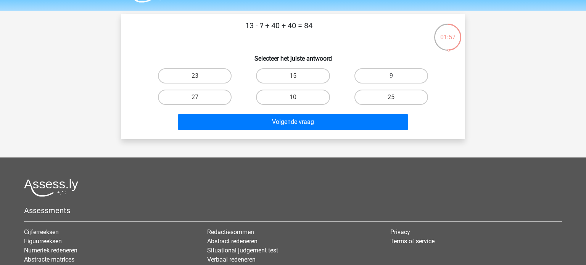
click at [384, 77] on label "9" at bounding box center [392, 75] width 74 height 15
click at [391, 77] on input "9" at bounding box center [393, 78] width 5 height 5
radio input "true"
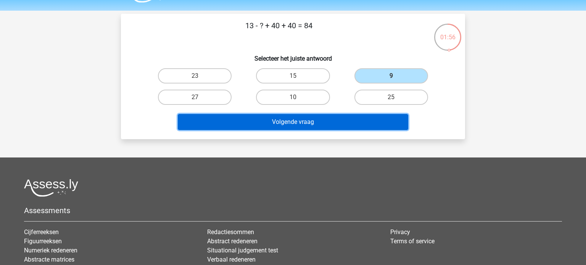
click at [293, 124] on button "Volgende vraag" at bounding box center [293, 122] width 231 height 16
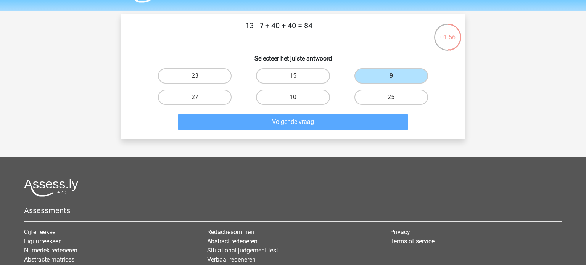
scroll to position [35, 0]
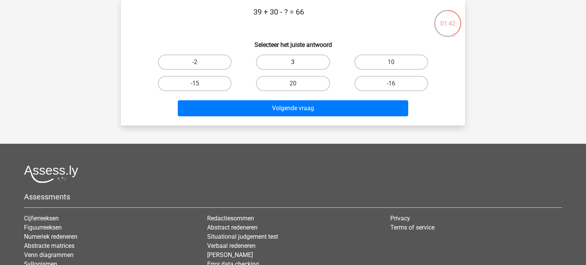
click at [279, 66] on label "3" at bounding box center [293, 62] width 74 height 15
click at [293, 66] on input "3" at bounding box center [295, 64] width 5 height 5
radio input "true"
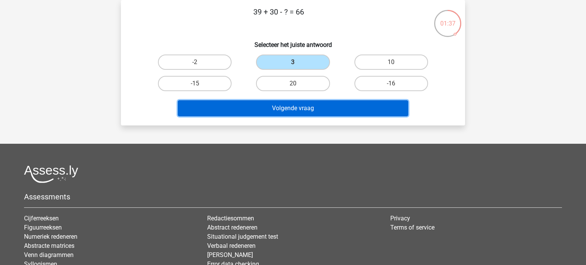
click at [297, 111] on button "Volgende vraag" at bounding box center [293, 108] width 231 height 16
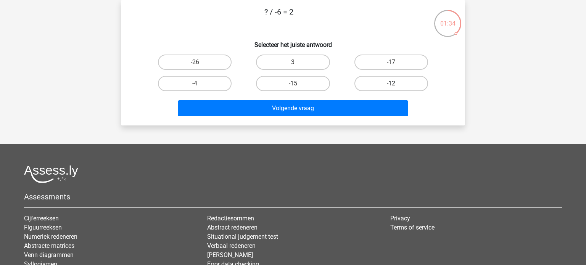
click at [377, 87] on label "-12" at bounding box center [392, 83] width 74 height 15
click at [391, 87] on input "-12" at bounding box center [393, 86] width 5 height 5
radio input "true"
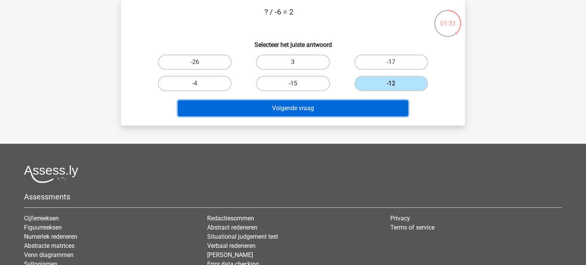
click at [324, 112] on button "Volgende vraag" at bounding box center [293, 108] width 231 height 16
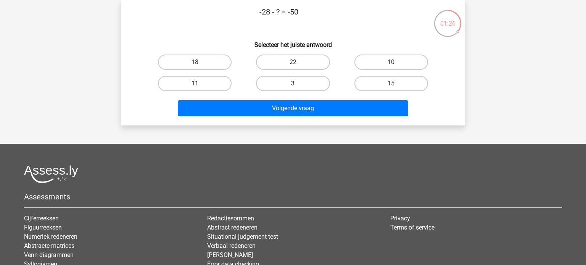
click at [295, 62] on label "22" at bounding box center [293, 62] width 74 height 15
click at [295, 62] on input "22" at bounding box center [295, 64] width 5 height 5
radio input "true"
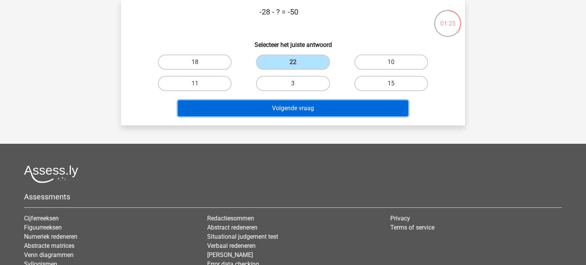
click at [305, 105] on button "Volgende vraag" at bounding box center [293, 108] width 231 height 16
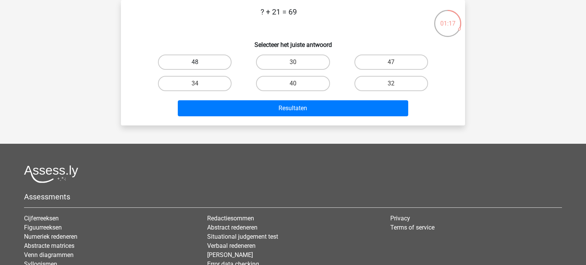
click at [220, 65] on label "48" at bounding box center [195, 62] width 74 height 15
click at [200, 65] on input "48" at bounding box center [197, 64] width 5 height 5
radio input "true"
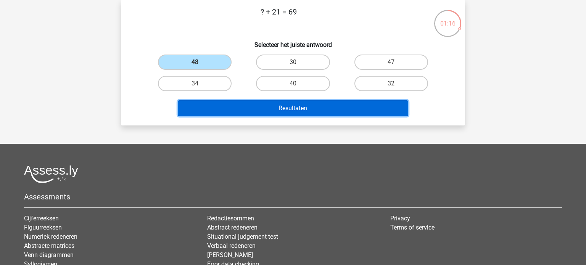
click at [259, 106] on button "Resultaten" at bounding box center [293, 108] width 231 height 16
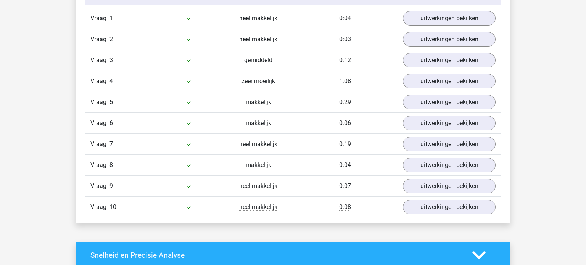
scroll to position [1422, 0]
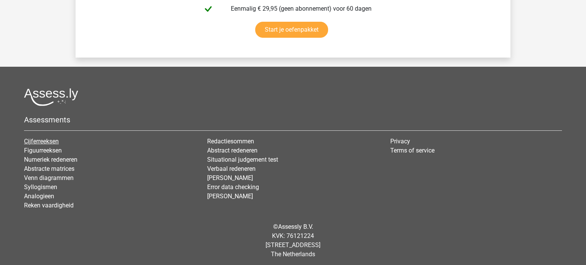
click at [51, 141] on link "Cijferreeksen" at bounding box center [41, 141] width 35 height 7
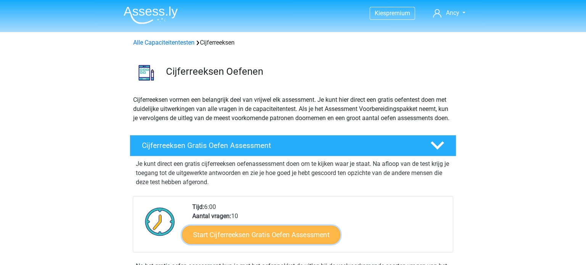
click at [226, 239] on link "Start Cijferreeksen Gratis Oefen Assessment" at bounding box center [261, 235] width 158 height 18
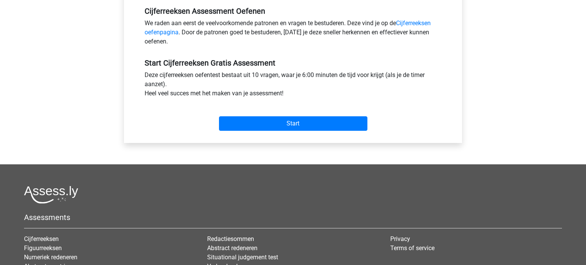
scroll to position [236, 0]
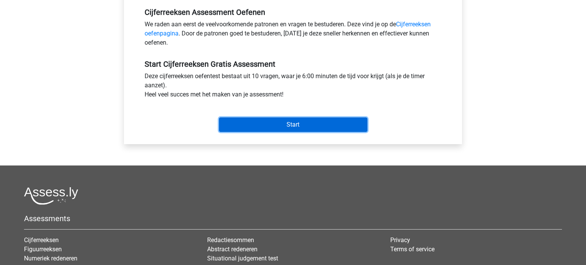
click at [263, 123] on input "Start" at bounding box center [293, 125] width 148 height 15
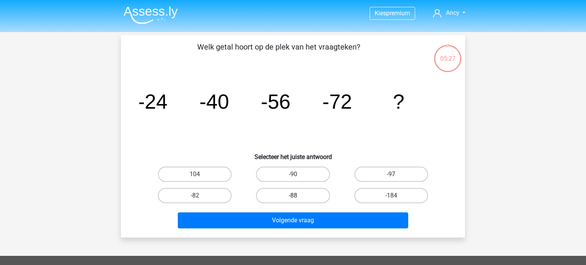
click at [284, 192] on label "-88" at bounding box center [293, 195] width 74 height 15
click at [293, 196] on input "-88" at bounding box center [295, 198] width 5 height 5
radio input "true"
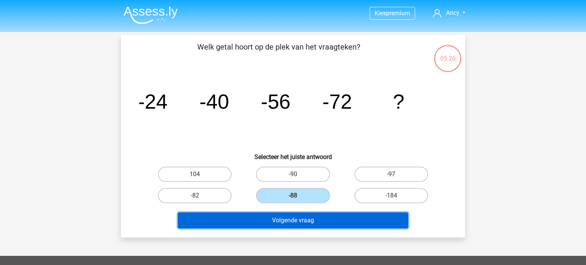
click at [289, 219] on button "Volgende vraag" at bounding box center [293, 221] width 231 height 16
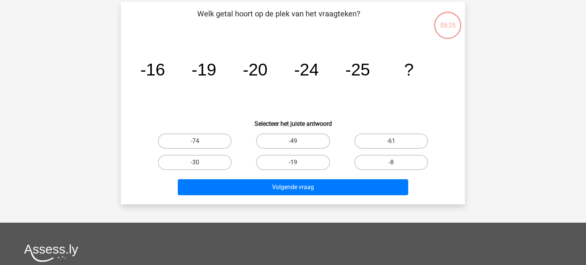
scroll to position [35, 0]
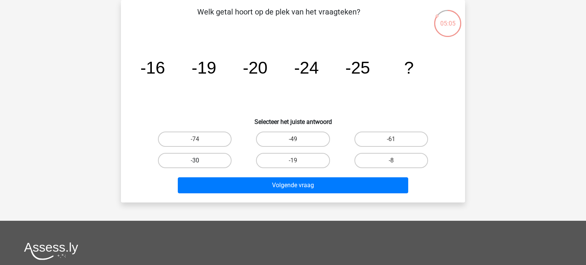
click at [195, 159] on label "-30" at bounding box center [195, 160] width 74 height 15
click at [195, 161] on input "-30" at bounding box center [197, 163] width 5 height 5
radio input "true"
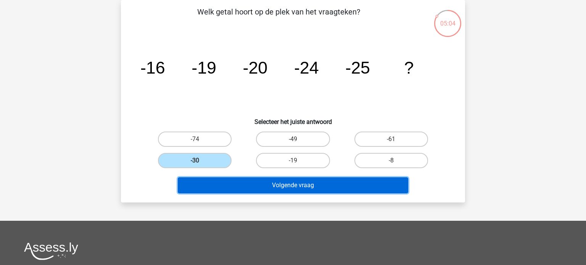
click at [320, 184] on button "Volgende vraag" at bounding box center [293, 185] width 231 height 16
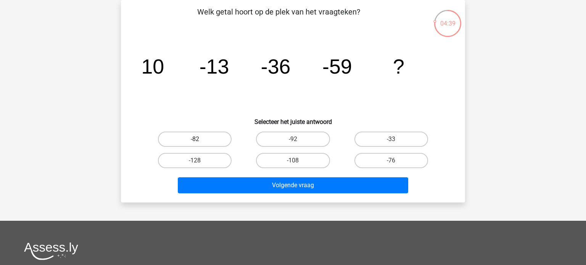
click at [170, 136] on label "-82" at bounding box center [195, 139] width 74 height 15
click at [195, 139] on input "-82" at bounding box center [197, 141] width 5 height 5
radio input "true"
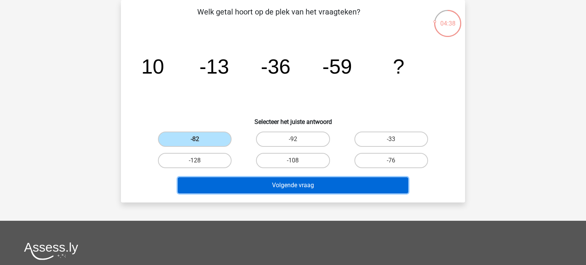
click at [291, 185] on button "Volgende vraag" at bounding box center [293, 185] width 231 height 16
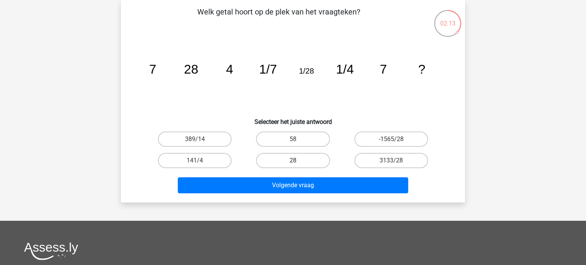
click at [292, 160] on label "28" at bounding box center [293, 160] width 74 height 15
click at [293, 161] on input "28" at bounding box center [295, 163] width 5 height 5
radio input "true"
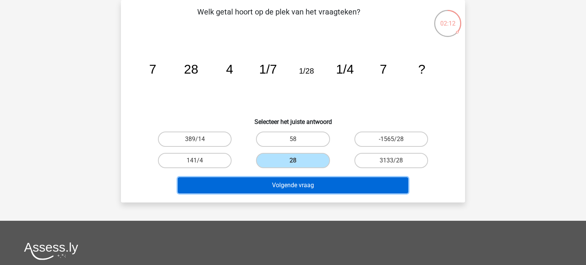
click at [298, 186] on button "Volgende vraag" at bounding box center [293, 185] width 231 height 16
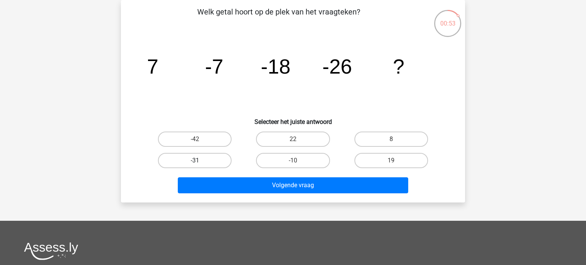
click at [218, 153] on label "-31" at bounding box center [195, 160] width 74 height 15
click at [200, 161] on input "-31" at bounding box center [197, 163] width 5 height 5
radio input "true"
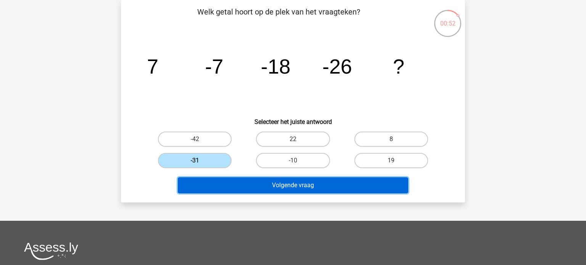
click at [231, 184] on button "Volgende vraag" at bounding box center [293, 185] width 231 height 16
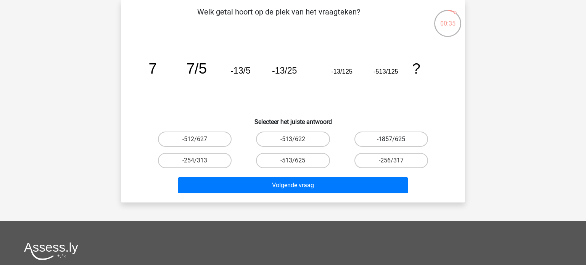
click at [398, 138] on label "-1857/625" at bounding box center [392, 139] width 74 height 15
click at [396, 139] on input "-1857/625" at bounding box center [393, 141] width 5 height 5
radio input "true"
click at [297, 161] on input "-513/625" at bounding box center [295, 163] width 5 height 5
radio input "true"
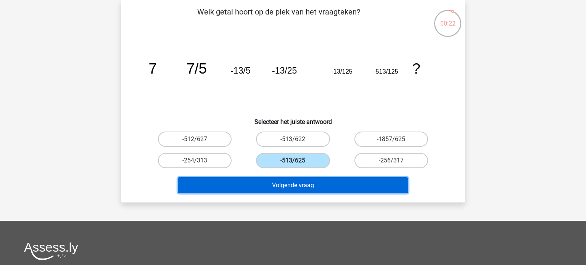
click at [291, 184] on button "Volgende vraag" at bounding box center [293, 185] width 231 height 16
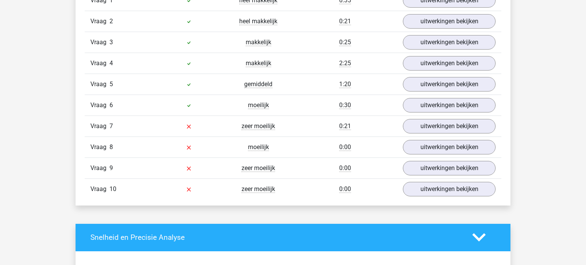
scroll to position [668, 0]
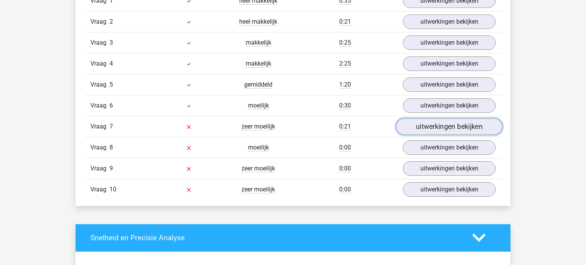
click at [462, 126] on link "uitwerkingen bekijken" at bounding box center [449, 126] width 106 height 17
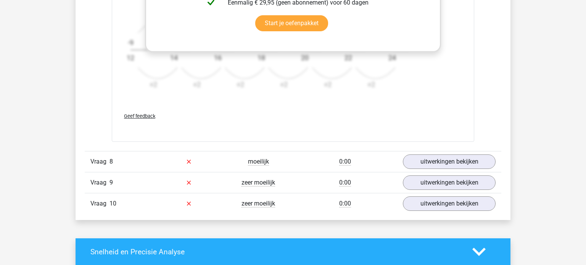
scroll to position [1128, 0]
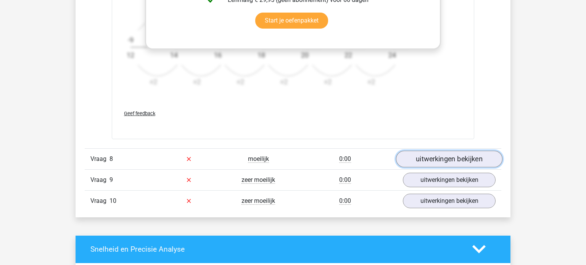
click at [438, 158] on link "uitwerkingen bekijken" at bounding box center [449, 159] width 106 height 17
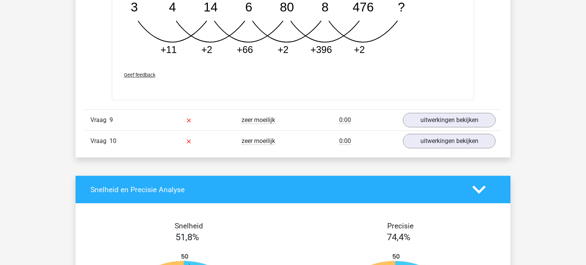
scroll to position [1566, 0]
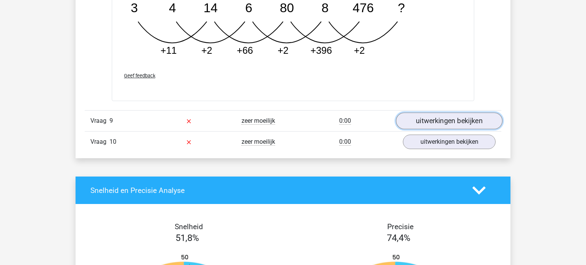
click at [452, 118] on link "uitwerkingen bekijken" at bounding box center [449, 121] width 106 height 17
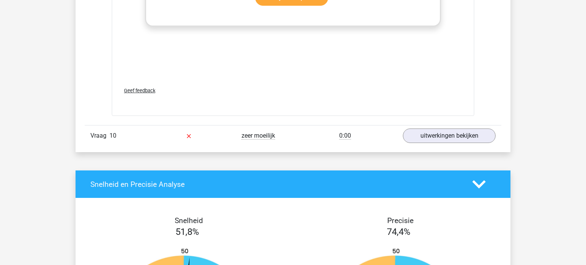
scroll to position [2042, 0]
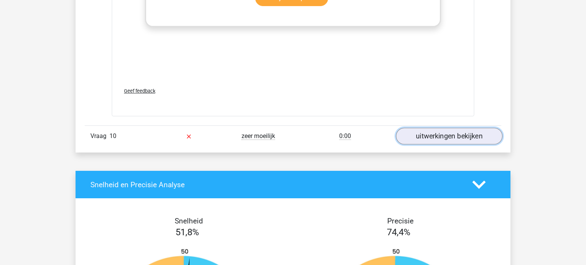
click at [450, 134] on link "uitwerkingen bekijken" at bounding box center [449, 136] width 106 height 17
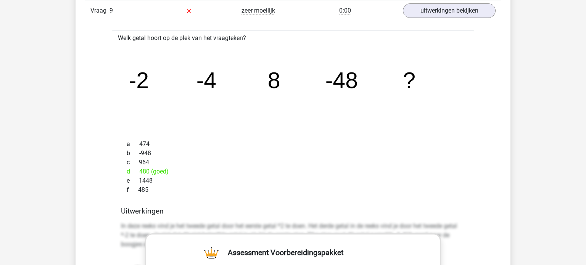
scroll to position [3198, 0]
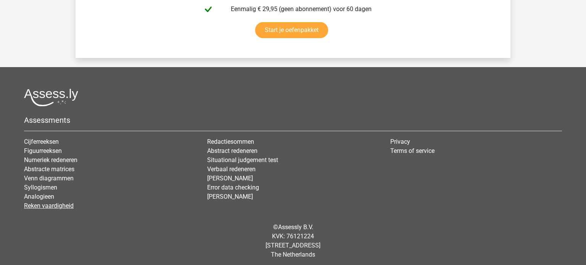
click at [52, 202] on link "Reken vaardigheid" at bounding box center [49, 205] width 50 height 7
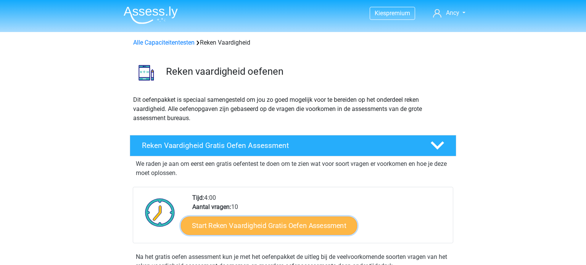
click at [245, 230] on link "Start Reken Vaardigheid Gratis Oefen Assessment" at bounding box center [269, 225] width 176 height 18
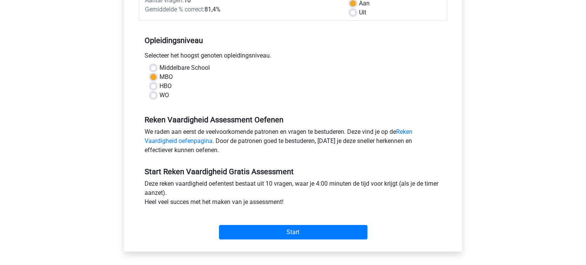
scroll to position [127, 0]
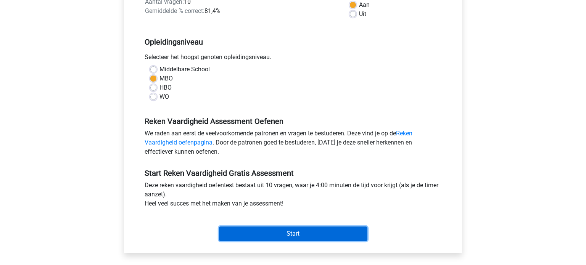
click at [245, 230] on input "Start" at bounding box center [293, 234] width 148 height 15
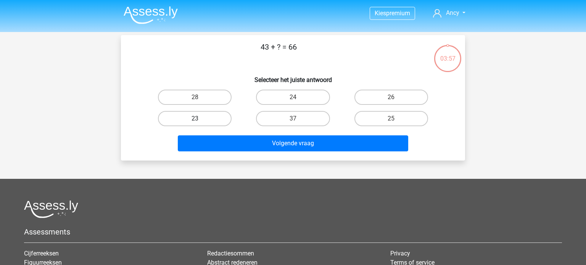
click at [190, 114] on label "23" at bounding box center [195, 118] width 74 height 15
click at [195, 119] on input "23" at bounding box center [197, 121] width 5 height 5
radio input "true"
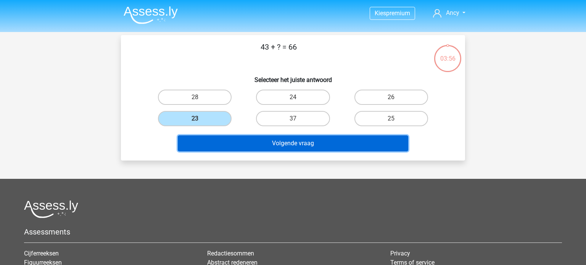
click at [243, 146] on button "Volgende vraag" at bounding box center [293, 143] width 231 height 16
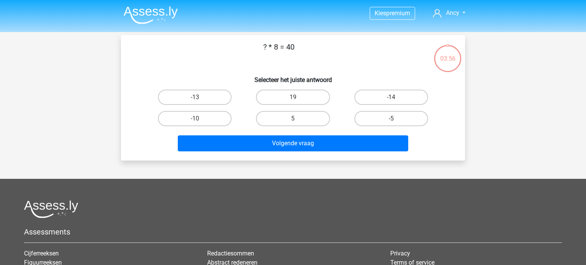
scroll to position [35, 0]
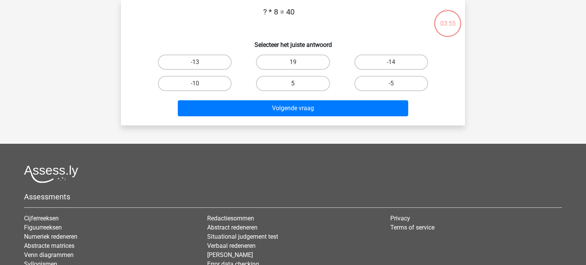
click at [293, 82] on label "5" at bounding box center [293, 83] width 74 height 15
click at [293, 84] on input "5" at bounding box center [295, 86] width 5 height 5
radio input "true"
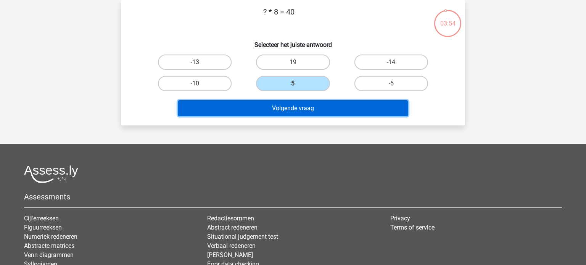
click at [297, 111] on button "Volgende vraag" at bounding box center [293, 108] width 231 height 16
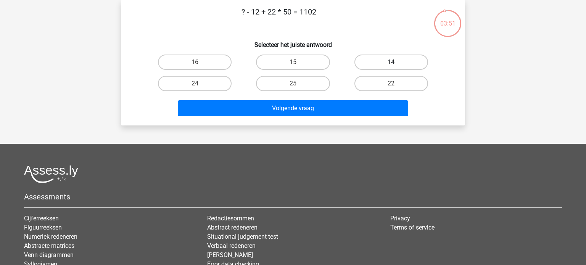
click at [386, 61] on label "14" at bounding box center [392, 62] width 74 height 15
click at [391, 62] on input "14" at bounding box center [393, 64] width 5 height 5
radio input "true"
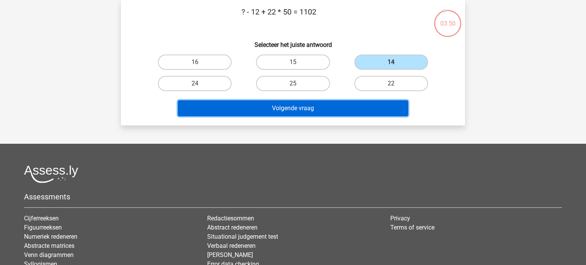
click at [359, 110] on button "Volgende vraag" at bounding box center [293, 108] width 231 height 16
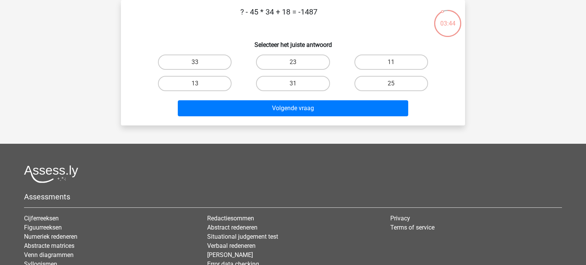
click at [396, 90] on div "25" at bounding box center [391, 83] width 98 height 21
click at [393, 85] on input "25" at bounding box center [393, 86] width 5 height 5
radio input "true"
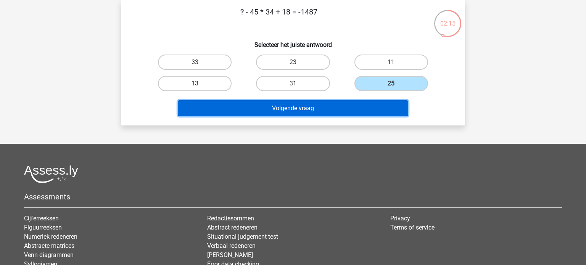
click at [326, 109] on button "Volgende vraag" at bounding box center [293, 108] width 231 height 16
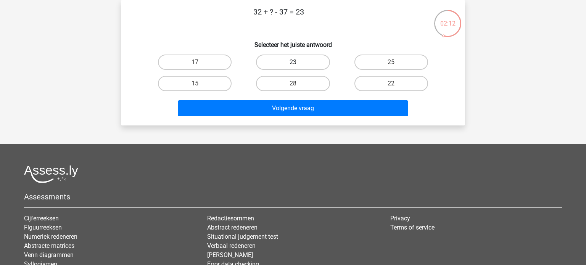
click at [302, 62] on label "23" at bounding box center [293, 62] width 74 height 15
click at [298, 62] on input "23" at bounding box center [295, 64] width 5 height 5
radio input "true"
click at [295, 87] on input "28" at bounding box center [295, 86] width 5 height 5
radio input "true"
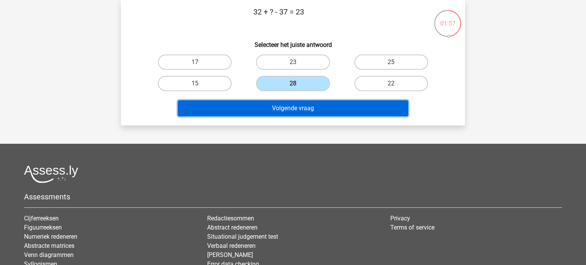
click at [287, 108] on button "Volgende vraag" at bounding box center [293, 108] width 231 height 16
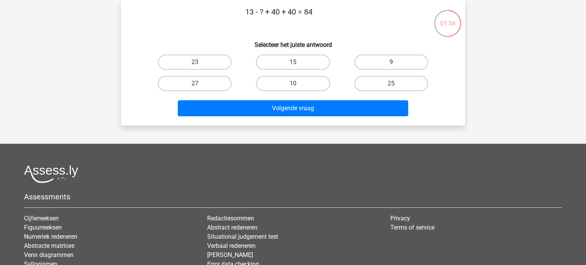
click at [383, 61] on label "9" at bounding box center [392, 62] width 74 height 15
click at [391, 62] on input "9" at bounding box center [393, 64] width 5 height 5
radio input "true"
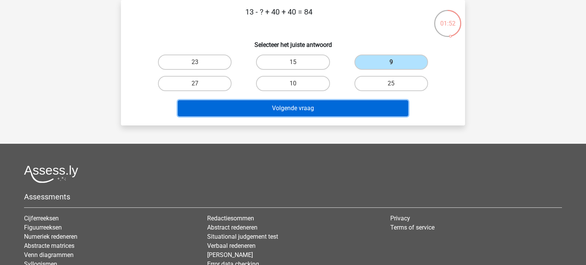
click at [311, 110] on button "Volgende vraag" at bounding box center [293, 108] width 231 height 16
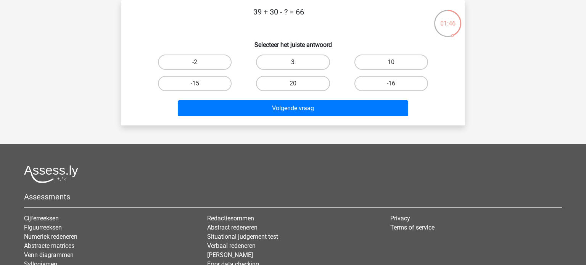
click at [282, 63] on label "3" at bounding box center [293, 62] width 74 height 15
click at [293, 63] on input "3" at bounding box center [295, 64] width 5 height 5
radio input "true"
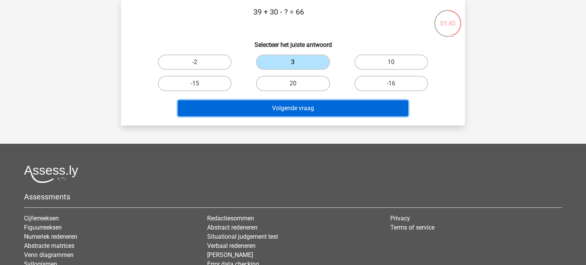
click at [287, 113] on button "Volgende vraag" at bounding box center [293, 108] width 231 height 16
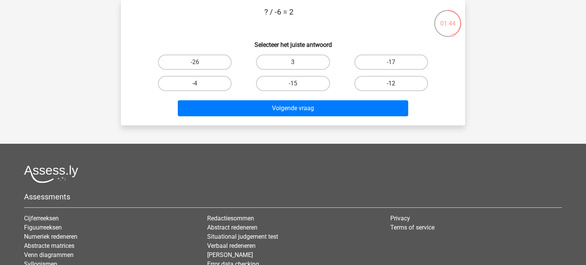
click at [405, 84] on label "-12" at bounding box center [392, 83] width 74 height 15
click at [396, 84] on input "-12" at bounding box center [393, 86] width 5 height 5
radio input "true"
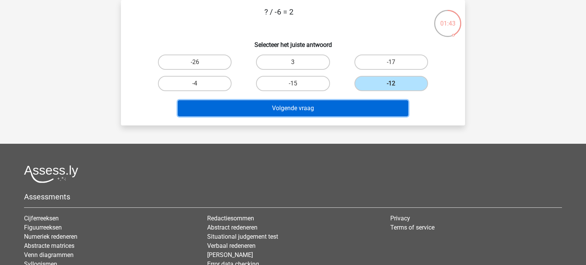
click at [308, 107] on button "Volgende vraag" at bounding box center [293, 108] width 231 height 16
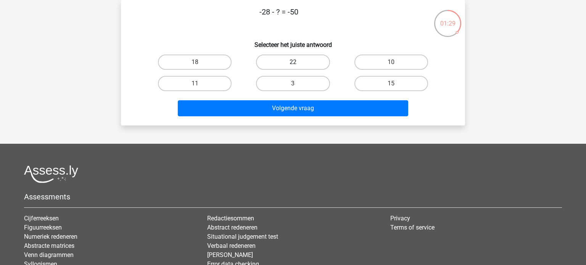
click at [302, 64] on label "22" at bounding box center [293, 62] width 74 height 15
click at [298, 64] on input "22" at bounding box center [295, 64] width 5 height 5
radio input "true"
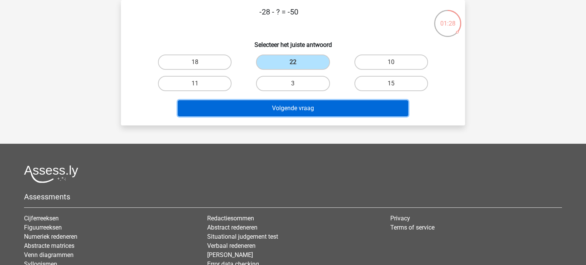
click at [308, 109] on button "Volgende vraag" at bounding box center [293, 108] width 231 height 16
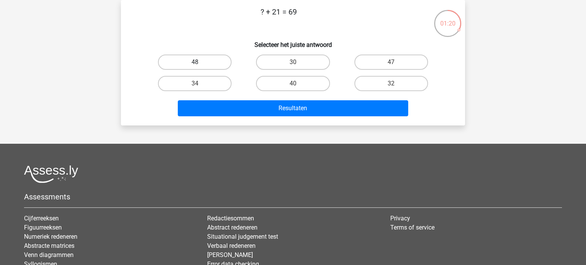
click at [197, 68] on label "48" at bounding box center [195, 62] width 74 height 15
click at [197, 67] on input "48" at bounding box center [197, 64] width 5 height 5
radio input "true"
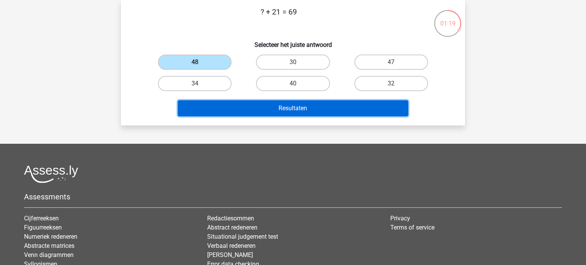
click at [238, 109] on button "Resultaten" at bounding box center [293, 108] width 231 height 16
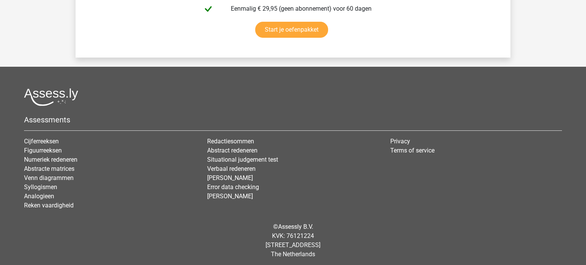
scroll to position [1421, 0]
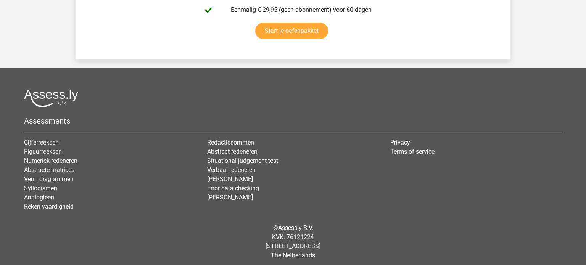
click at [237, 149] on link "Abstract redeneren" at bounding box center [232, 151] width 50 height 7
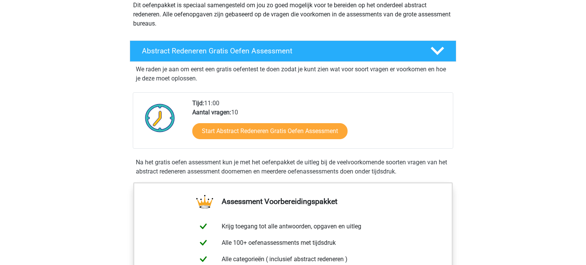
scroll to position [93, 0]
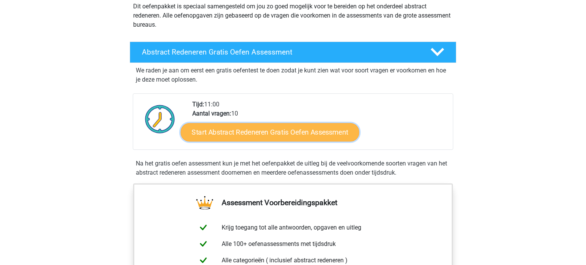
click at [250, 134] on link "Start Abstract Redeneren Gratis Oefen Assessment" at bounding box center [270, 132] width 179 height 18
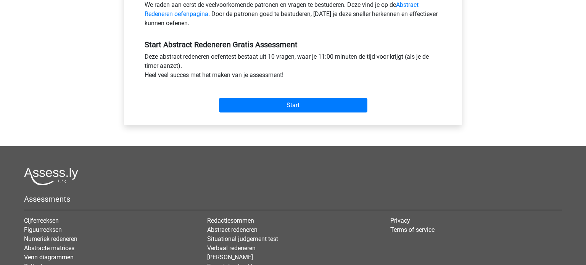
scroll to position [256, 0]
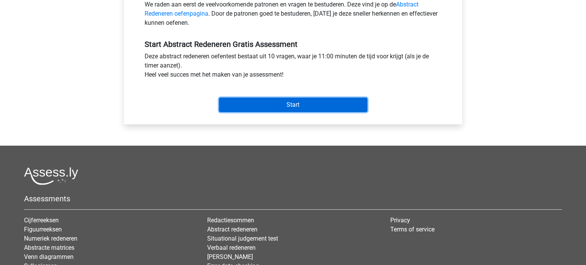
click at [250, 106] on input "Start" at bounding box center [293, 105] width 148 height 15
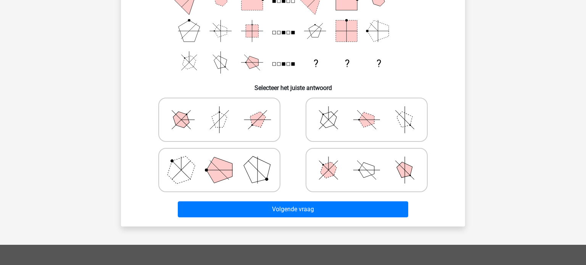
scroll to position [122, 0]
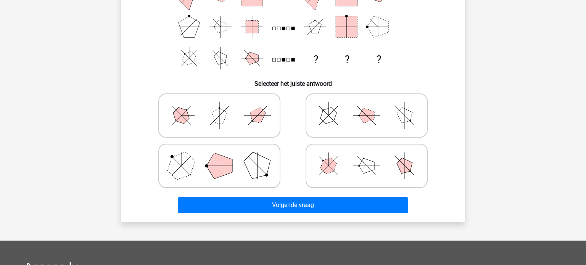
click at [373, 128] on icon at bounding box center [366, 116] width 114 height 38
click at [372, 106] on input "radio" at bounding box center [369, 103] width 5 height 5
radio input "true"
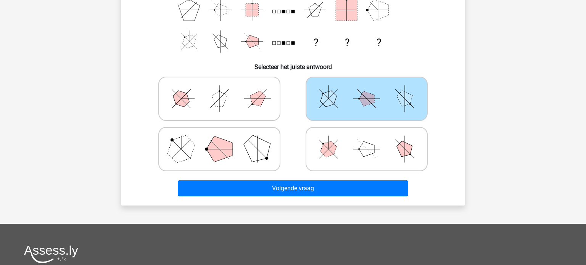
scroll to position [147, 0]
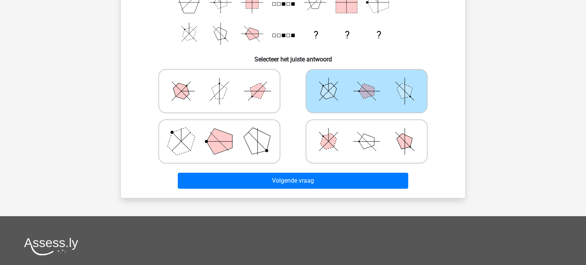
click at [177, 152] on polygon at bounding box center [181, 141] width 37 height 37
click at [219, 132] on input "radio" at bounding box center [221, 129] width 5 height 5
radio input "true"
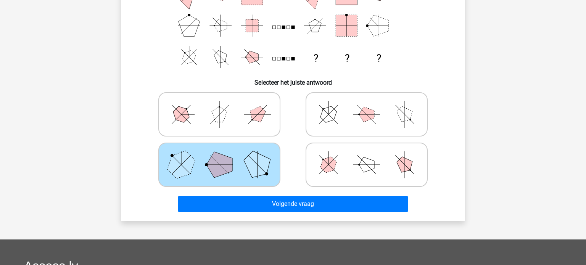
scroll to position [126, 0]
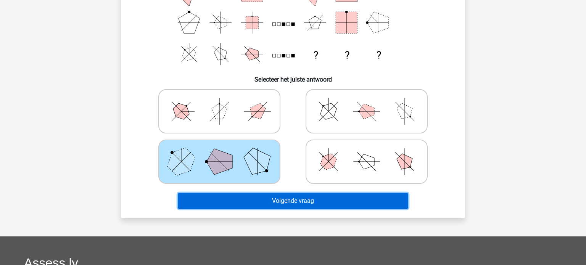
click at [284, 201] on button "Volgende vraag" at bounding box center [293, 201] width 231 height 16
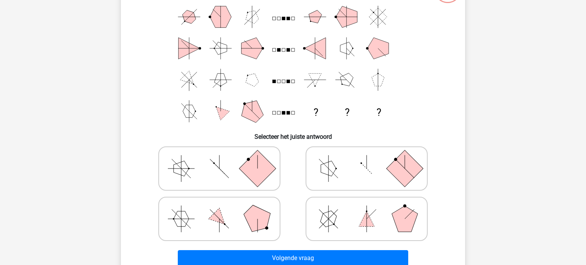
scroll to position [73, 0]
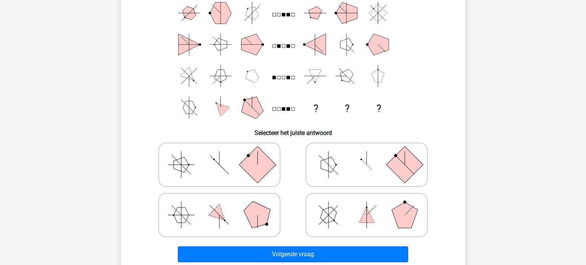
click at [235, 211] on icon at bounding box center [219, 215] width 114 height 38
click at [224, 206] on input "radio" at bounding box center [221, 203] width 5 height 5
radio input "true"
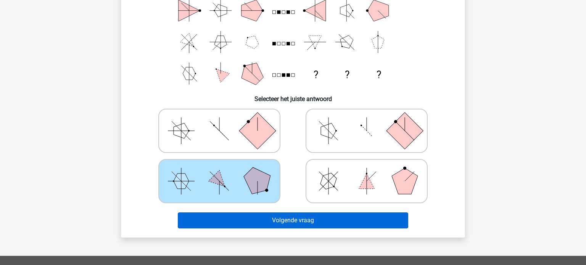
scroll to position [108, 0]
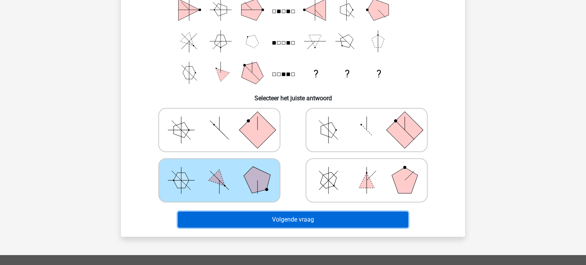
click at [292, 219] on button "Volgende vraag" at bounding box center [293, 220] width 231 height 16
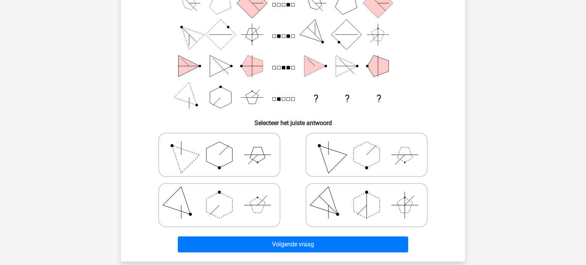
scroll to position [81, 0]
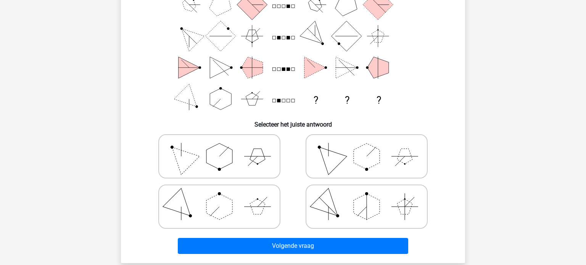
click at [361, 210] on polygon at bounding box center [367, 207] width 26 height 26
click at [367, 197] on input "radio" at bounding box center [369, 194] width 5 height 5
radio input "true"
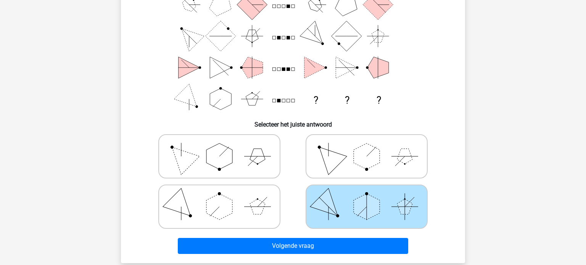
click at [362, 161] on polygon at bounding box center [367, 156] width 26 height 26
click at [367, 147] on input "radio" at bounding box center [369, 144] width 5 height 5
radio input "true"
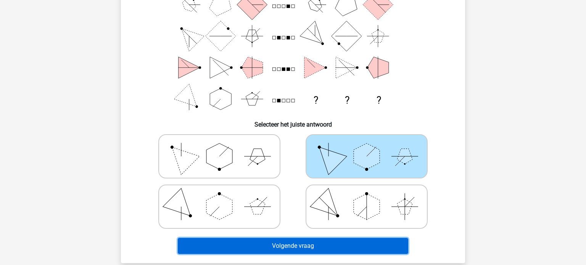
click at [302, 250] on button "Volgende vraag" at bounding box center [293, 246] width 231 height 16
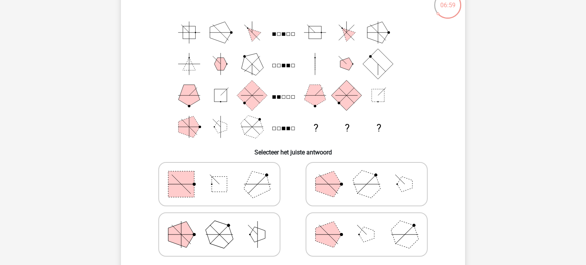
scroll to position [53, 0]
click at [350, 200] on icon at bounding box center [366, 184] width 114 height 38
click at [367, 175] on input "radio" at bounding box center [369, 172] width 5 height 5
radio input "true"
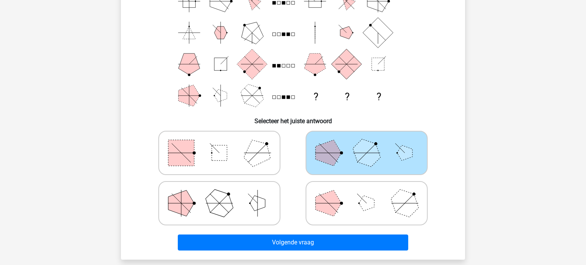
scroll to position [85, 0]
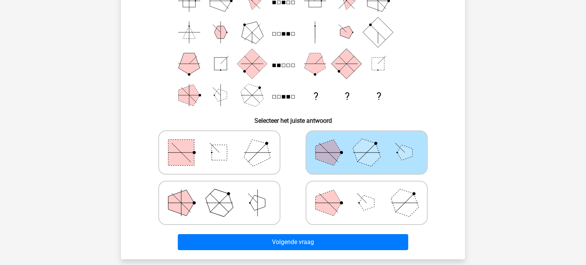
click at [350, 200] on icon at bounding box center [366, 203] width 114 height 38
click at [367, 193] on input "radio" at bounding box center [369, 191] width 5 height 5
radio input "true"
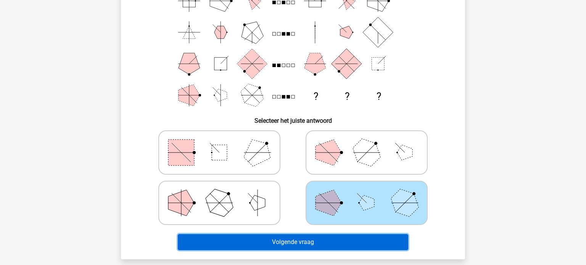
click at [316, 241] on button "Volgende vraag" at bounding box center [293, 242] width 231 height 16
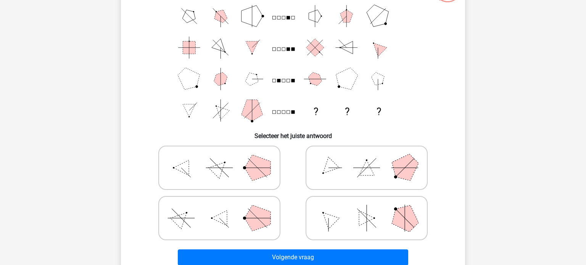
scroll to position [71, 0]
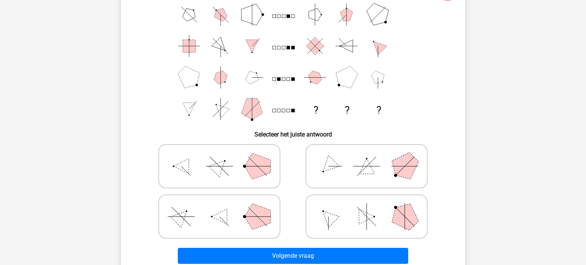
click at [243, 156] on icon at bounding box center [219, 166] width 114 height 38
click at [224, 156] on input "radio" at bounding box center [221, 154] width 5 height 5
radio input "true"
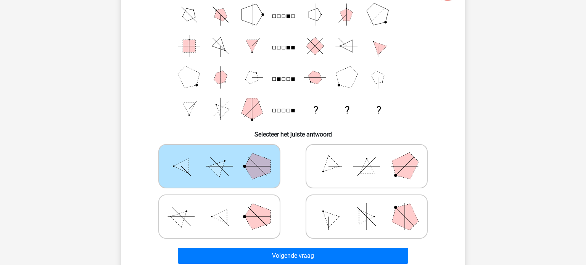
click at [379, 223] on icon at bounding box center [366, 217] width 114 height 38
click at [372, 207] on input "radio" at bounding box center [369, 204] width 5 height 5
radio input "true"
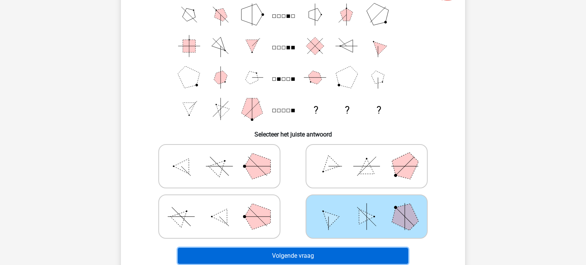
click at [332, 256] on button "Volgende vraag" at bounding box center [293, 256] width 231 height 16
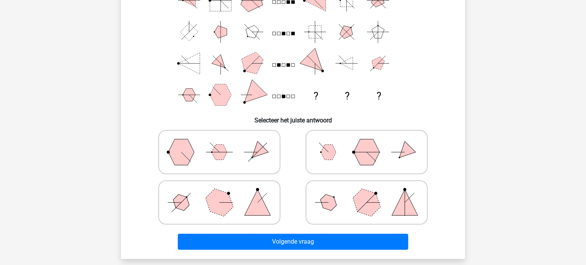
scroll to position [83, 0]
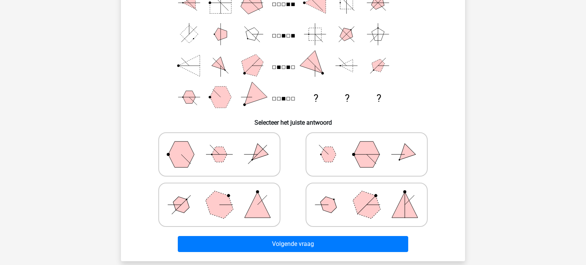
click at [386, 190] on icon at bounding box center [366, 205] width 114 height 38
click at [372, 190] on input "radio" at bounding box center [369, 192] width 5 height 5
radio input "true"
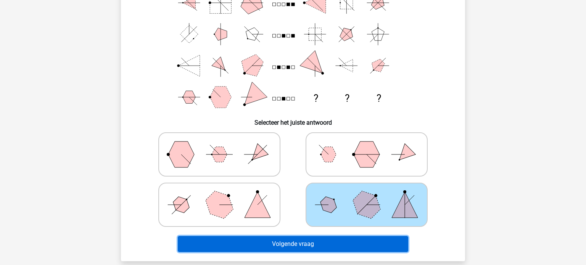
click at [349, 244] on button "Volgende vraag" at bounding box center [293, 244] width 231 height 16
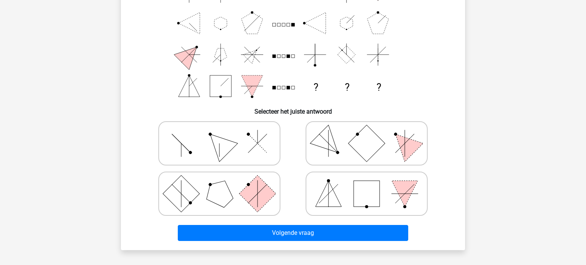
scroll to position [92, 0]
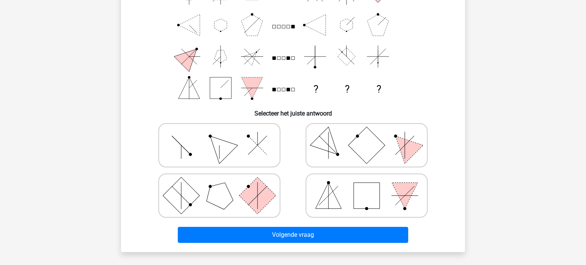
click at [360, 148] on rect at bounding box center [366, 145] width 37 height 37
click at [367, 136] on input "radio" at bounding box center [369, 133] width 5 height 5
radio input "true"
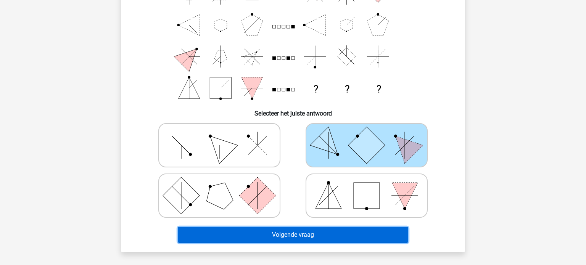
click at [304, 239] on button "Volgende vraag" at bounding box center [293, 235] width 231 height 16
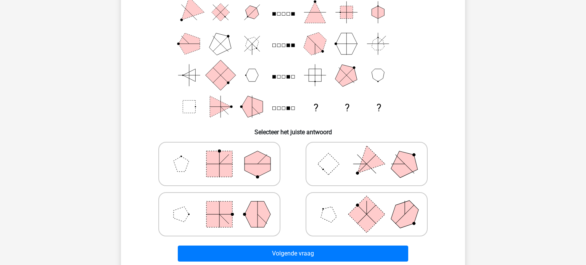
scroll to position [73, 0]
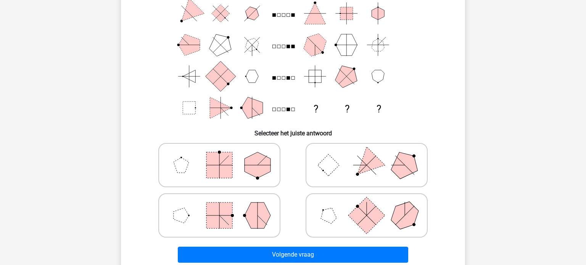
click at [394, 149] on icon at bounding box center [366, 165] width 114 height 38
click at [372, 151] on input "radio" at bounding box center [369, 153] width 5 height 5
radio input "true"
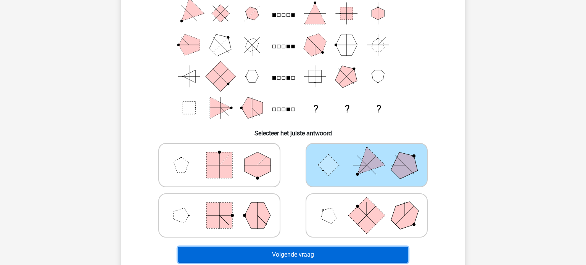
click at [314, 256] on button "Volgende vraag" at bounding box center [293, 255] width 231 height 16
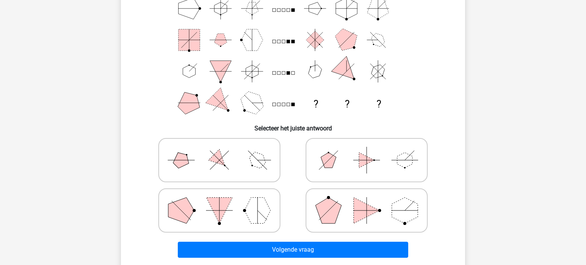
scroll to position [78, 0]
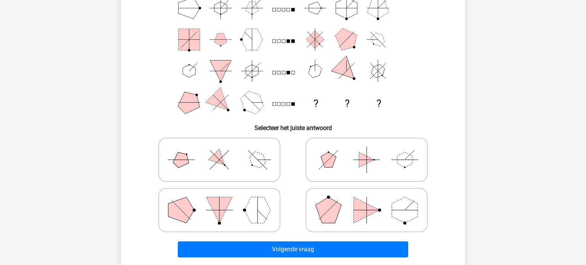
click at [335, 159] on polygon at bounding box center [328, 159] width 15 height 15
click at [367, 150] on input "radio" at bounding box center [369, 147] width 5 height 5
radio input "true"
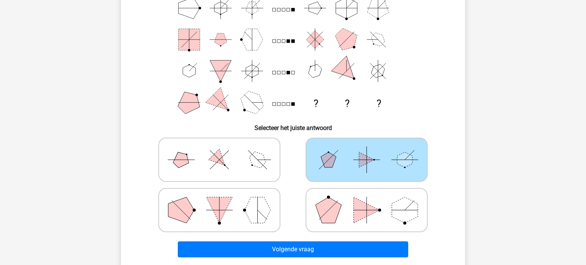
click at [376, 212] on icon at bounding box center [366, 210] width 114 height 38
click at [372, 201] on input "radio" at bounding box center [369, 198] width 5 height 5
radio input "true"
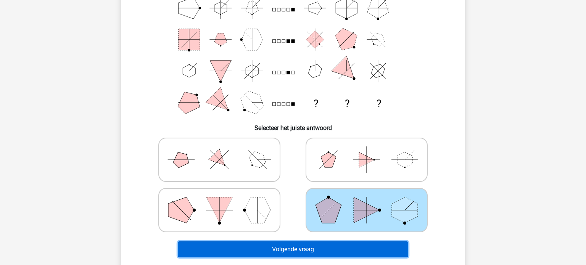
click at [285, 256] on button "Volgende vraag" at bounding box center [293, 250] width 231 height 16
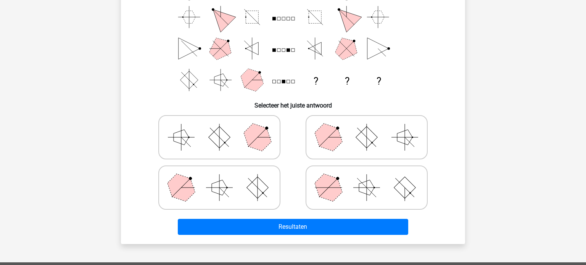
scroll to position [101, 0]
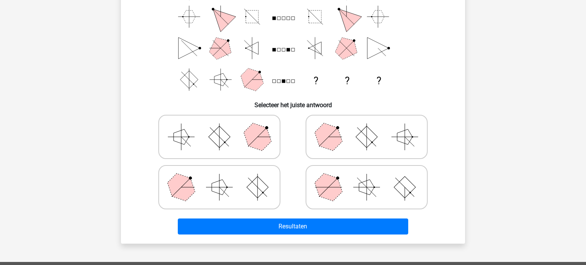
click at [239, 140] on icon at bounding box center [219, 137] width 114 height 38
click at [224, 127] on input "radio" at bounding box center [221, 125] width 5 height 5
radio input "true"
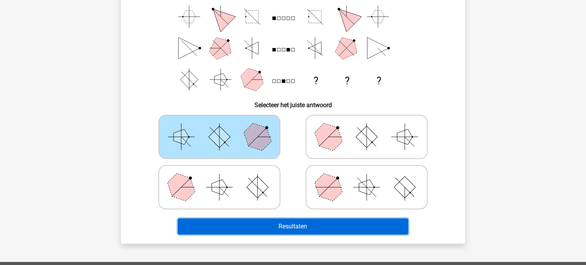
click at [301, 231] on button "Resultaten" at bounding box center [293, 227] width 231 height 16
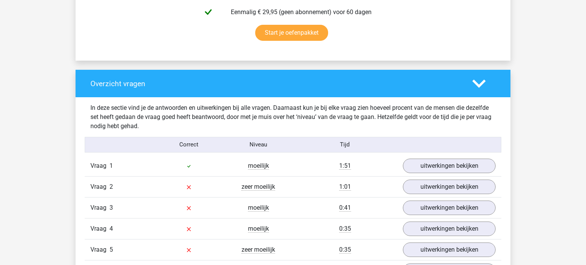
scroll to position [1413, 0]
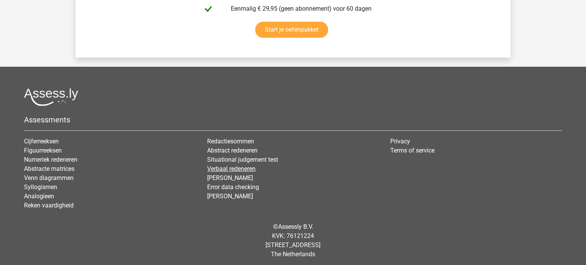
click at [233, 168] on link "Verbaal redeneren" at bounding box center [231, 168] width 48 height 7
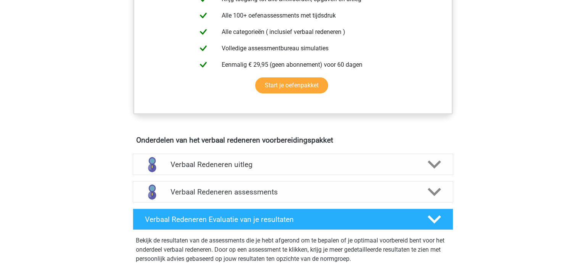
scroll to position [322, 0]
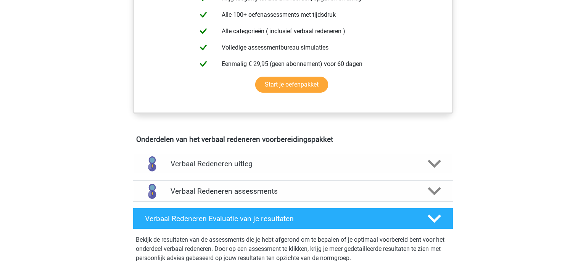
click at [233, 168] on div "Verbaal Redeneren uitleg" at bounding box center [293, 163] width 321 height 21
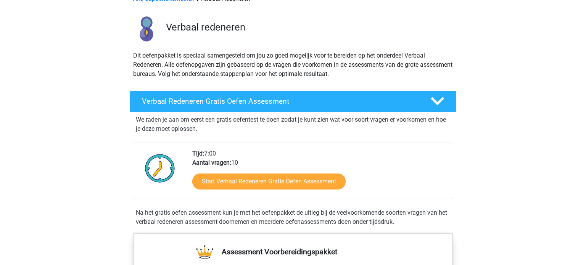
scroll to position [0, 0]
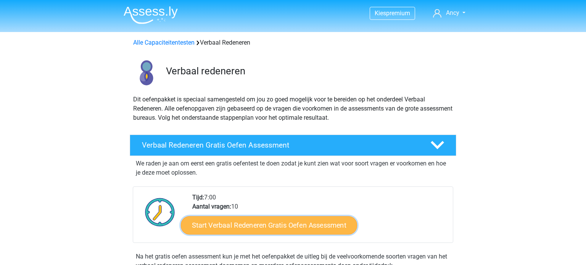
click at [220, 227] on link "Start Verbaal Redeneren Gratis Oefen Assessment" at bounding box center [269, 225] width 176 height 18
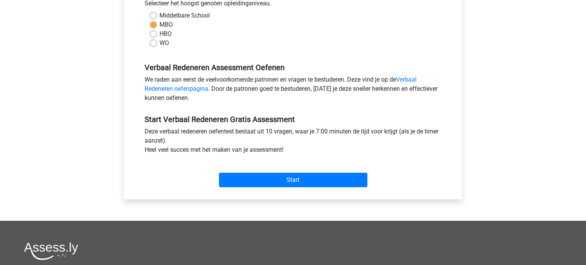
scroll to position [180, 0]
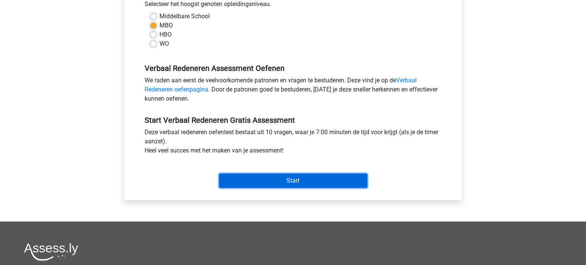
click at [272, 187] on input "Start" at bounding box center [293, 181] width 148 height 15
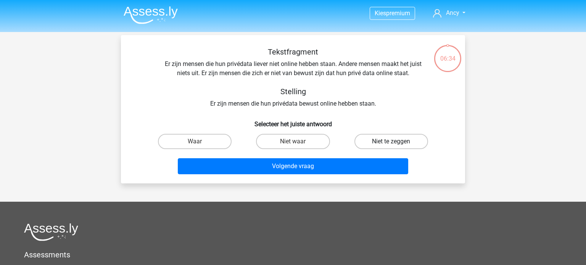
click at [385, 138] on label "Niet te zeggen" at bounding box center [392, 141] width 74 height 15
click at [391, 142] on input "Niet te zeggen" at bounding box center [393, 144] width 5 height 5
radio input "true"
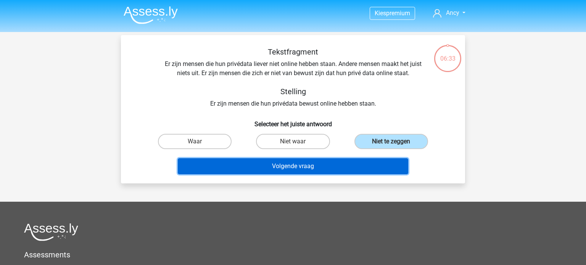
click at [299, 169] on button "Volgende vraag" at bounding box center [293, 166] width 231 height 16
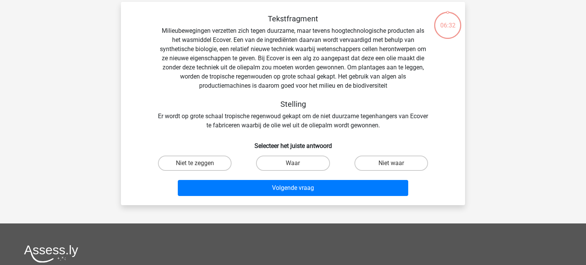
scroll to position [35, 0]
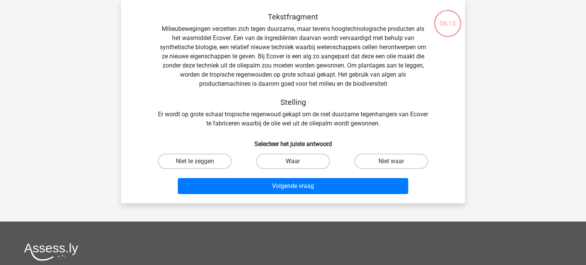
click at [297, 160] on label "Waar" at bounding box center [293, 161] width 74 height 15
click at [297, 161] on input "Waar" at bounding box center [295, 163] width 5 height 5
radio input "true"
click at [392, 158] on label "Niet waar" at bounding box center [392, 161] width 74 height 15
click at [392, 161] on input "Niet waar" at bounding box center [393, 163] width 5 height 5
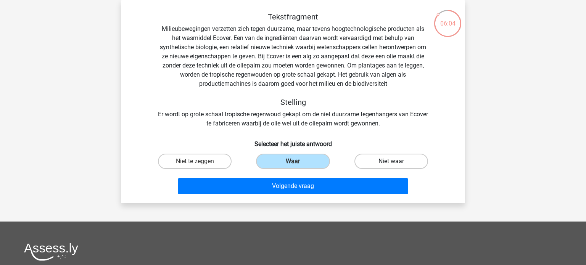
radio input "true"
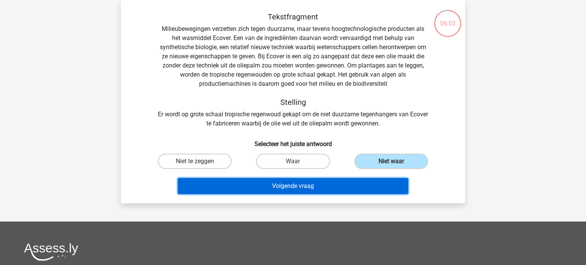
click at [292, 192] on button "Volgende vraag" at bounding box center [293, 186] width 231 height 16
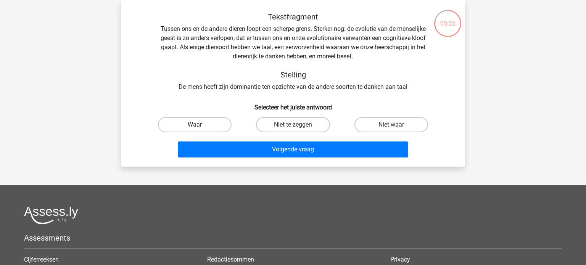
click at [207, 121] on label "Waar" at bounding box center [195, 124] width 74 height 15
click at [200, 125] on input "Waar" at bounding box center [197, 127] width 5 height 5
radio input "true"
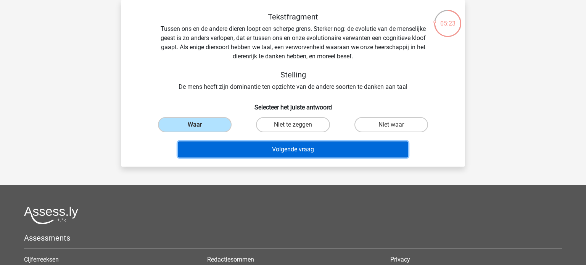
click at [300, 148] on button "Volgende vraag" at bounding box center [293, 150] width 231 height 16
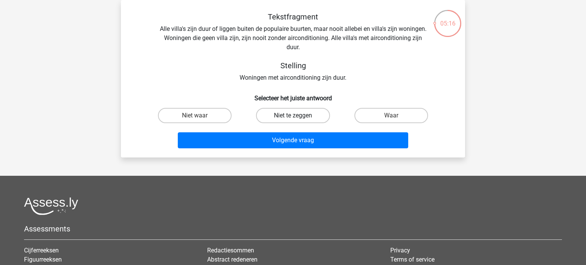
click at [271, 117] on label "Niet te zeggen" at bounding box center [293, 115] width 74 height 15
click at [293, 117] on input "Niet te zeggen" at bounding box center [295, 118] width 5 height 5
radio input "true"
click at [386, 118] on label "Waar" at bounding box center [392, 115] width 74 height 15
click at [391, 118] on input "Waar" at bounding box center [393, 118] width 5 height 5
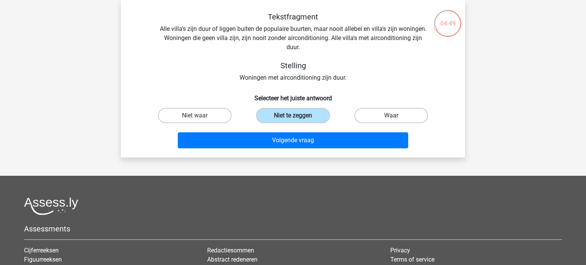
radio input "true"
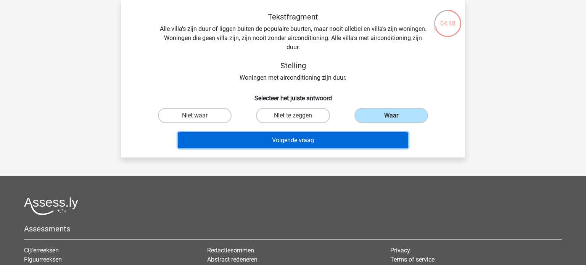
click at [299, 142] on button "Volgende vraag" at bounding box center [293, 140] width 231 height 16
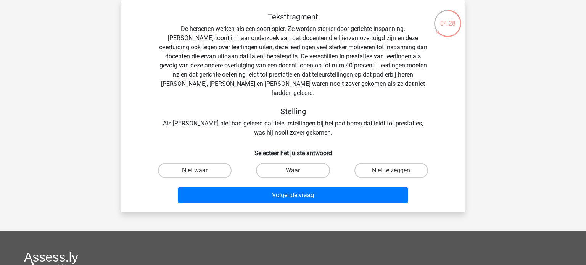
click at [297, 171] on input "Waar" at bounding box center [295, 173] width 5 height 5
radio input "true"
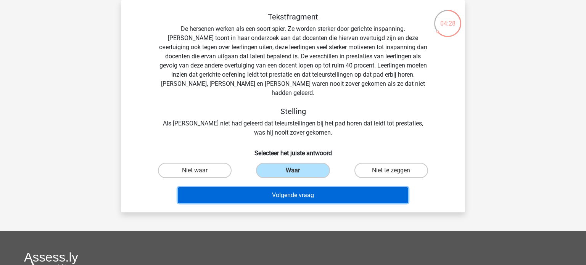
click at [300, 187] on button "Volgende vraag" at bounding box center [293, 195] width 231 height 16
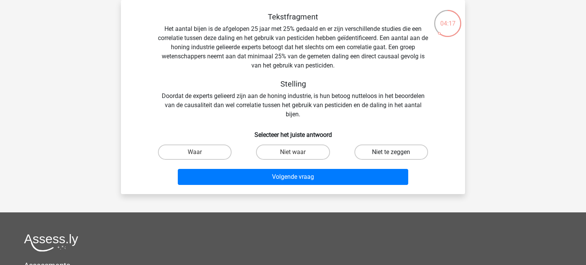
click at [401, 155] on label "Niet te zeggen" at bounding box center [392, 152] width 74 height 15
click at [396, 155] on input "Niet te zeggen" at bounding box center [393, 154] width 5 height 5
radio input "true"
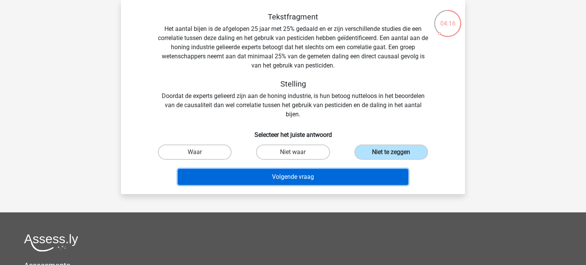
click at [326, 174] on button "Volgende vraag" at bounding box center [293, 177] width 231 height 16
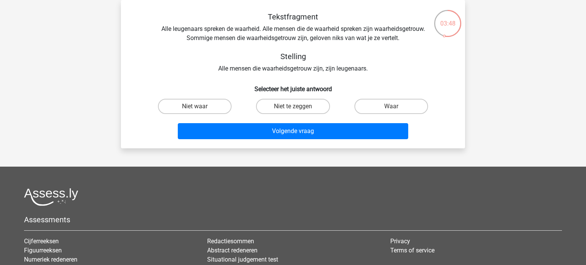
click at [195, 109] on input "Niet waar" at bounding box center [197, 108] width 5 height 5
radio input "true"
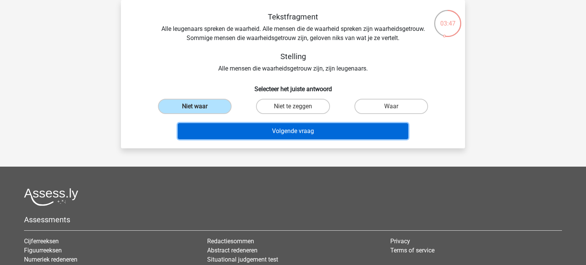
click at [277, 128] on button "Volgende vraag" at bounding box center [293, 131] width 231 height 16
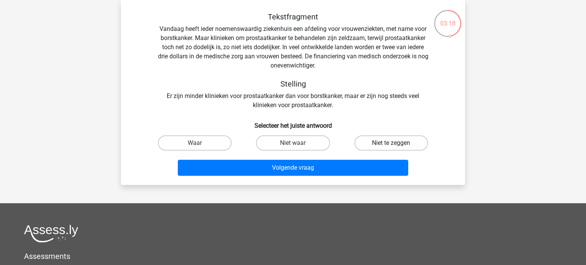
click at [403, 144] on label "Niet te zeggen" at bounding box center [392, 142] width 74 height 15
click at [396, 144] on input "Niet te zeggen" at bounding box center [393, 145] width 5 height 5
radio input "true"
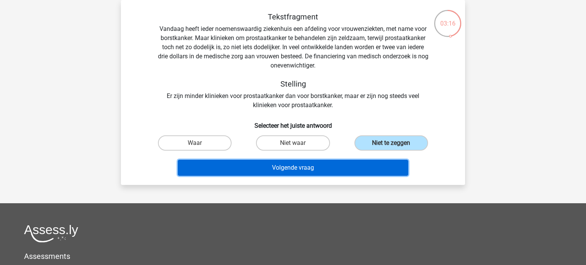
click at [287, 166] on button "Volgende vraag" at bounding box center [293, 168] width 231 height 16
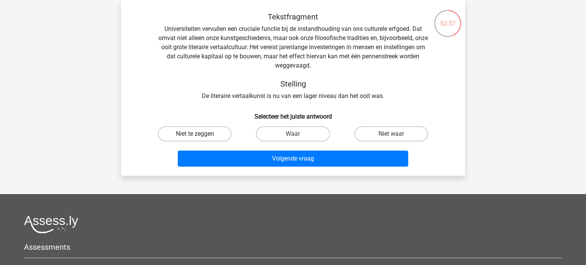
click at [213, 135] on label "Niet te zeggen" at bounding box center [195, 133] width 74 height 15
click at [200, 135] on input "Niet te zeggen" at bounding box center [197, 136] width 5 height 5
radio input "true"
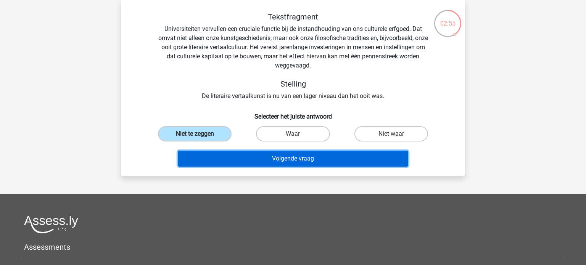
click at [309, 158] on button "Volgende vraag" at bounding box center [293, 159] width 231 height 16
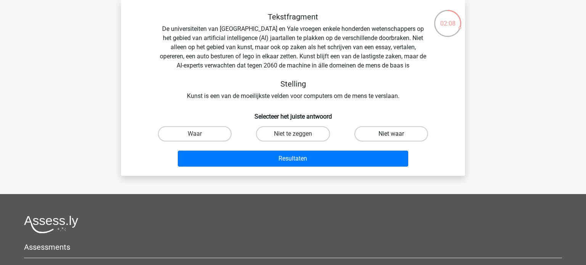
click at [382, 133] on label "Niet waar" at bounding box center [392, 133] width 74 height 15
click at [391, 134] on input "Niet waar" at bounding box center [393, 136] width 5 height 5
radio input "true"
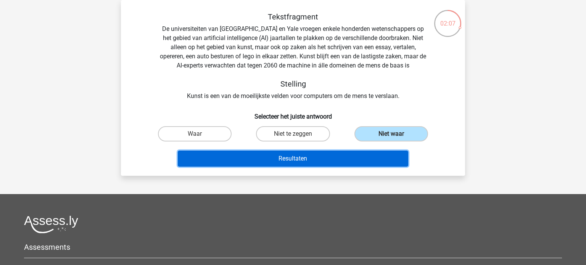
click at [301, 156] on button "Resultaten" at bounding box center [293, 159] width 231 height 16
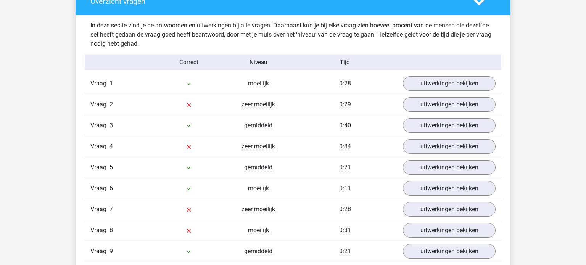
scroll to position [584, 0]
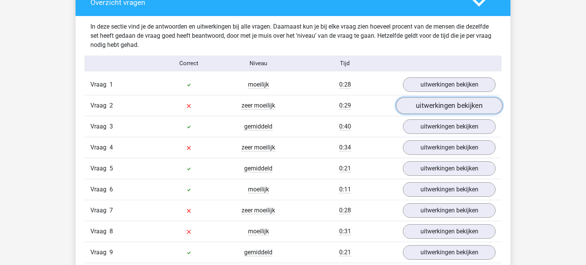
click at [453, 105] on link "uitwerkingen bekijken" at bounding box center [449, 105] width 106 height 17
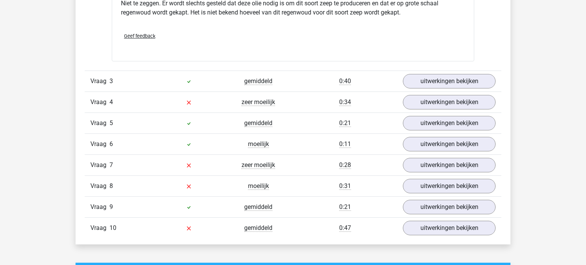
scroll to position [898, 0]
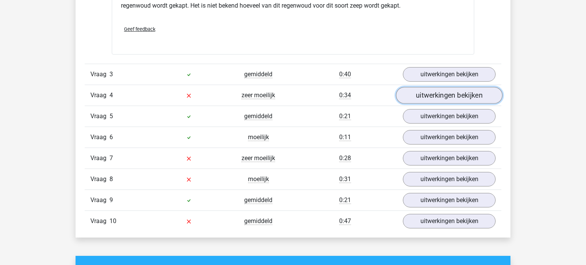
click at [440, 92] on link "uitwerkingen bekijken" at bounding box center [449, 95] width 106 height 17
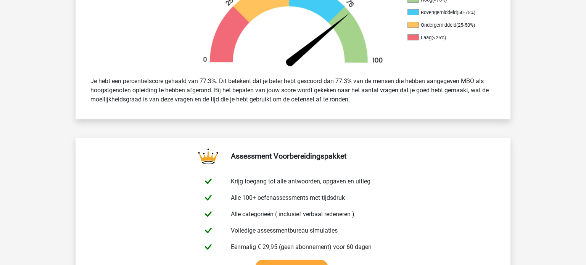
scroll to position [238, 0]
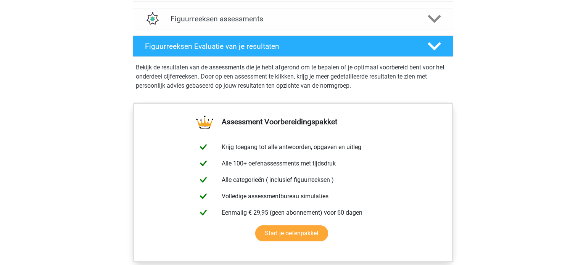
scroll to position [720, 0]
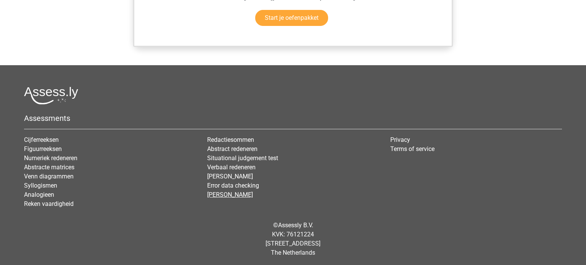
click at [233, 193] on link "[PERSON_NAME]" at bounding box center [230, 194] width 46 height 7
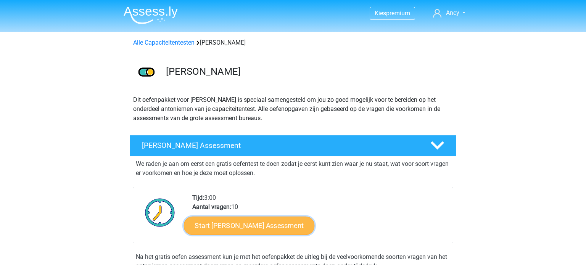
click at [233, 229] on link "Start [PERSON_NAME] Assessment" at bounding box center [249, 225] width 131 height 18
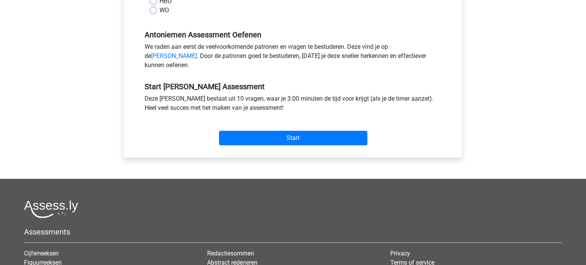
scroll to position [212, 0]
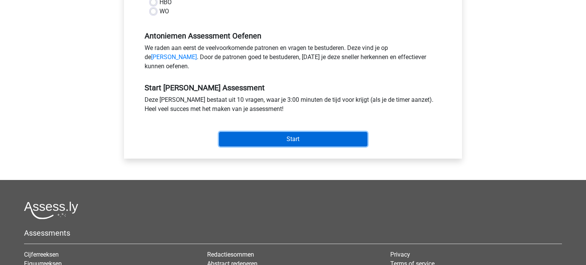
click at [279, 147] on input "Start" at bounding box center [293, 139] width 148 height 15
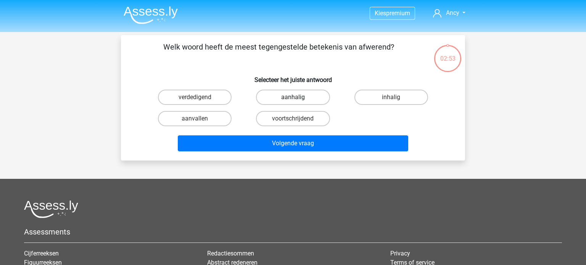
click at [307, 98] on label "aanhalig" at bounding box center [293, 97] width 74 height 15
click at [298, 98] on input "aanhalig" at bounding box center [295, 99] width 5 height 5
radio input "true"
click at [187, 117] on label "aanvallen" at bounding box center [195, 118] width 74 height 15
click at [195, 119] on input "aanvallen" at bounding box center [197, 121] width 5 height 5
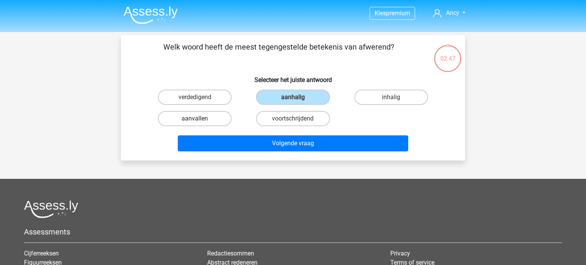
radio input "true"
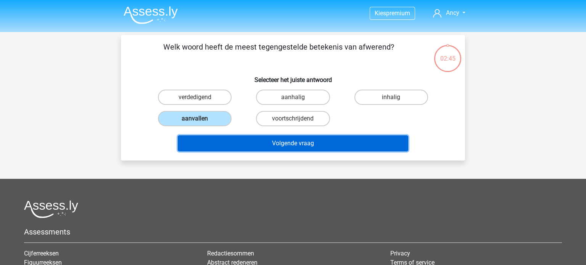
click at [312, 140] on button "Volgende vraag" at bounding box center [293, 143] width 231 height 16
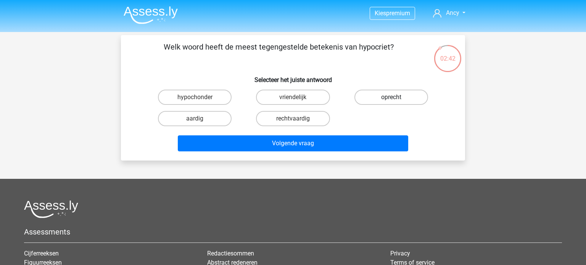
click at [393, 94] on label "oprecht" at bounding box center [392, 97] width 74 height 15
click at [393, 97] on input "oprecht" at bounding box center [393, 99] width 5 height 5
radio input "true"
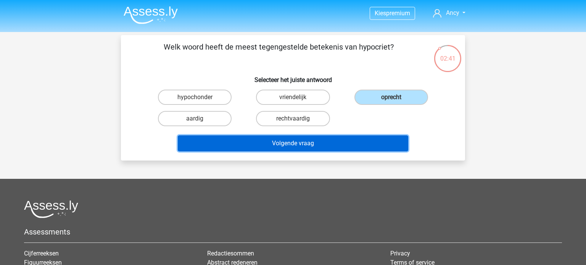
click at [300, 147] on button "Volgende vraag" at bounding box center [293, 143] width 231 height 16
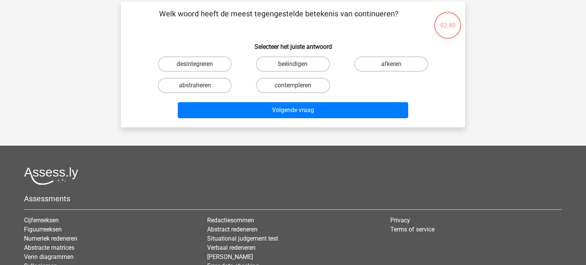
scroll to position [35, 0]
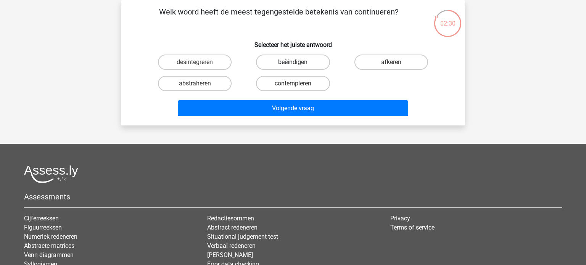
click at [314, 64] on label "beëindigen" at bounding box center [293, 62] width 74 height 15
click at [298, 64] on input "beëindigen" at bounding box center [295, 64] width 5 height 5
radio input "true"
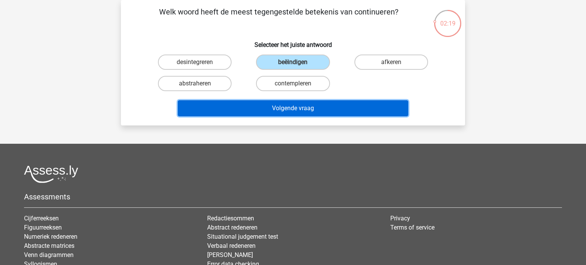
click at [294, 108] on button "Volgende vraag" at bounding box center [293, 108] width 231 height 16
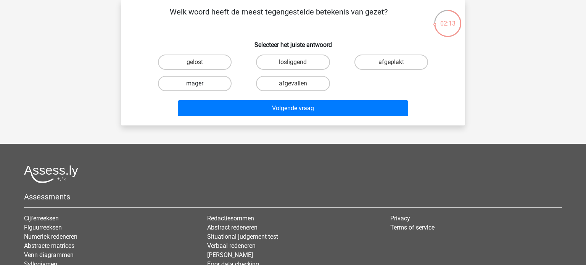
click at [203, 83] on label "mager" at bounding box center [195, 83] width 74 height 15
click at [200, 84] on input "mager" at bounding box center [197, 86] width 5 height 5
radio input "true"
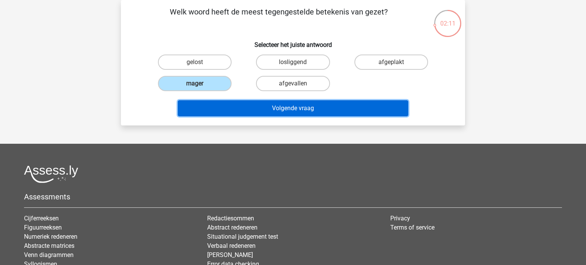
click at [270, 108] on button "Volgende vraag" at bounding box center [293, 108] width 231 height 16
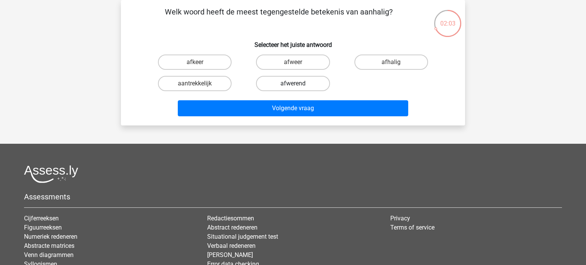
click at [276, 84] on label "afwerend" at bounding box center [293, 83] width 74 height 15
click at [293, 84] on input "afwerend" at bounding box center [295, 86] width 5 height 5
radio input "true"
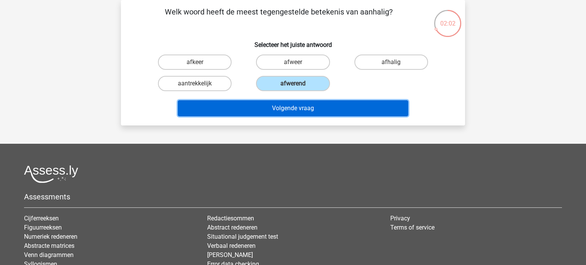
click at [298, 110] on button "Volgende vraag" at bounding box center [293, 108] width 231 height 16
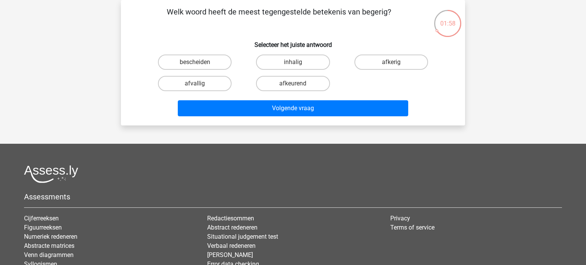
click at [395, 64] on input "afkerig" at bounding box center [393, 64] width 5 height 5
radio input "true"
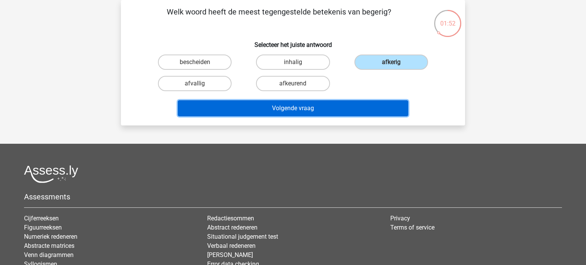
click at [301, 103] on button "Volgende vraag" at bounding box center [293, 108] width 231 height 16
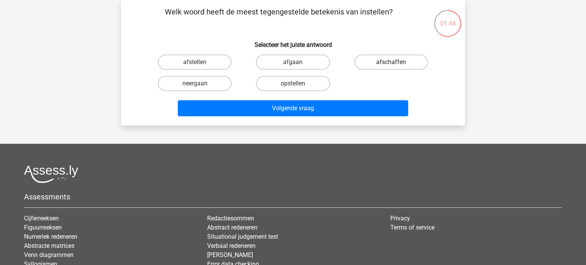
click at [403, 63] on label "afschaffen" at bounding box center [392, 62] width 74 height 15
click at [396, 63] on input "afschaffen" at bounding box center [393, 64] width 5 height 5
radio input "true"
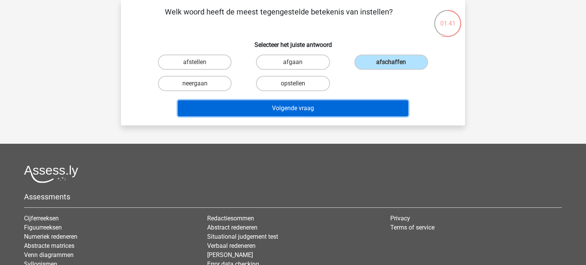
click at [308, 108] on button "Volgende vraag" at bounding box center [293, 108] width 231 height 16
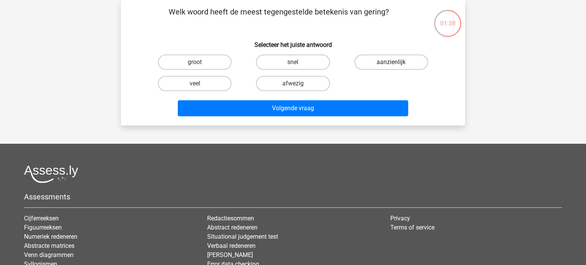
click at [407, 61] on label "aanzienlijk" at bounding box center [392, 62] width 74 height 15
click at [396, 62] on input "aanzienlijk" at bounding box center [393, 64] width 5 height 5
radio input "true"
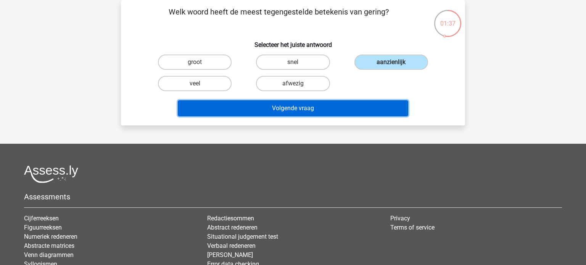
click at [321, 105] on button "Volgende vraag" at bounding box center [293, 108] width 231 height 16
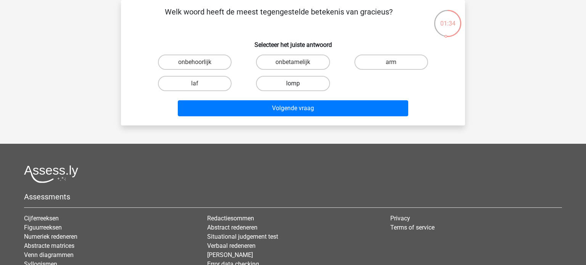
click at [284, 85] on label "lomp" at bounding box center [293, 83] width 74 height 15
click at [293, 85] on input "lomp" at bounding box center [295, 86] width 5 height 5
radio input "true"
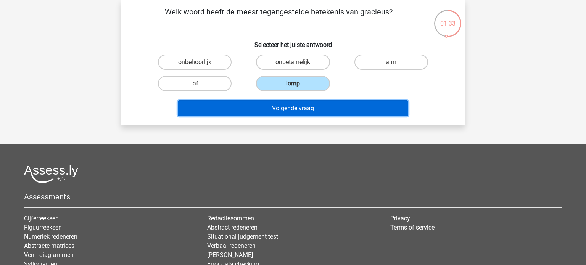
click at [286, 103] on button "Volgende vraag" at bounding box center [293, 108] width 231 height 16
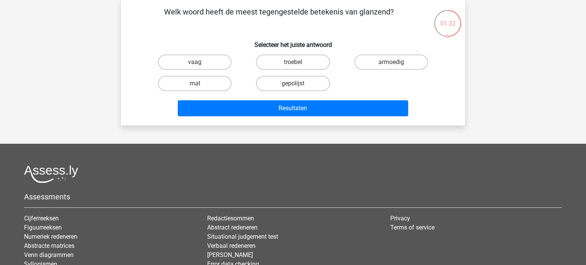
click at [198, 84] on input "mat" at bounding box center [197, 86] width 5 height 5
radio input "true"
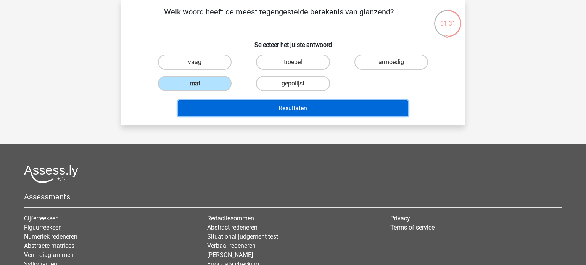
click at [258, 106] on button "Resultaten" at bounding box center [293, 108] width 231 height 16
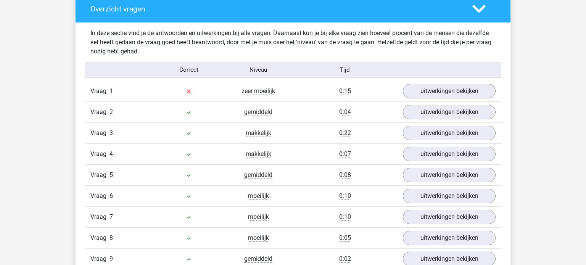
scroll to position [571, 0]
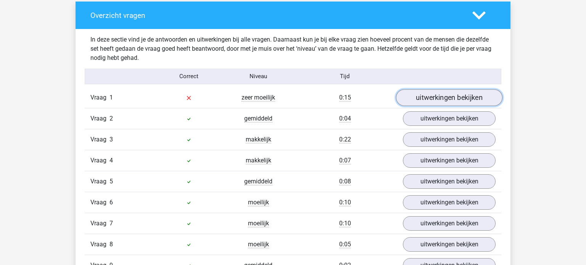
click at [427, 102] on link "uitwerkingen bekijken" at bounding box center [449, 97] width 106 height 17
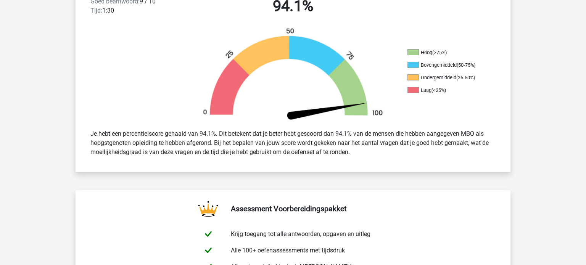
scroll to position [0, 0]
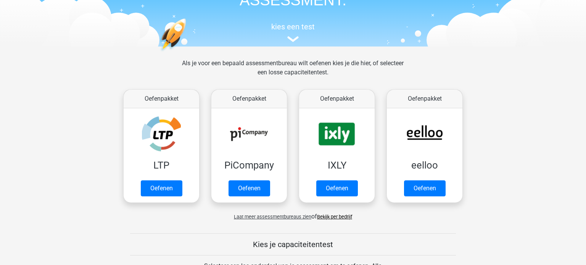
scroll to position [69, 0]
